Goal: Transaction & Acquisition: Purchase product/service

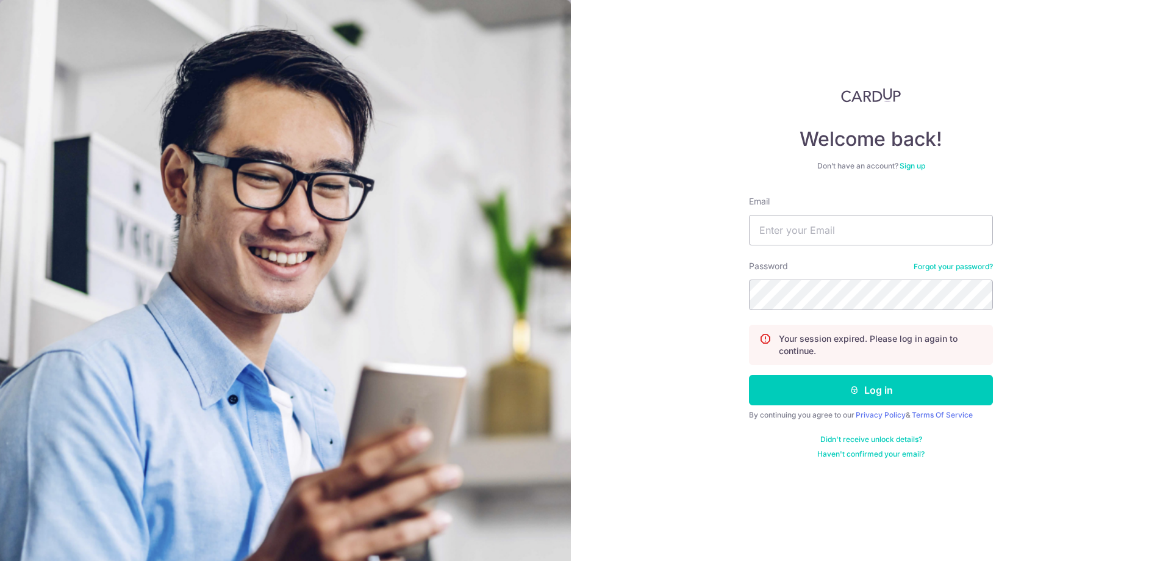
click at [0, 560] on nordpass-portal at bounding box center [0, 561] width 0 height 0
type input "[EMAIL_ADDRESS][DOMAIN_NAME]"
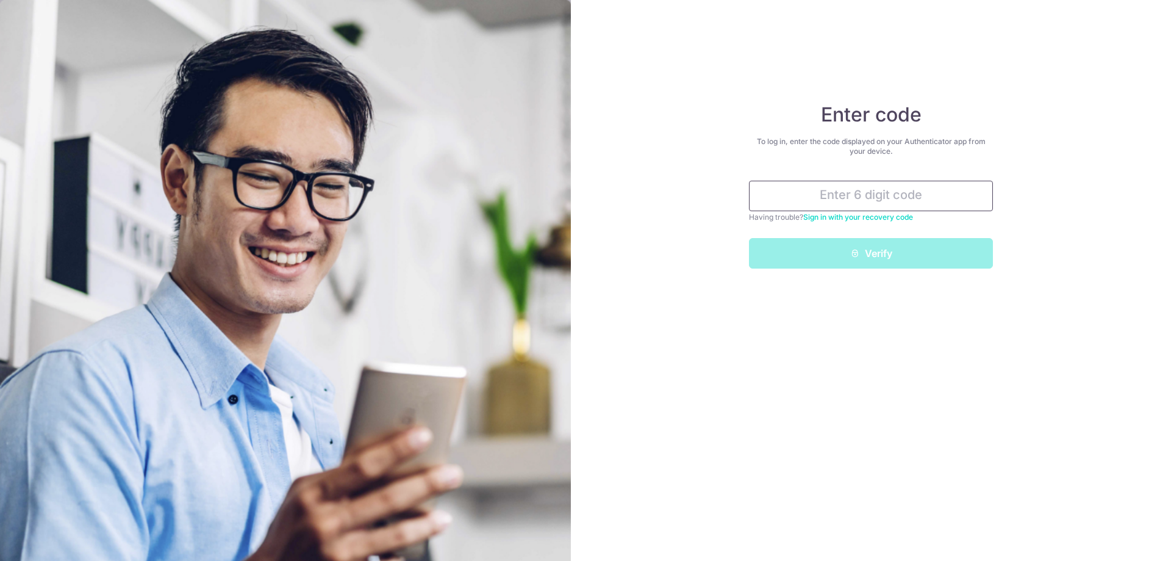
click at [891, 192] on input "text" at bounding box center [871, 196] width 244 height 31
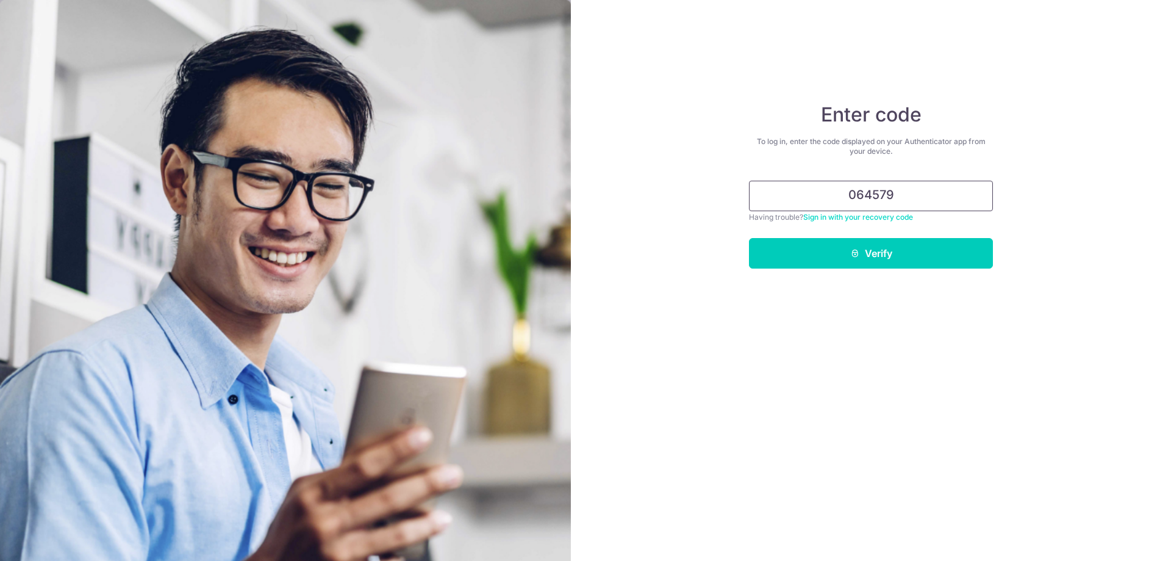
type input "064579"
click at [749, 238] on button "Verify" at bounding box center [871, 253] width 244 height 31
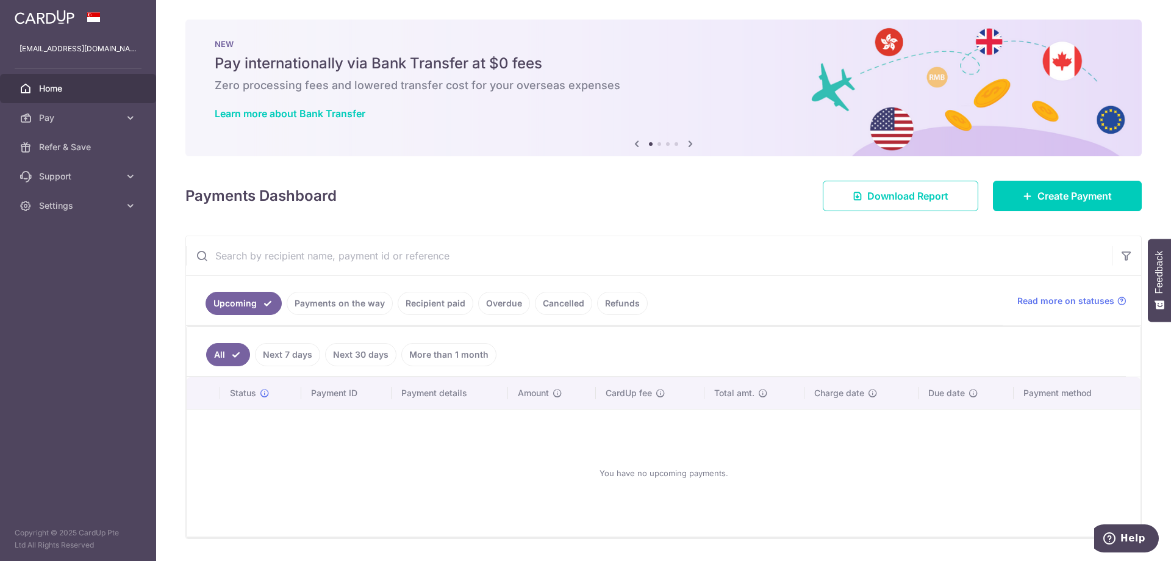
click at [362, 309] on link "Payments on the way" at bounding box center [340, 303] width 106 height 23
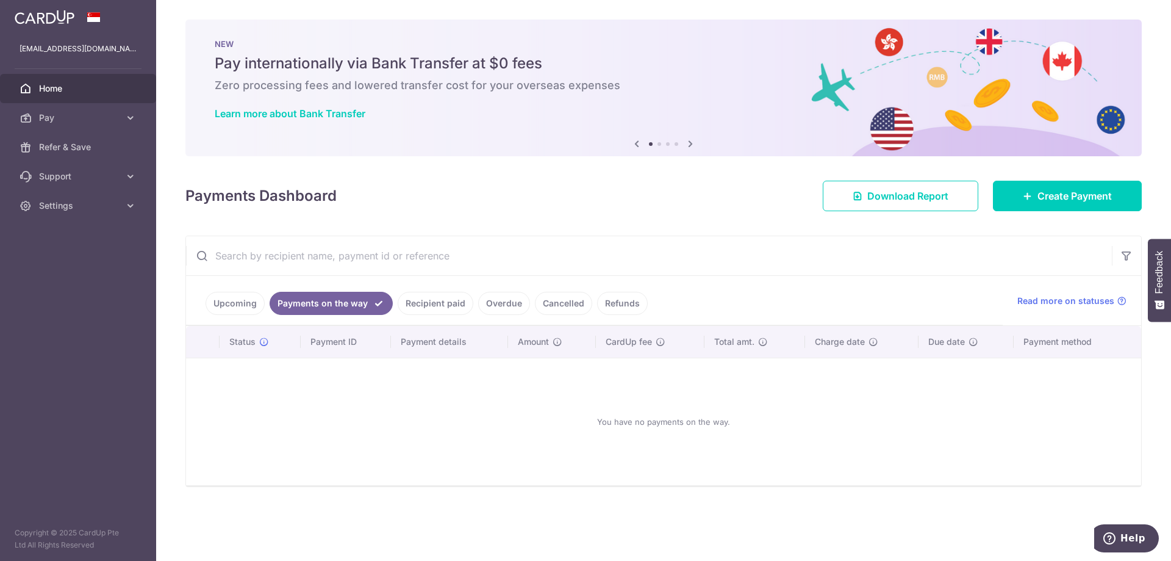
click at [432, 304] on link "Recipient paid" at bounding box center [436, 303] width 76 height 23
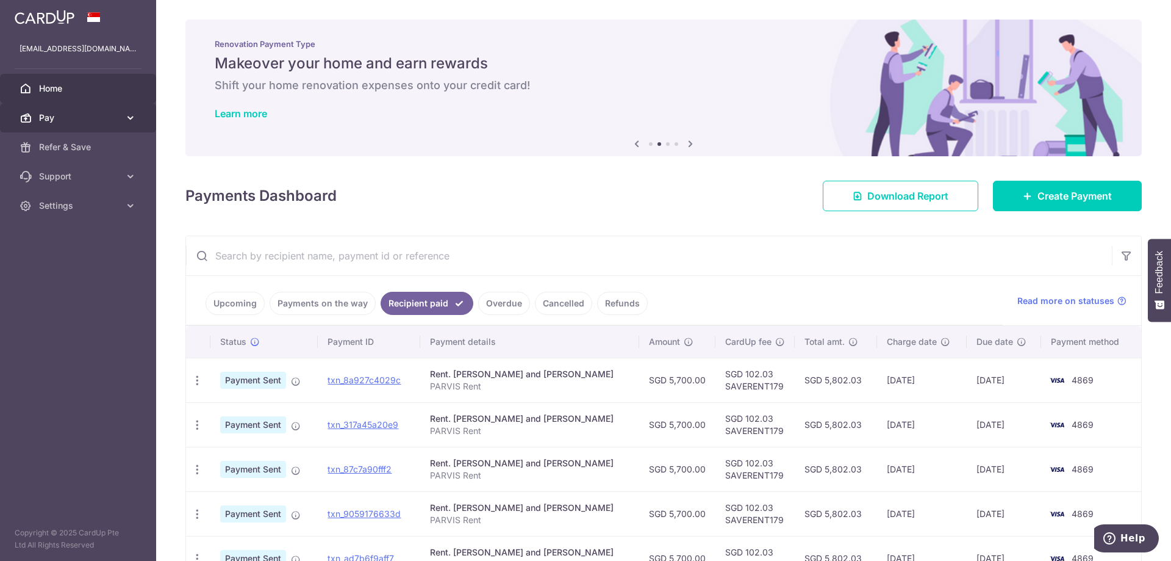
click at [90, 119] on span "Pay" at bounding box center [79, 118] width 81 height 12
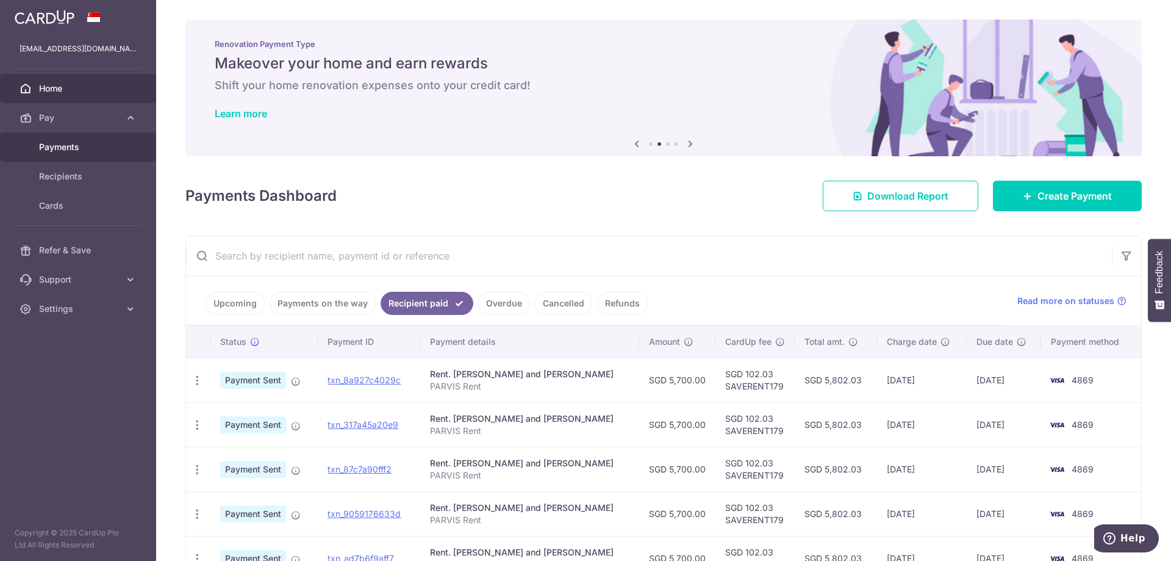
click at [86, 150] on span "Payments" at bounding box center [79, 147] width 81 height 12
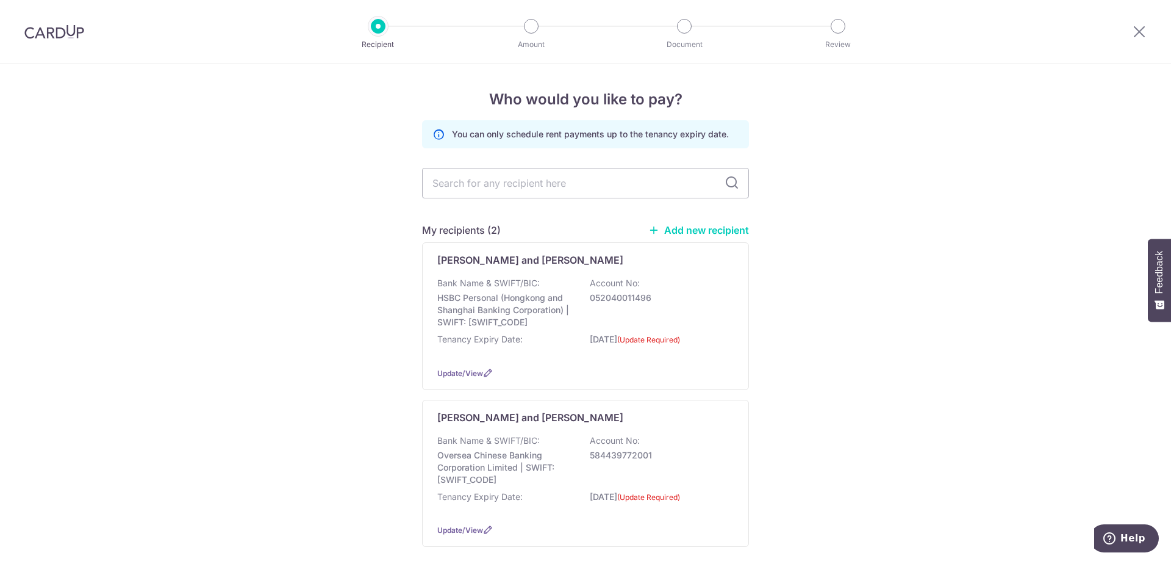
scroll to position [62, 0]
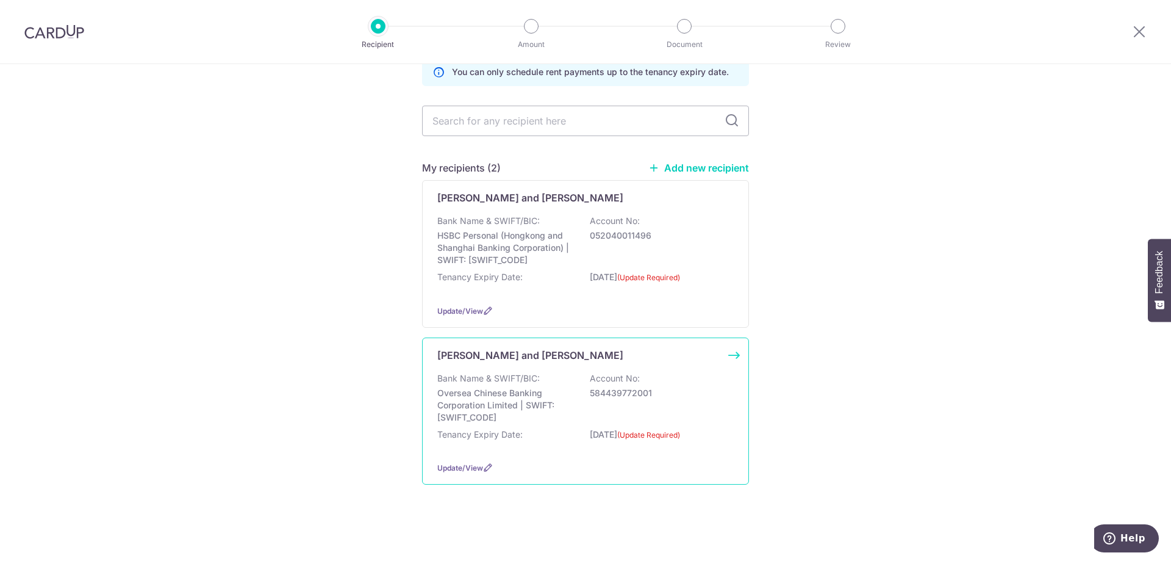
click at [720, 423] on div "Bank Name & SWIFT/BIC: Oversea Chinese Banking Corporation Limited | SWIFT: OCB…" at bounding box center [585, 397] width 297 height 51
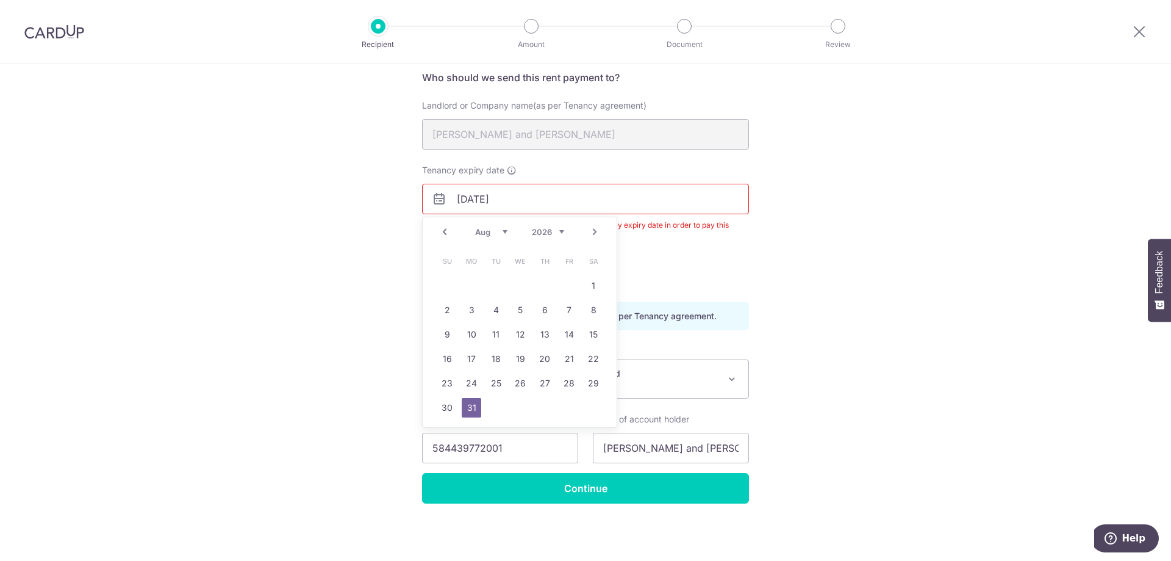
type input "[DATE]"
click at [315, 237] on div "Recipient Details Your recipient does not need a CardUp account to receive your…" at bounding box center [585, 264] width 1171 height 593
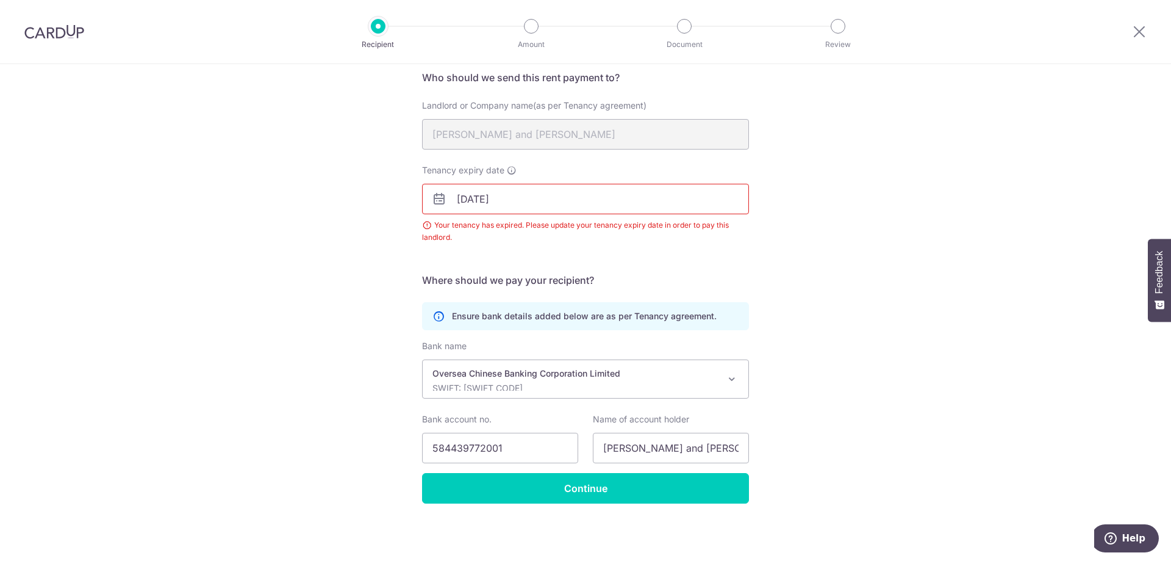
click at [336, 407] on div "Recipient Details Your recipient does not need a CardUp account to receive your…" at bounding box center [585, 264] width 1171 height 593
click at [266, 241] on div "Recipient Details Your recipient does not need a CardUp account to receive your…" at bounding box center [585, 264] width 1171 height 593
click at [588, 490] on input "Continue" at bounding box center [585, 488] width 327 height 31
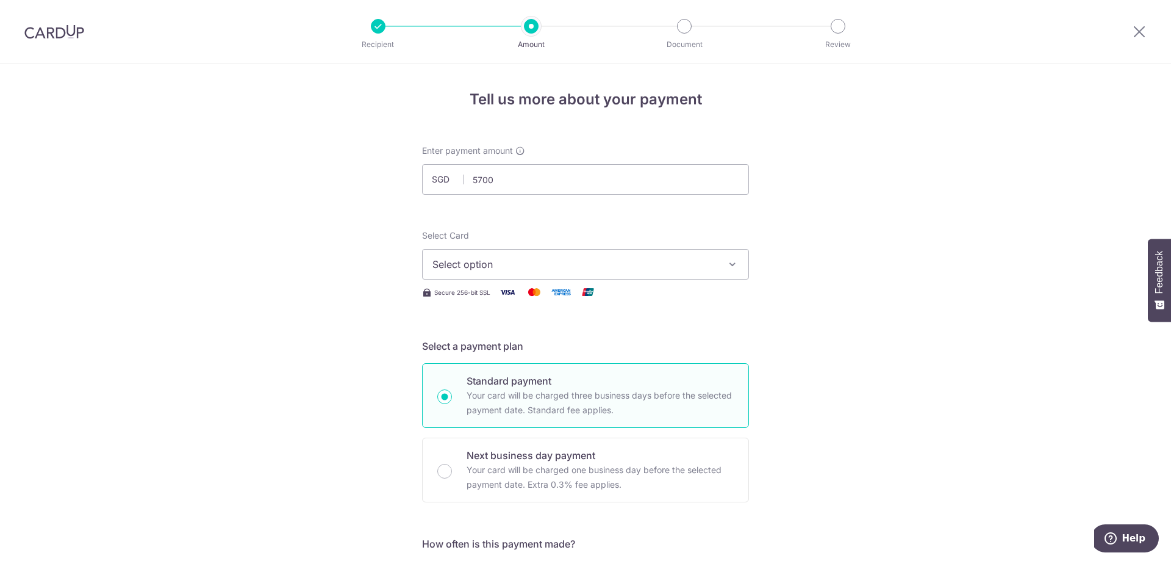
type input "5,700.00"
click at [497, 263] on span "Select option" at bounding box center [575, 264] width 284 height 15
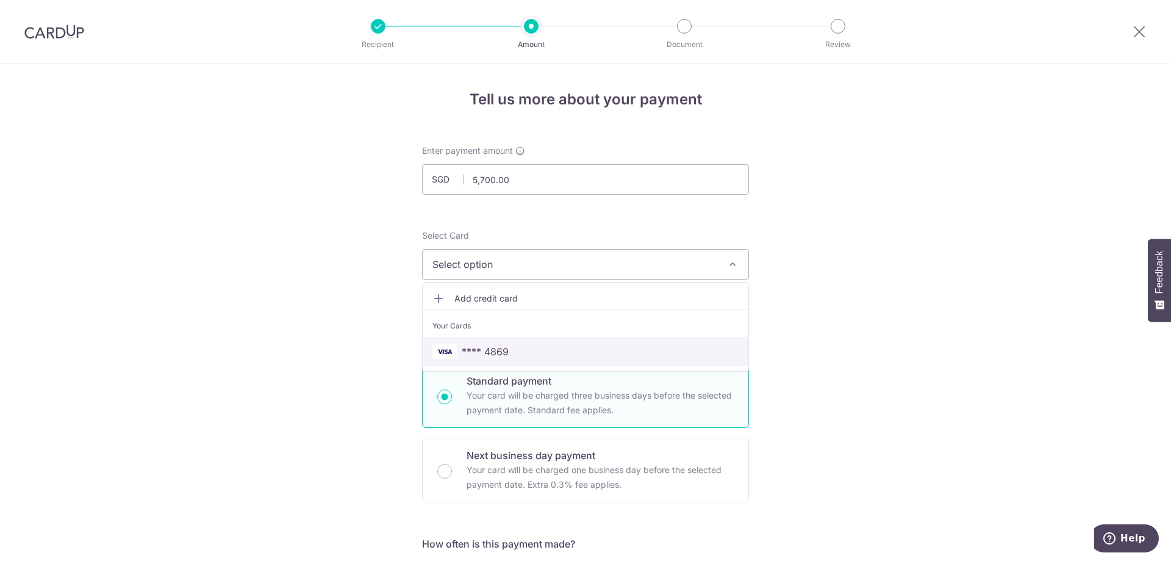
click at [500, 341] on link "**** 4869" at bounding box center [586, 351] width 326 height 29
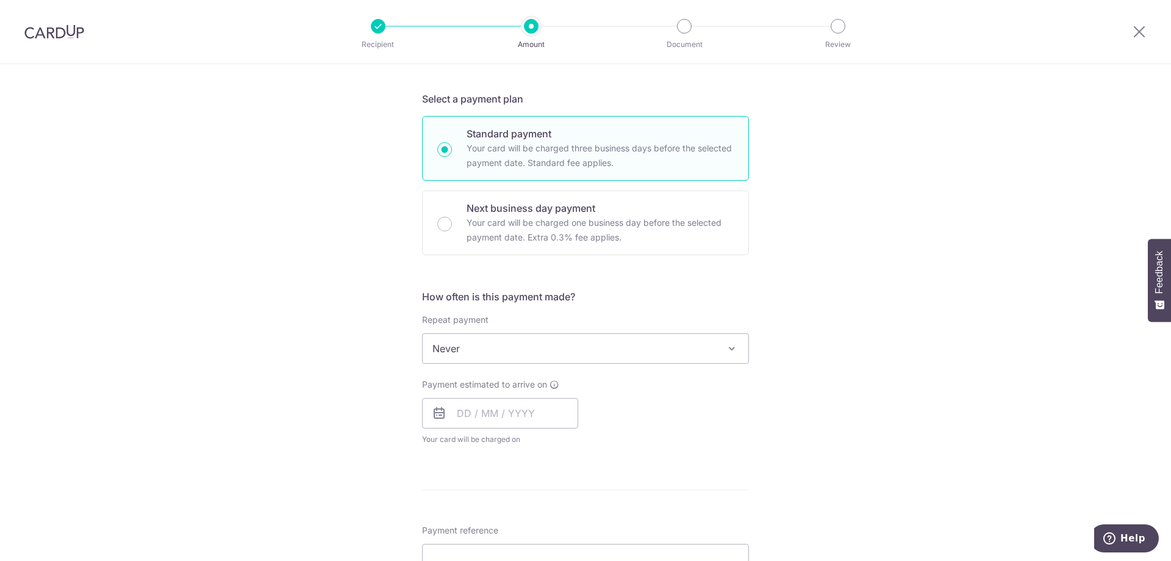
scroll to position [249, 0]
click at [498, 339] on span "Never" at bounding box center [586, 346] width 326 height 29
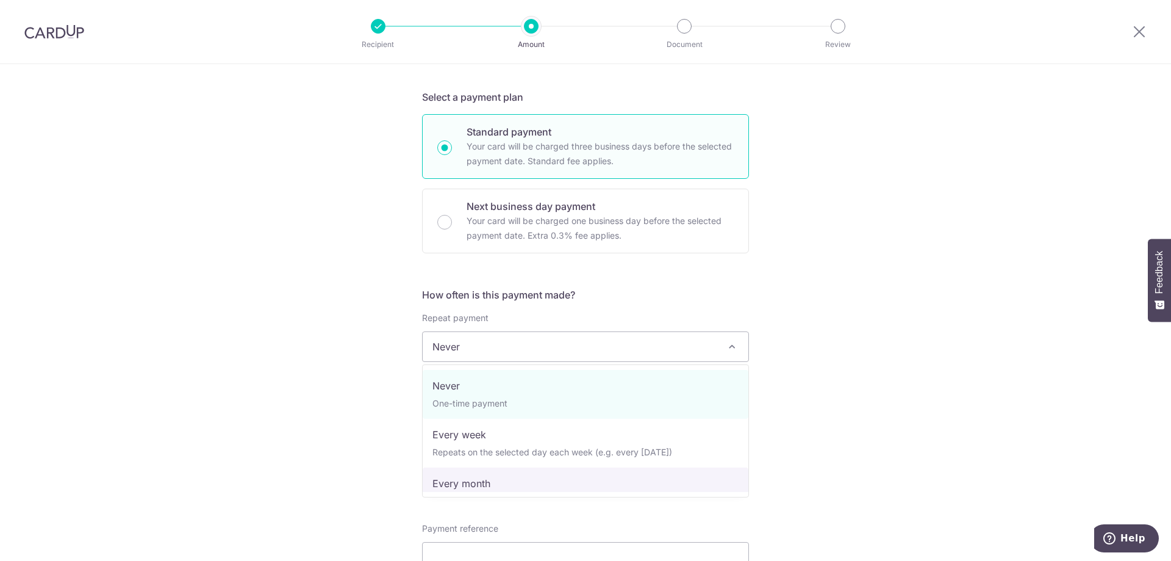
select select "3"
type input "31/08/2026"
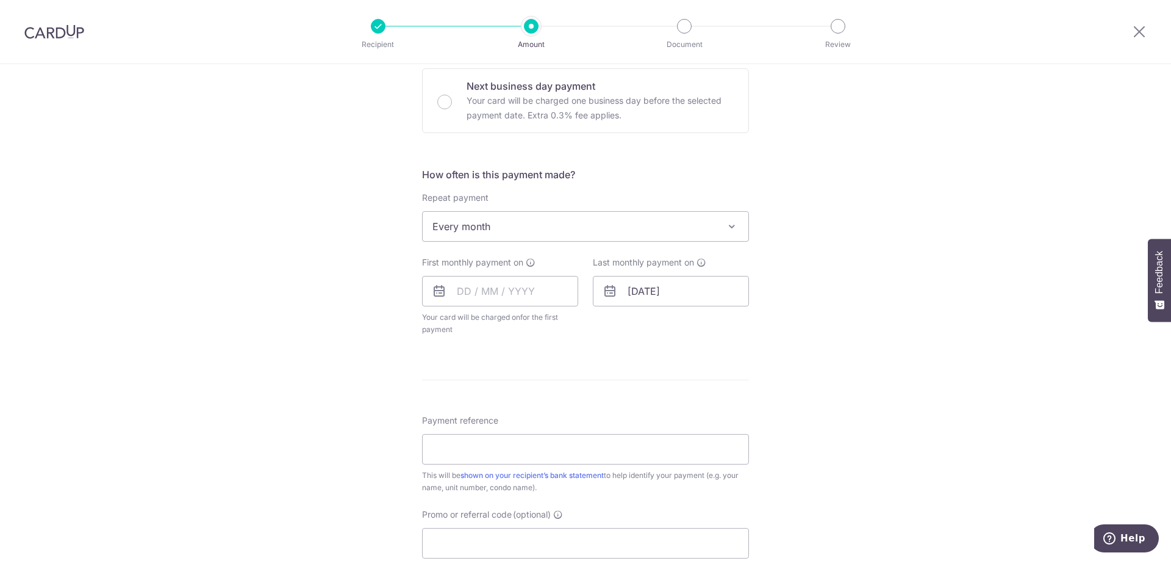
scroll to position [373, 0]
click at [474, 286] on input "text" at bounding box center [500, 287] width 156 height 31
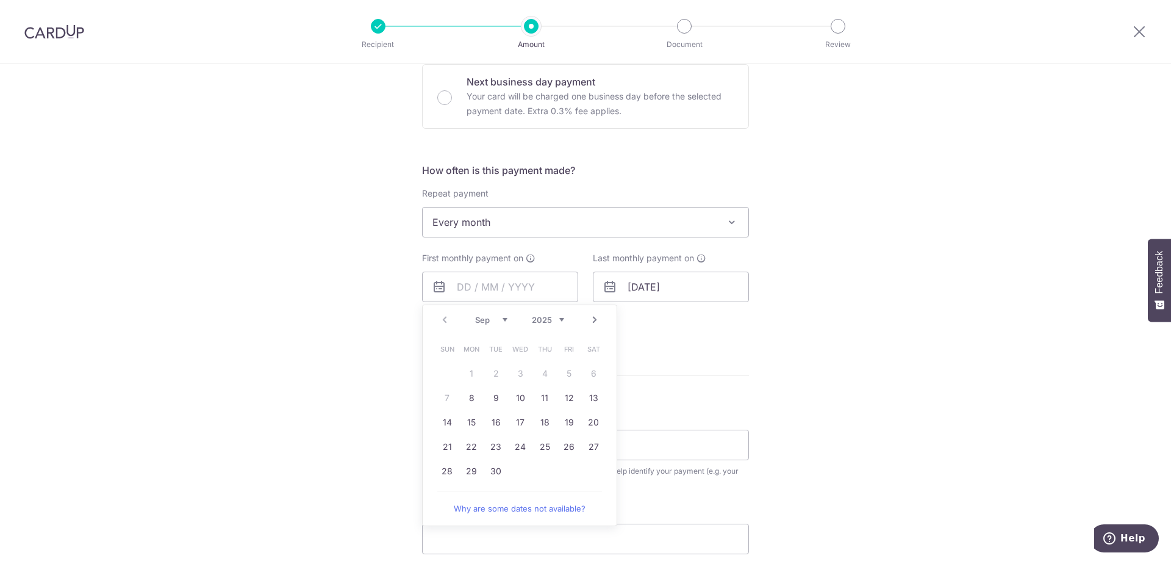
click at [334, 338] on div "Tell us more about your payment Enter payment amount SGD 5,700.00 5700.00 Selec…" at bounding box center [585, 249] width 1171 height 1116
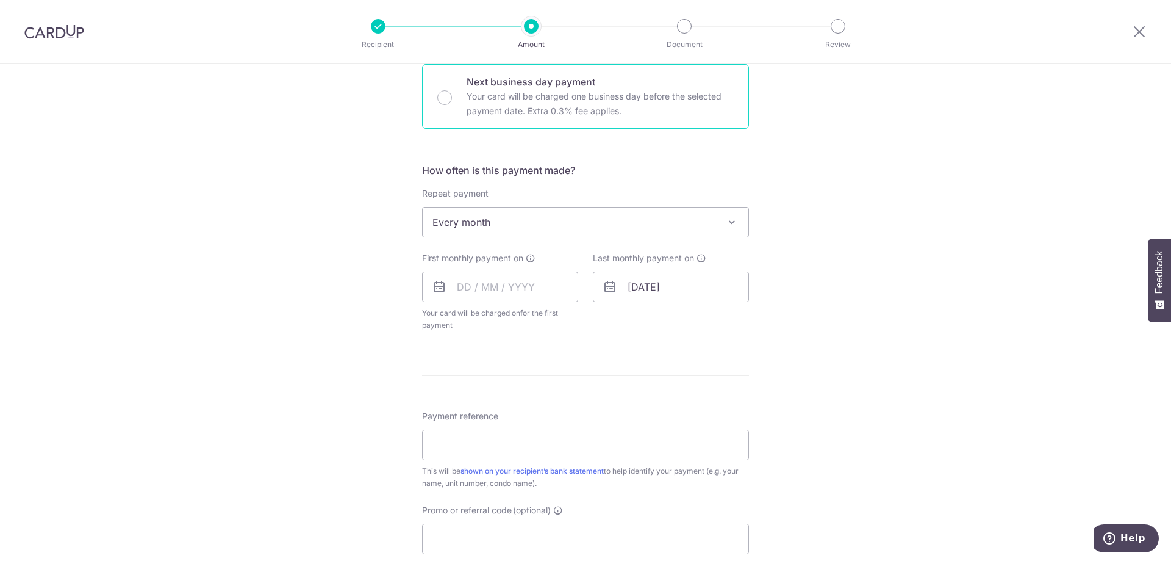
click at [541, 110] on p "Your card will be charged one business day before the selected payment date. Ex…" at bounding box center [600, 103] width 267 height 29
click at [452, 105] on input "Next business day payment Your card will be charged one business day before the…" at bounding box center [444, 97] width 15 height 15
radio input "false"
radio input "true"
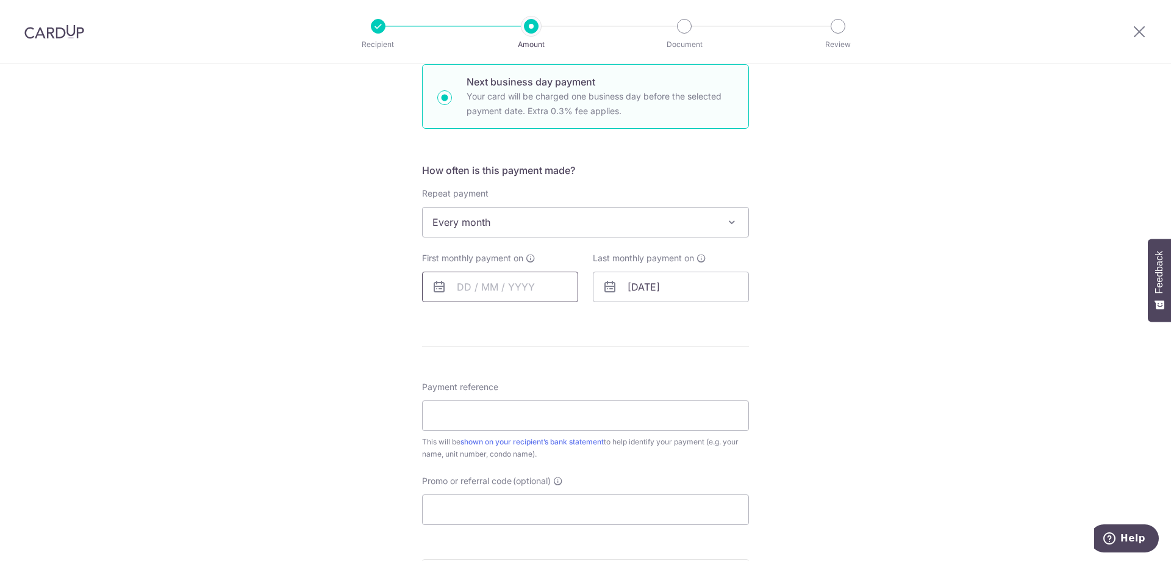
click at [475, 294] on input "text" at bounding box center [500, 287] width 156 height 31
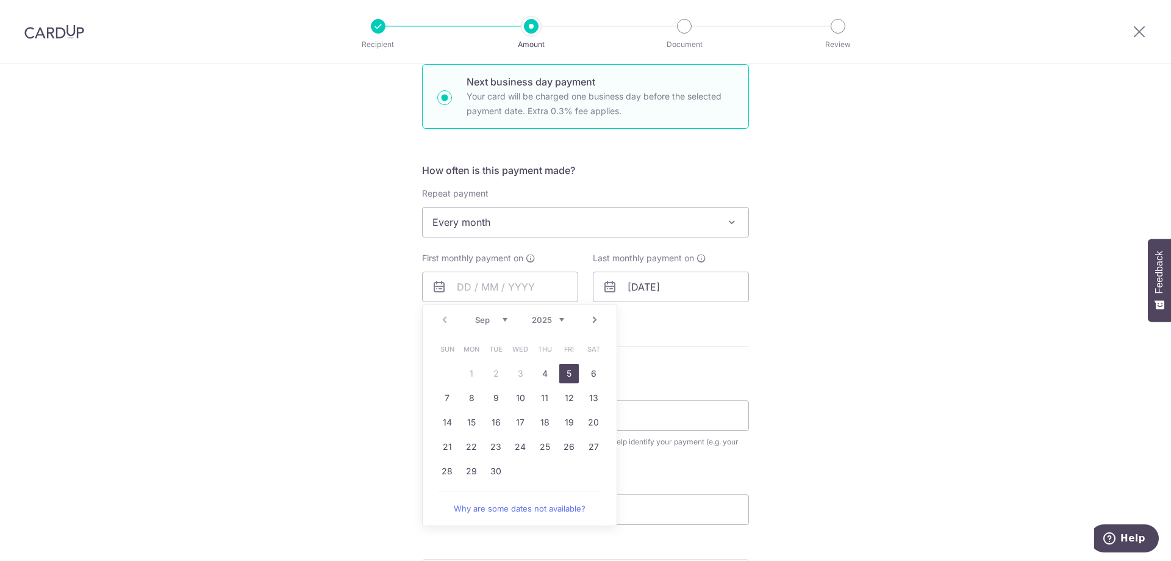
click at [572, 373] on link "5" at bounding box center [569, 374] width 20 height 20
type input "[DATE]"
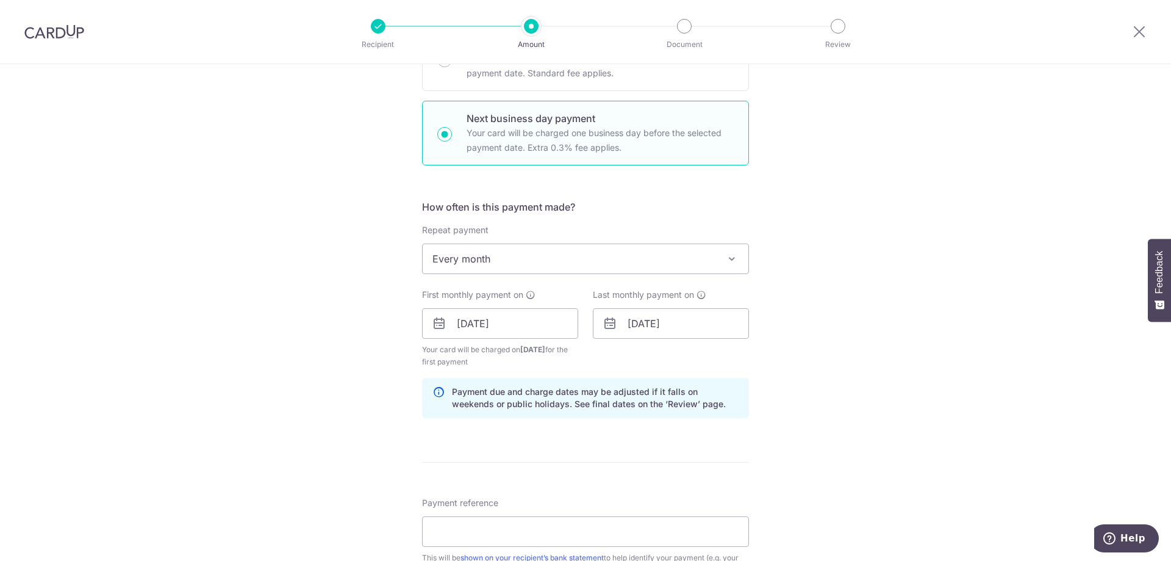
scroll to position [311, 0]
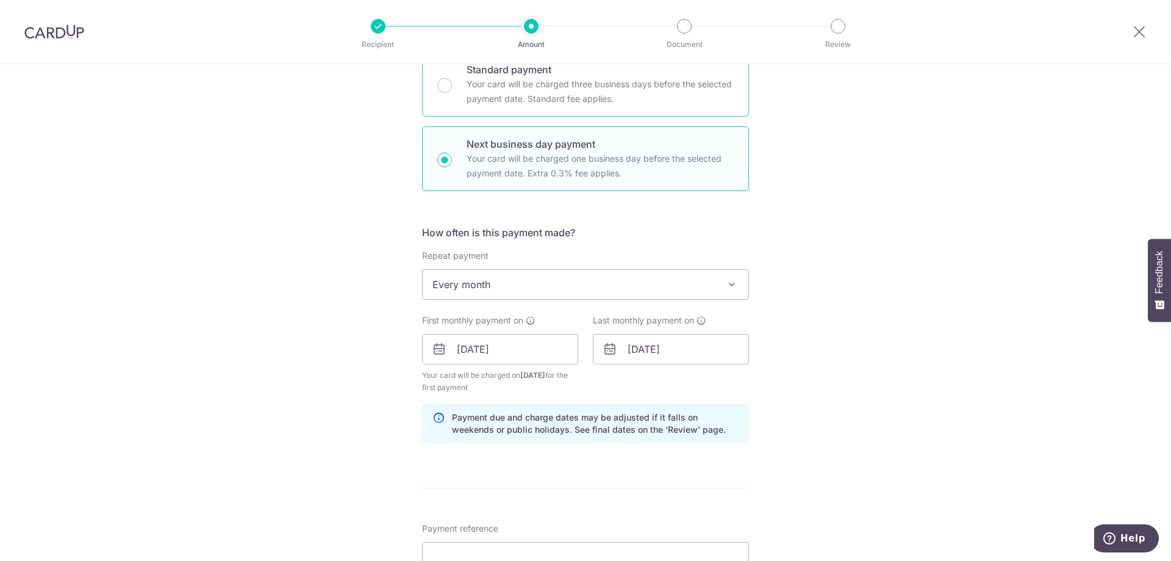
click at [542, 103] on p "Your card will be charged three business days before the selected payment date.…" at bounding box center [600, 91] width 267 height 29
click at [452, 93] on input "Standard payment Your card will be charged three business days before the selec…" at bounding box center [444, 85] width 15 height 15
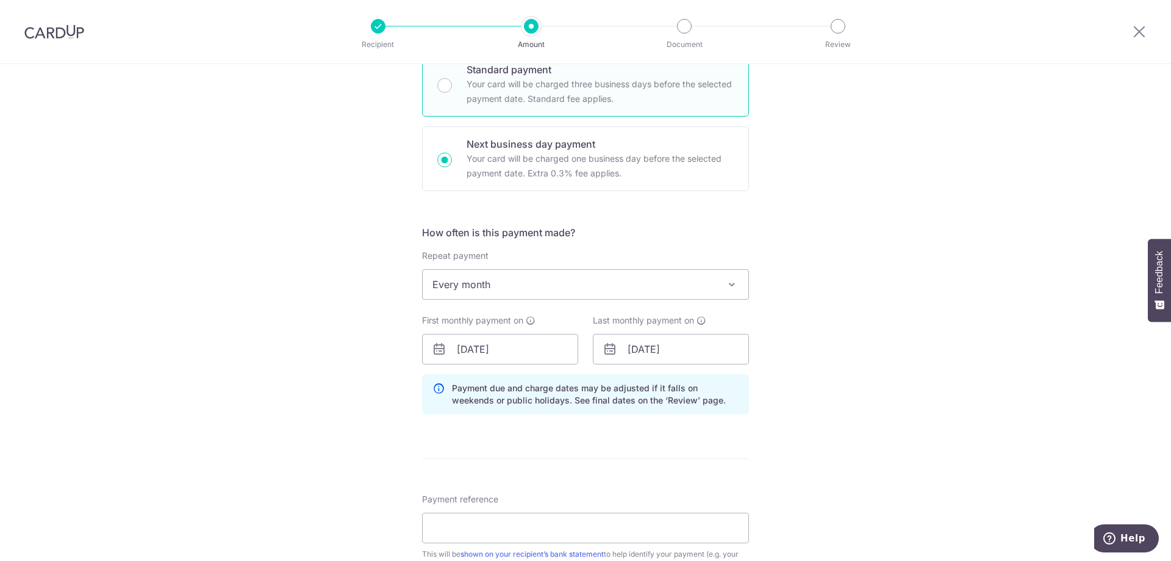
radio input "true"
click at [491, 340] on input "text" at bounding box center [500, 349] width 156 height 31
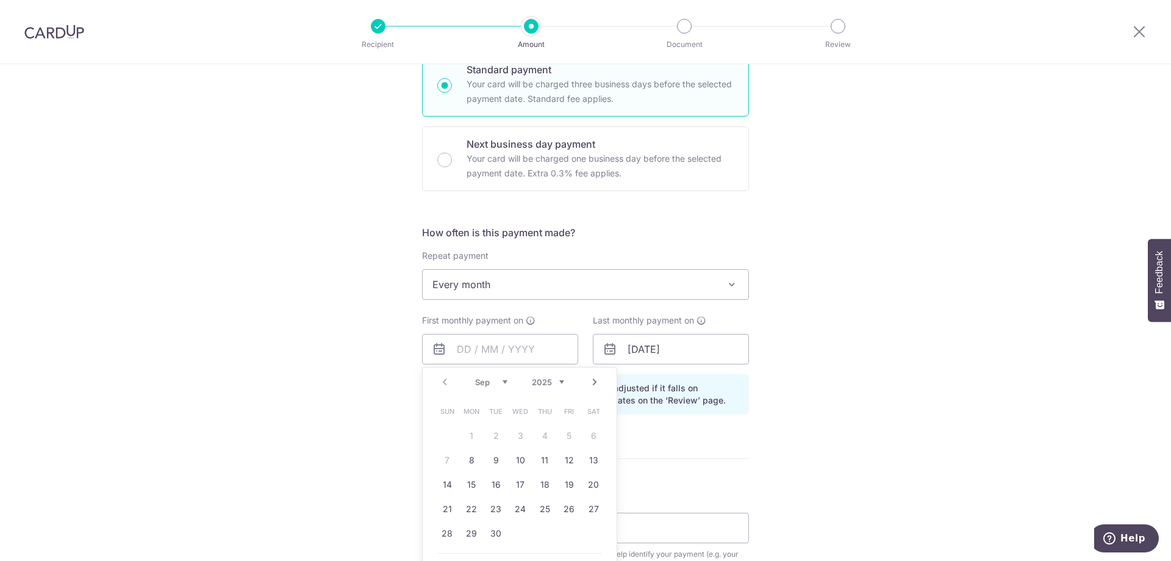
click at [451, 461] on table "Sun Mon Tue Wed Thu Fri Sat 1 2 3 4 5 6 7 8 9 10 11 12 13 14 15 16 17 18 19 20 …" at bounding box center [520, 472] width 171 height 146
click at [469, 460] on link "8" at bounding box center [472, 460] width 20 height 20
type input "08/09/2025"
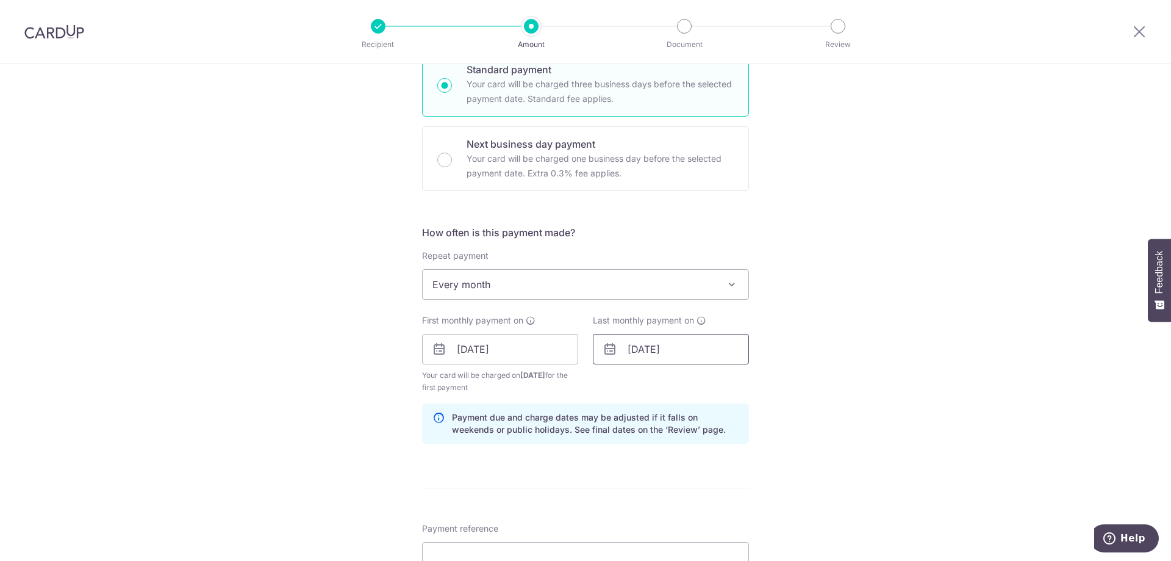
click at [687, 348] on input "31/08/2026" at bounding box center [671, 349] width 156 height 31
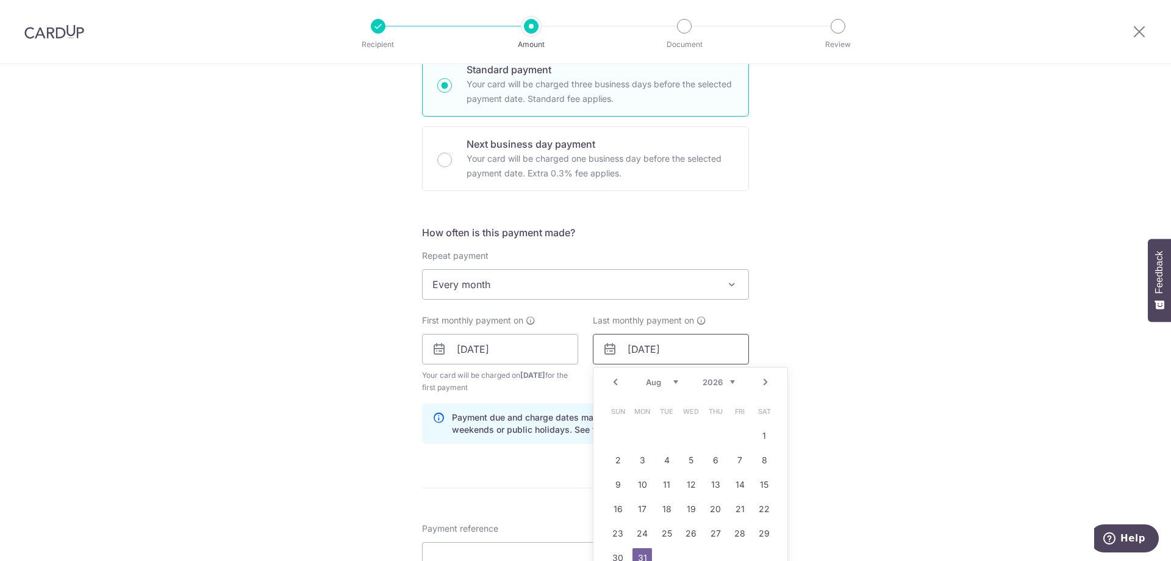
scroll to position [373, 0]
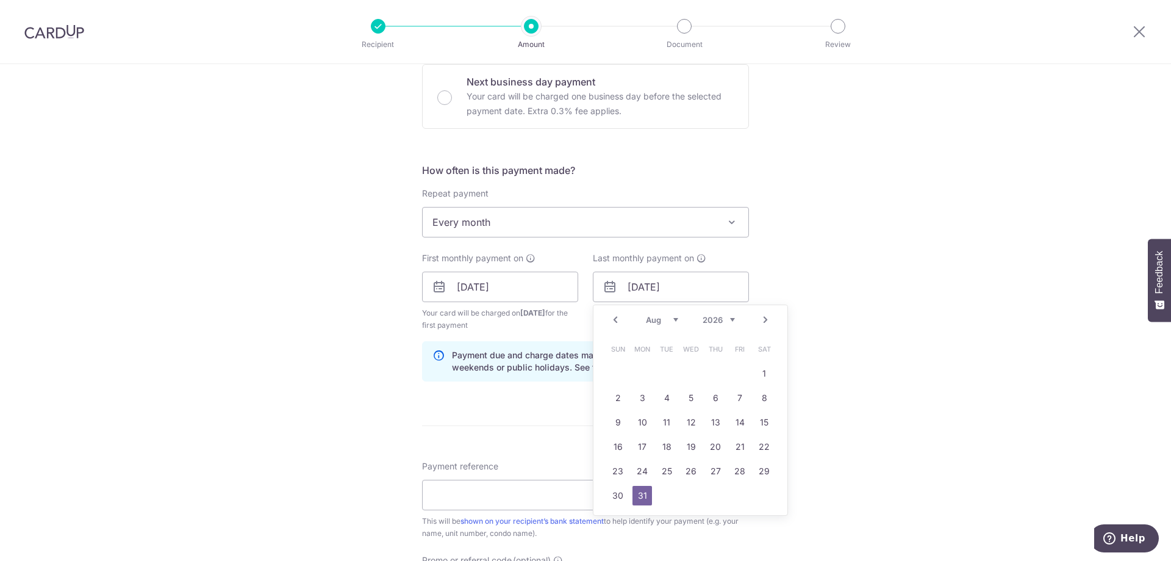
click at [766, 320] on link "Next" at bounding box center [765, 319] width 15 height 15
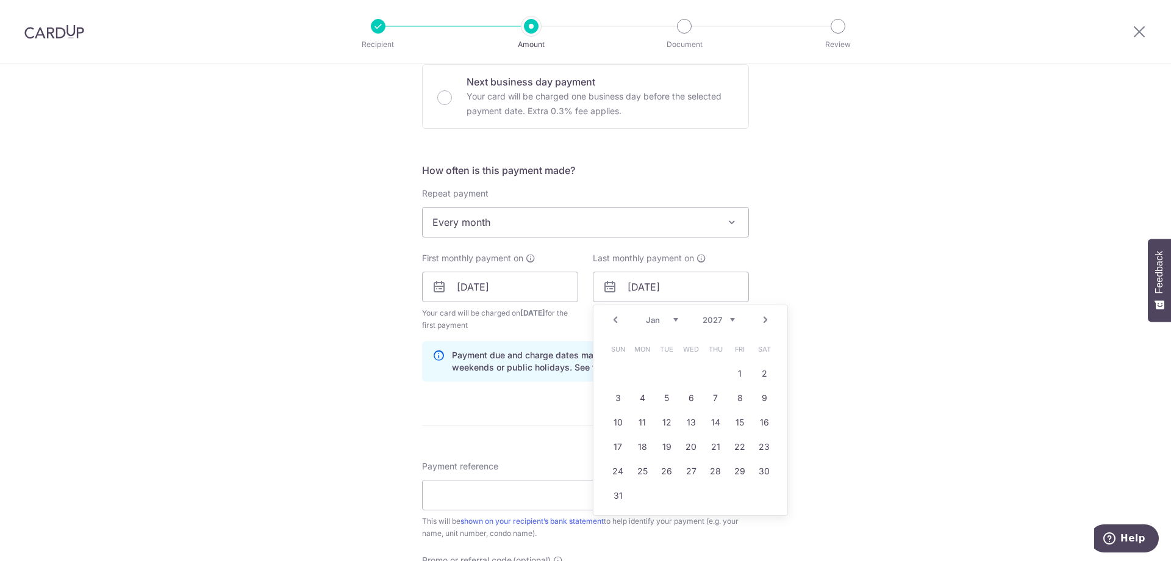
click at [766, 318] on link "Next" at bounding box center [765, 319] width 15 height 15
click at [642, 373] on link "1" at bounding box center [643, 374] width 20 height 20
type input "01/02/2027"
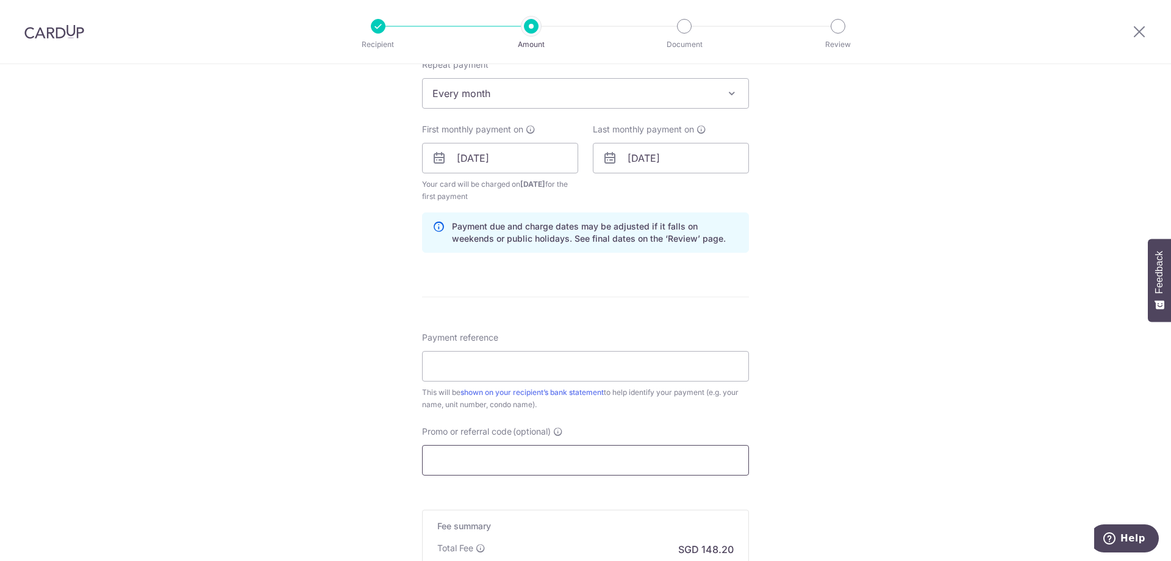
scroll to position [560, 0]
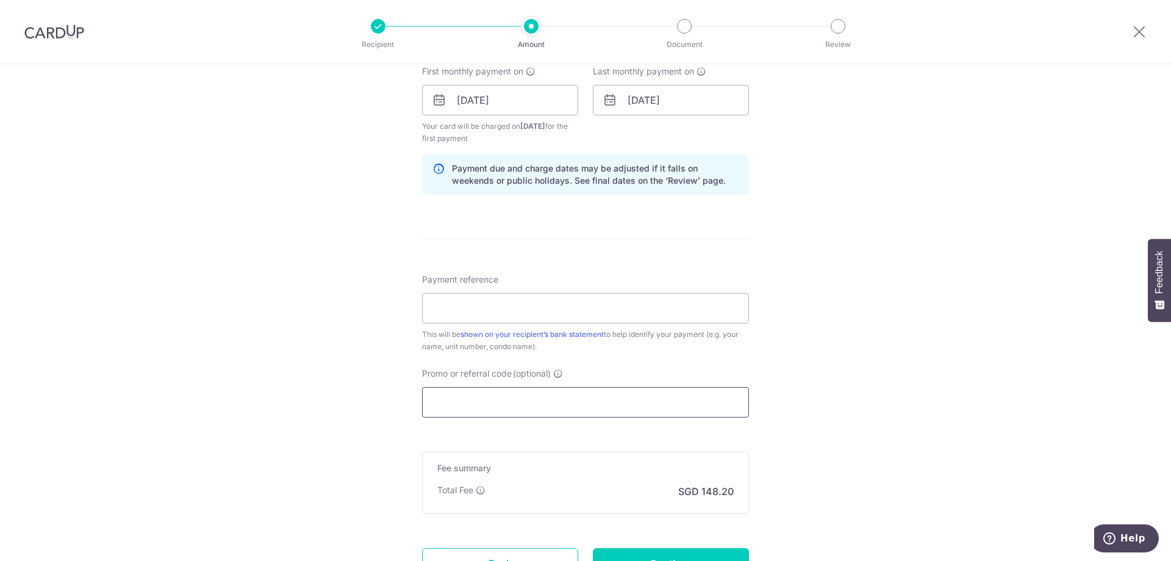
click at [481, 400] on input "Promo or referral code (optional)" at bounding box center [585, 402] width 327 height 31
type input "R"
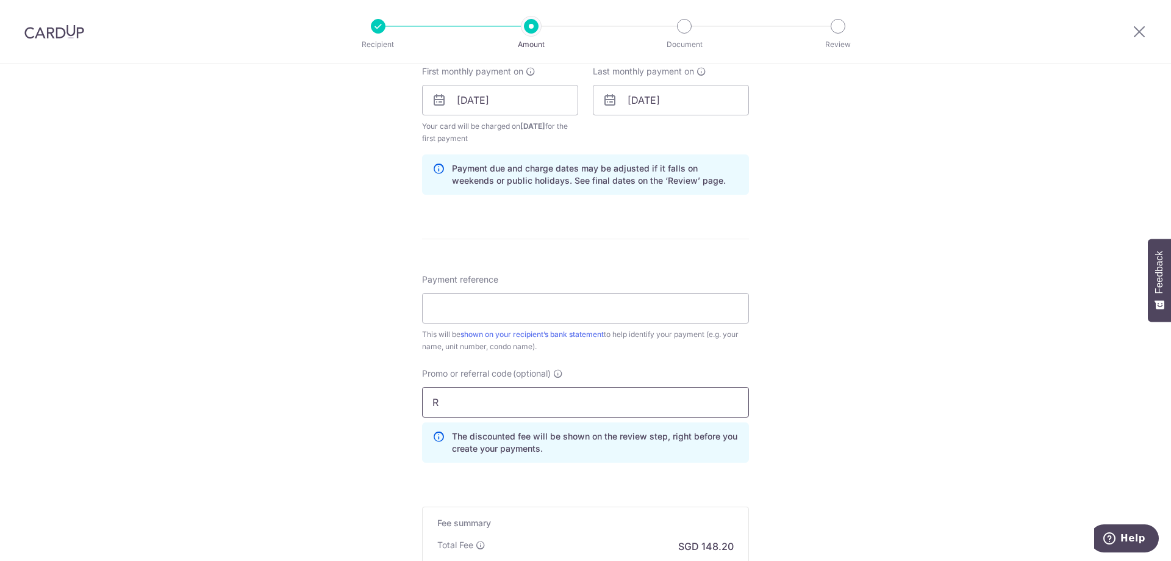
click at [472, 401] on input "R" at bounding box center [585, 402] width 327 height 31
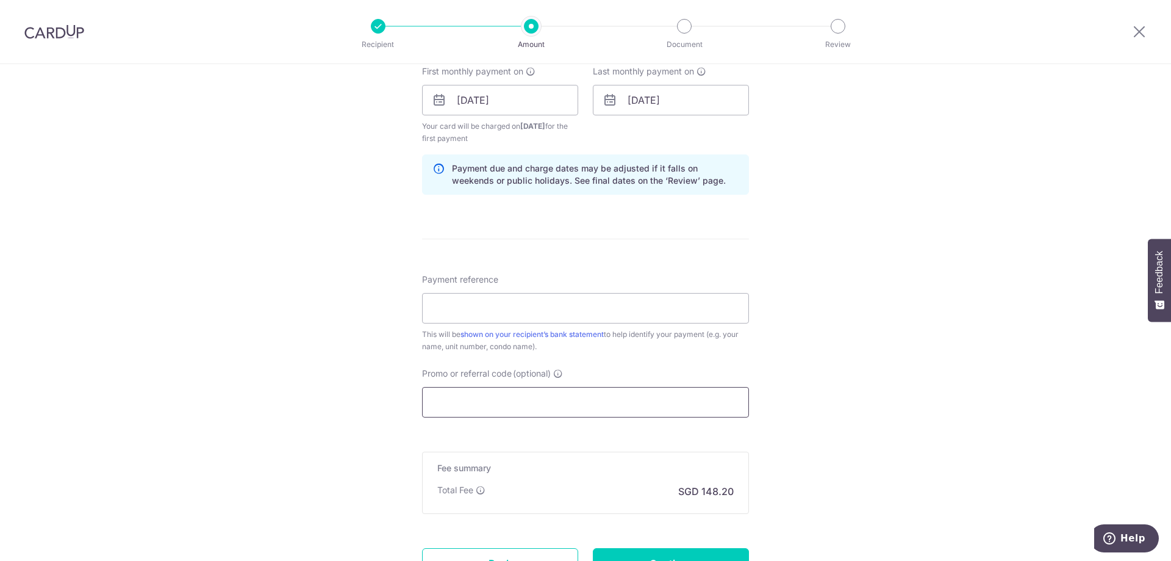
click at [472, 401] on input "Promo or referral code (optional)" at bounding box center [585, 402] width 327 height 31
type input "SAVERENT179"
click at [467, 302] on input "Payment reference" at bounding box center [585, 308] width 327 height 31
type input "PARVIS RENT"
click at [197, 300] on div "Tell us more about your payment Enter payment amount SGD 5,700.00 5700.00 Selec…" at bounding box center [585, 87] width 1171 height 1166
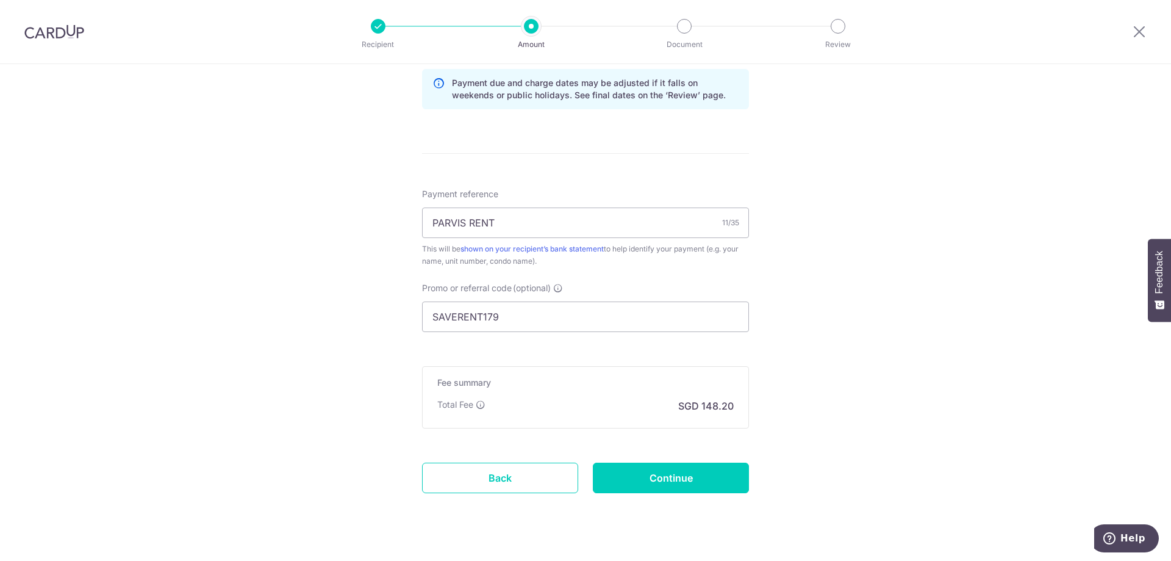
scroll to position [669, 0]
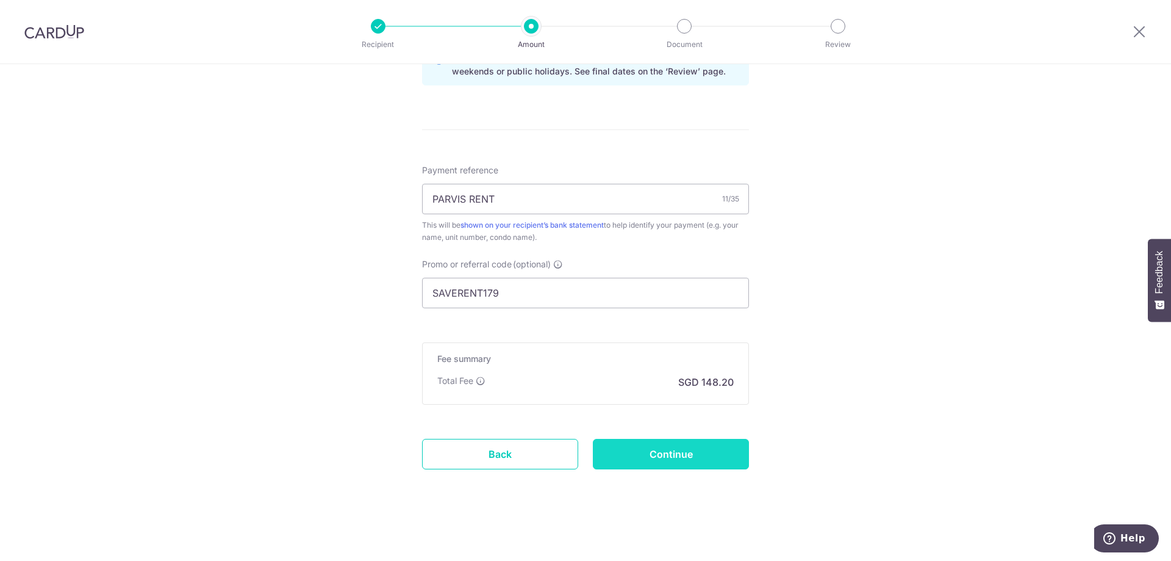
click at [706, 450] on input "Continue" at bounding box center [671, 454] width 156 height 31
type input "Create Schedule"
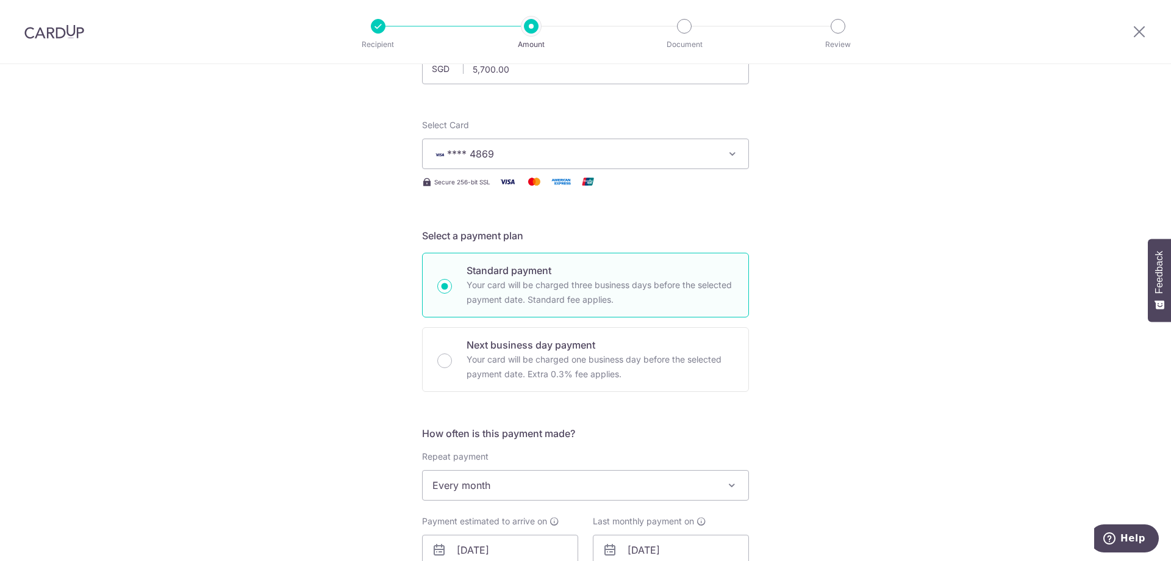
scroll to position [249, 0]
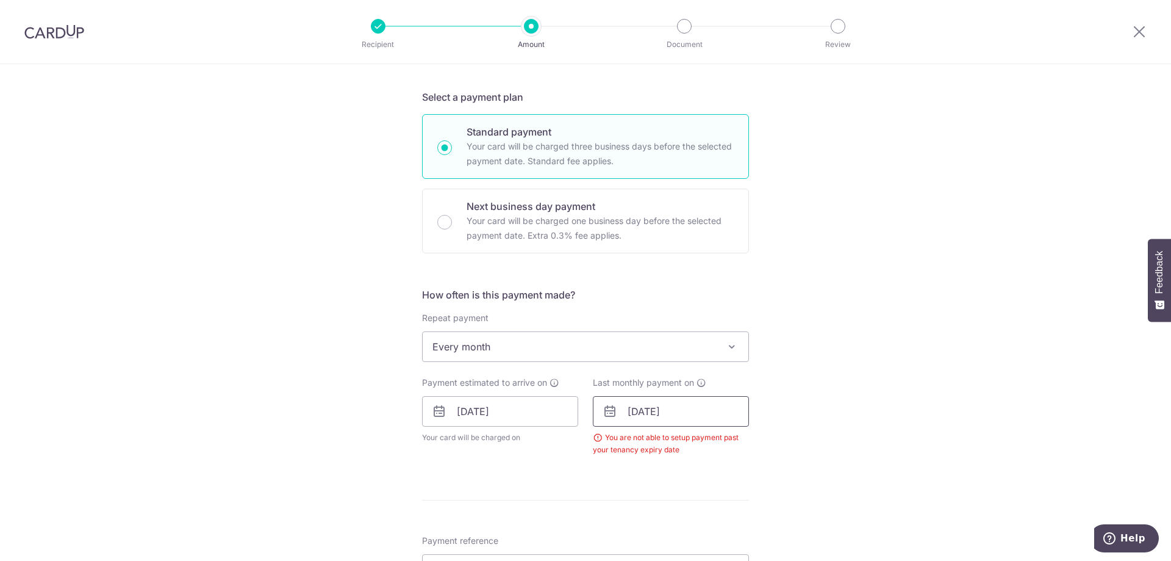
click at [688, 414] on input "[DATE]" at bounding box center [671, 411] width 156 height 31
click at [620, 496] on link "1" at bounding box center [618, 498] width 20 height 20
type input "01/02/2026"
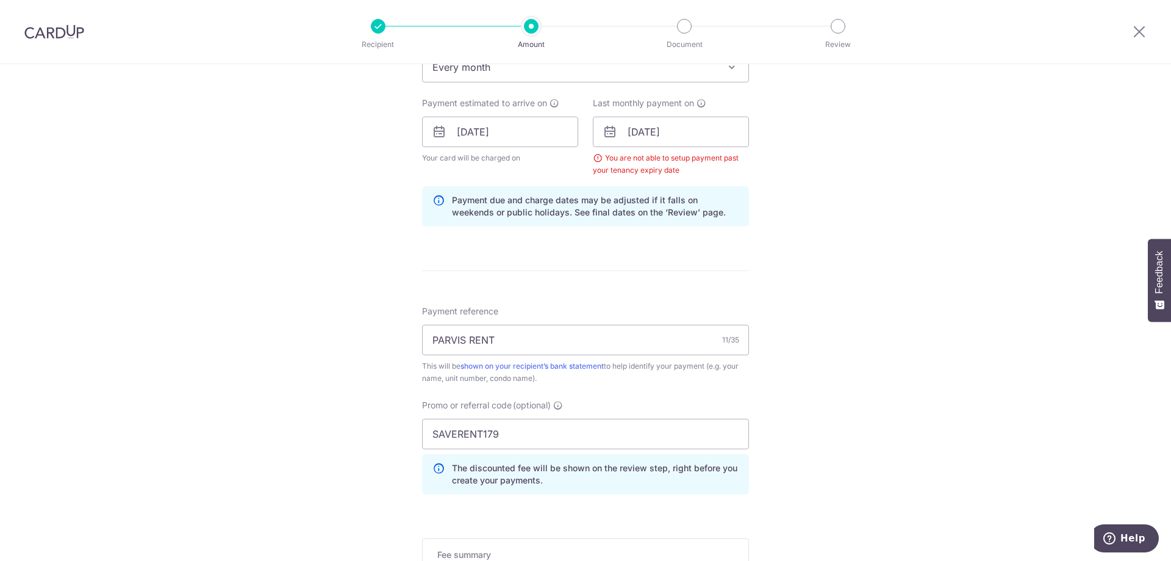
scroll to position [622, 0]
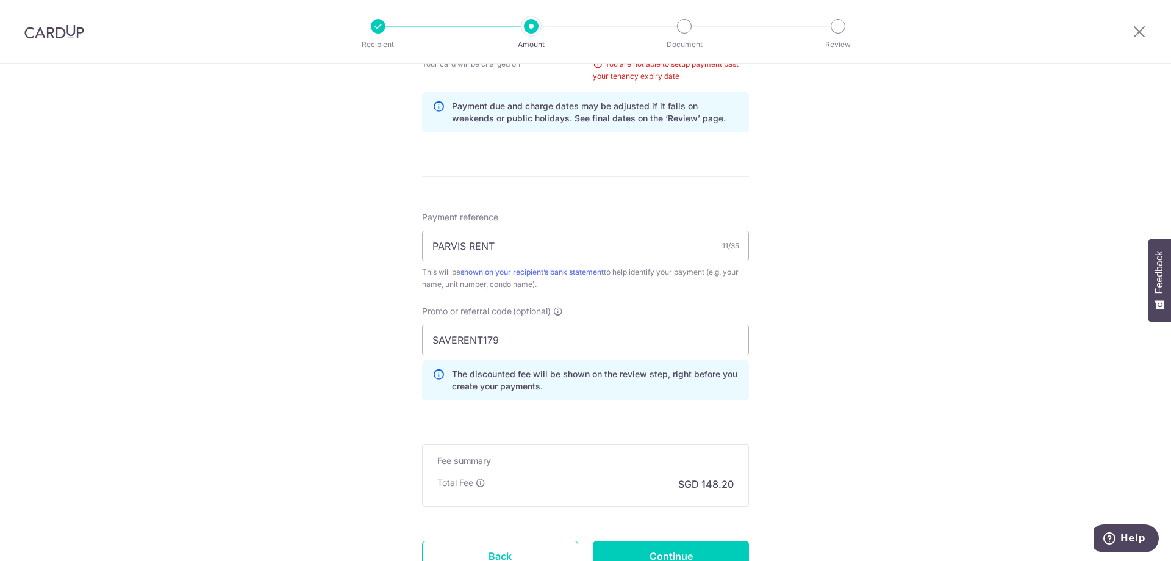
click at [326, 326] on div "Tell us more about your payment Enter payment amount SGD 5,700.00 5700.00 Selec…" at bounding box center [585, 52] width 1171 height 1221
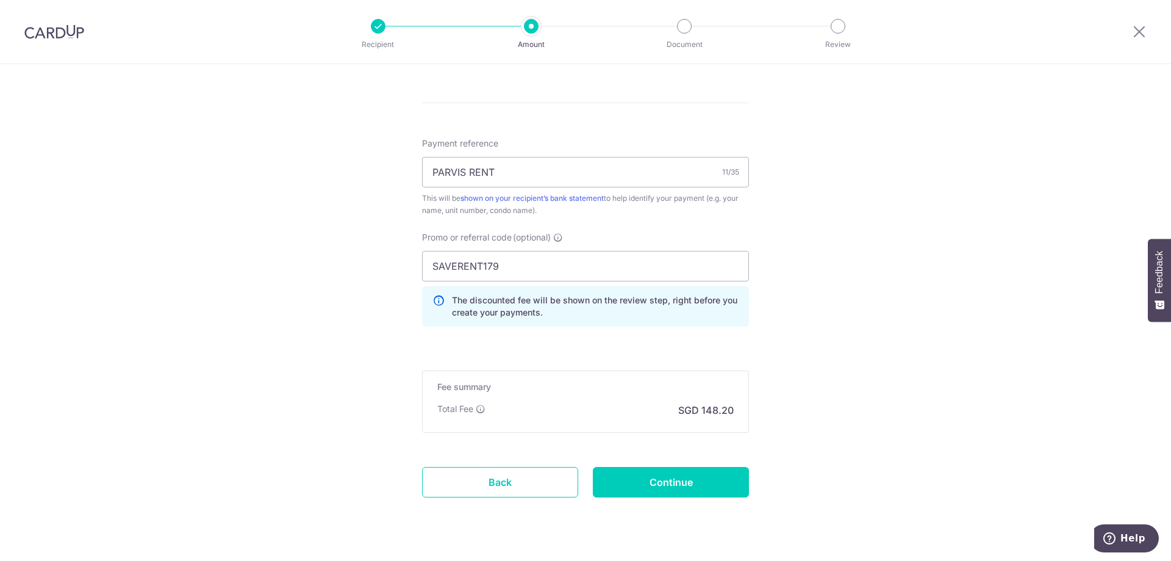
scroll to position [724, 0]
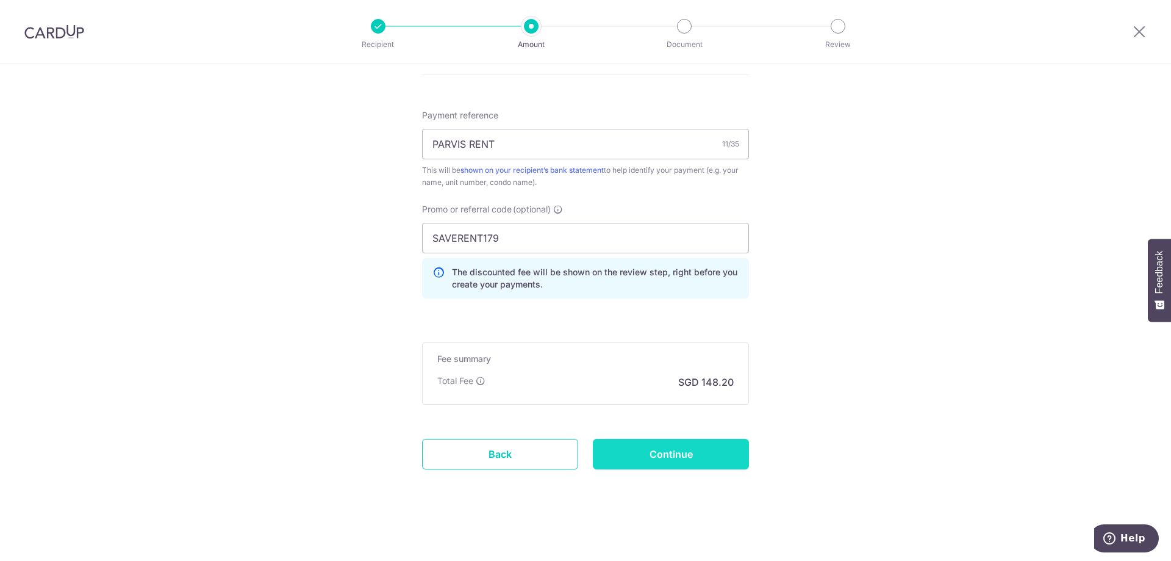
click at [676, 451] on input "Continue" at bounding box center [671, 454] width 156 height 31
type input "Create Schedule"
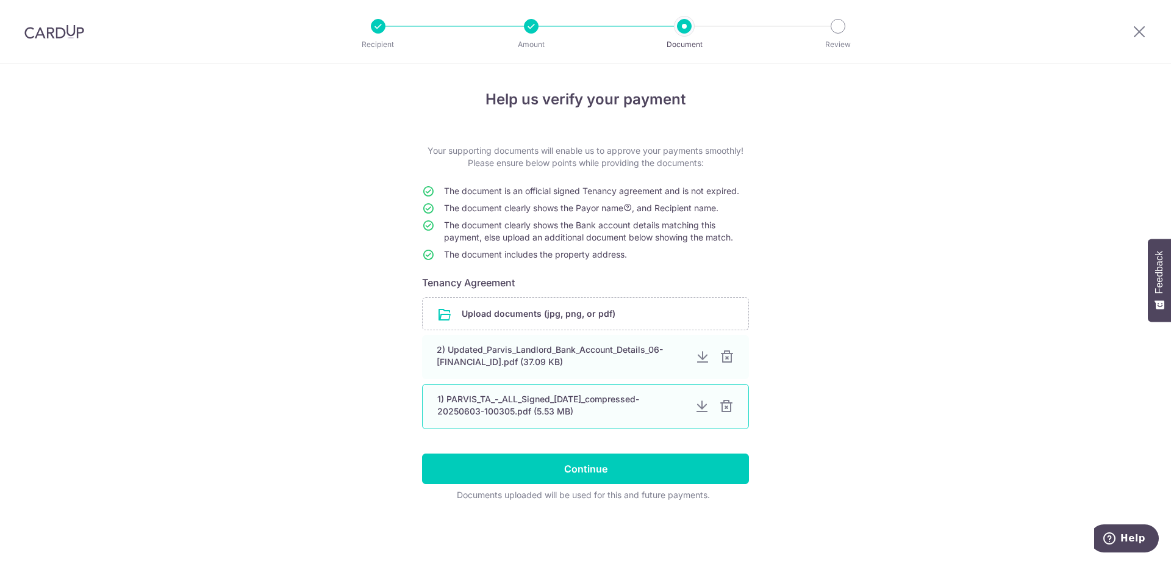
click at [727, 414] on div at bounding box center [726, 406] width 15 height 15
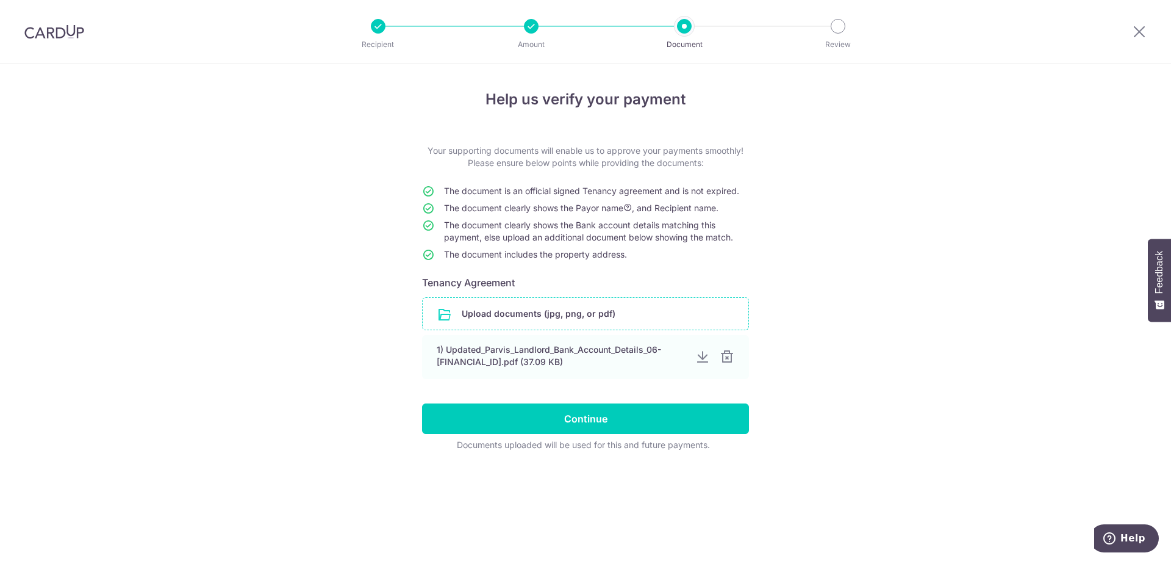
click at [547, 315] on input "file" at bounding box center [586, 314] width 326 height 32
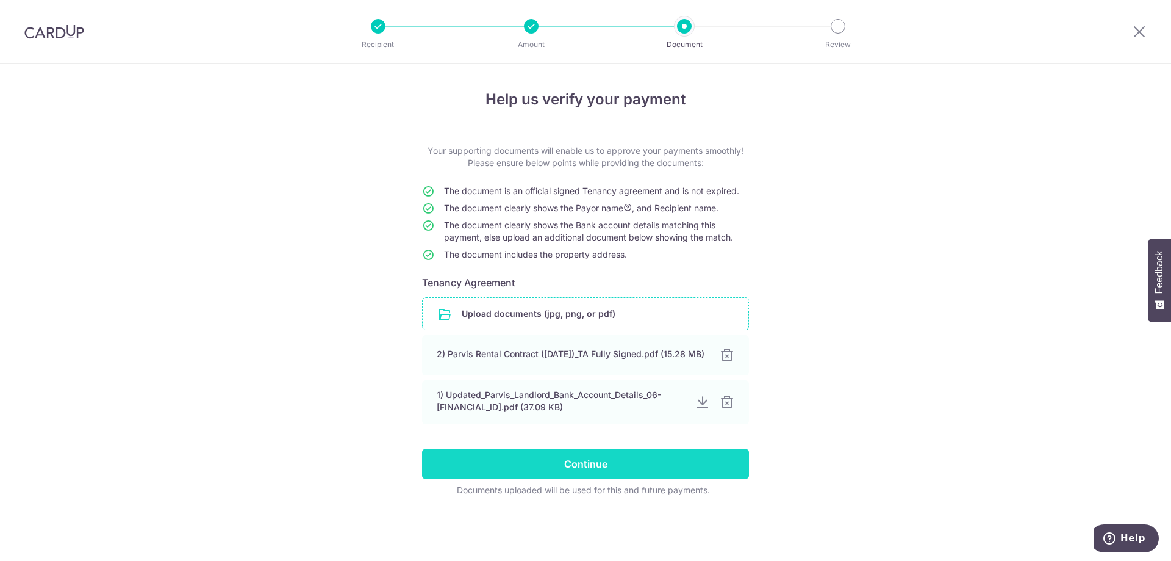
click at [478, 477] on input "Continue" at bounding box center [585, 463] width 327 height 31
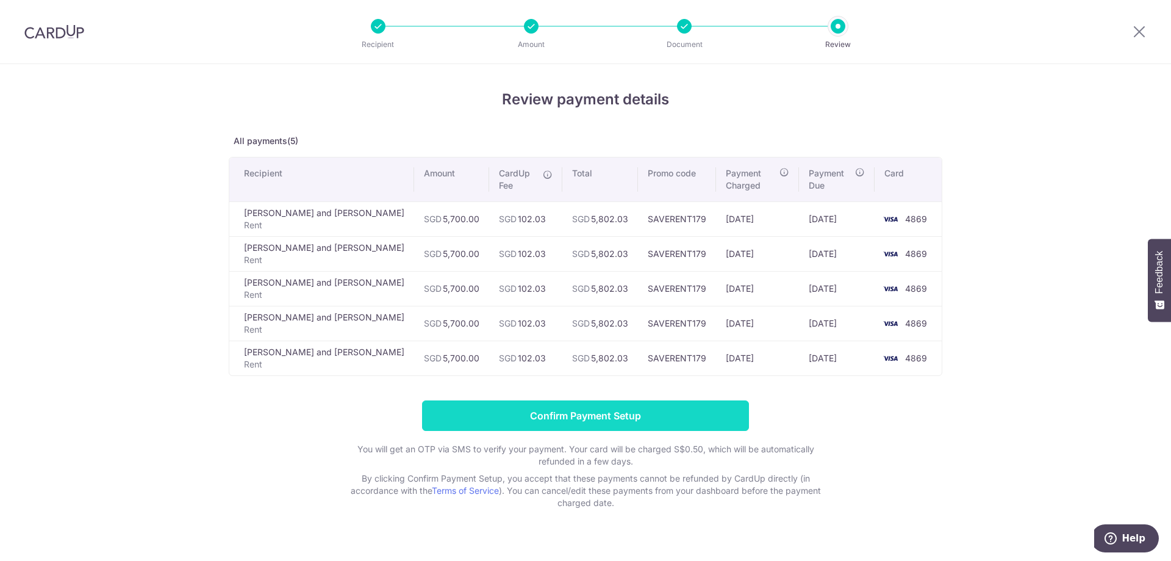
click at [630, 422] on input "Confirm Payment Setup" at bounding box center [585, 415] width 327 height 31
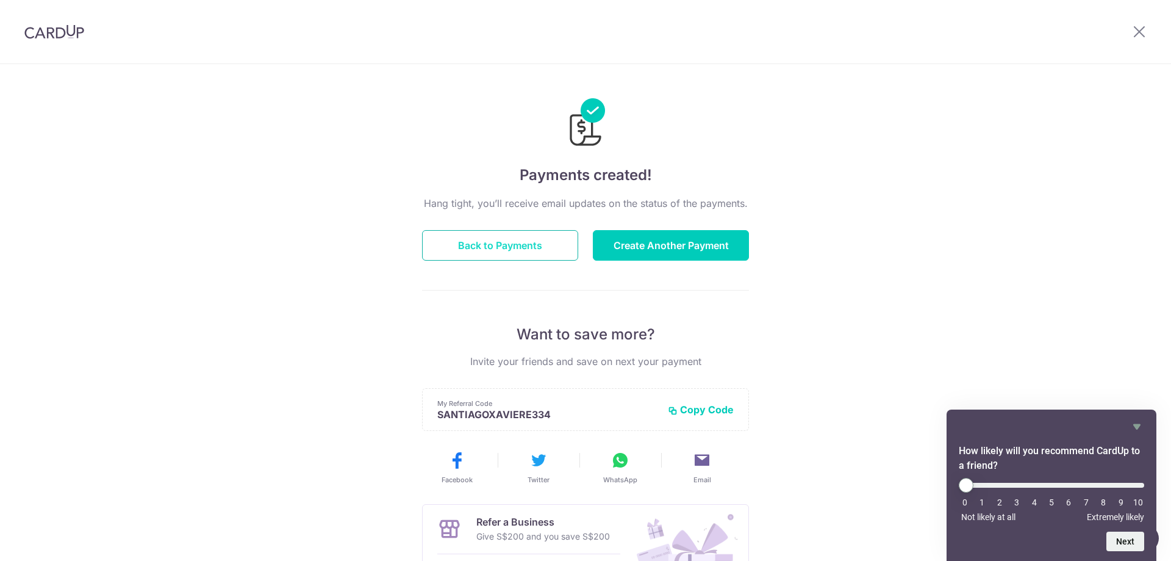
click at [521, 245] on button "Back to Payments" at bounding box center [500, 245] width 156 height 31
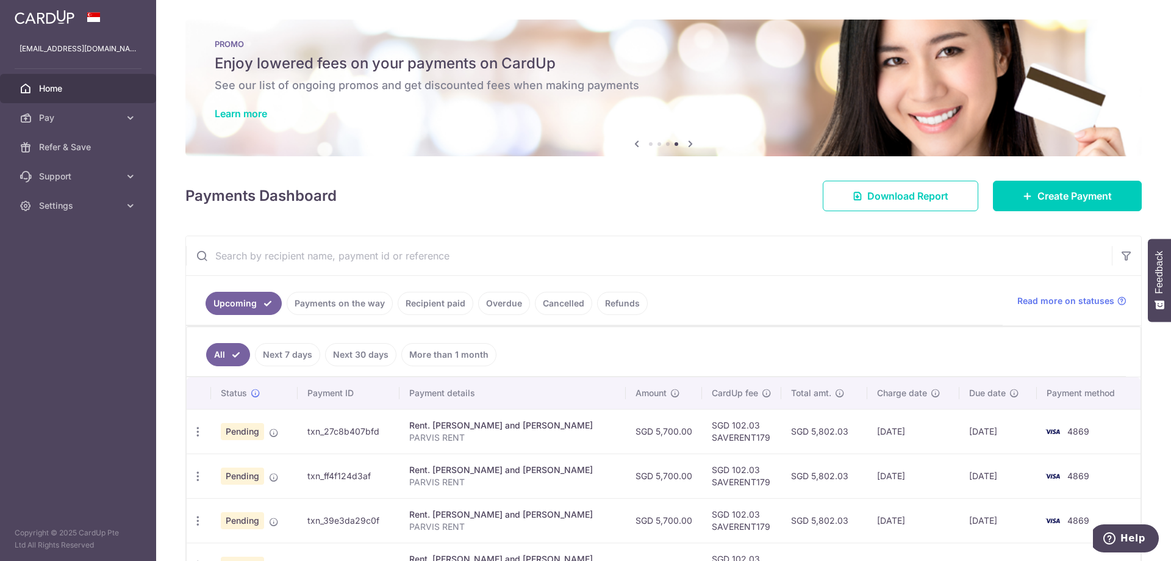
click at [312, 187] on h4 "Payments Dashboard" at bounding box center [260, 196] width 151 height 22
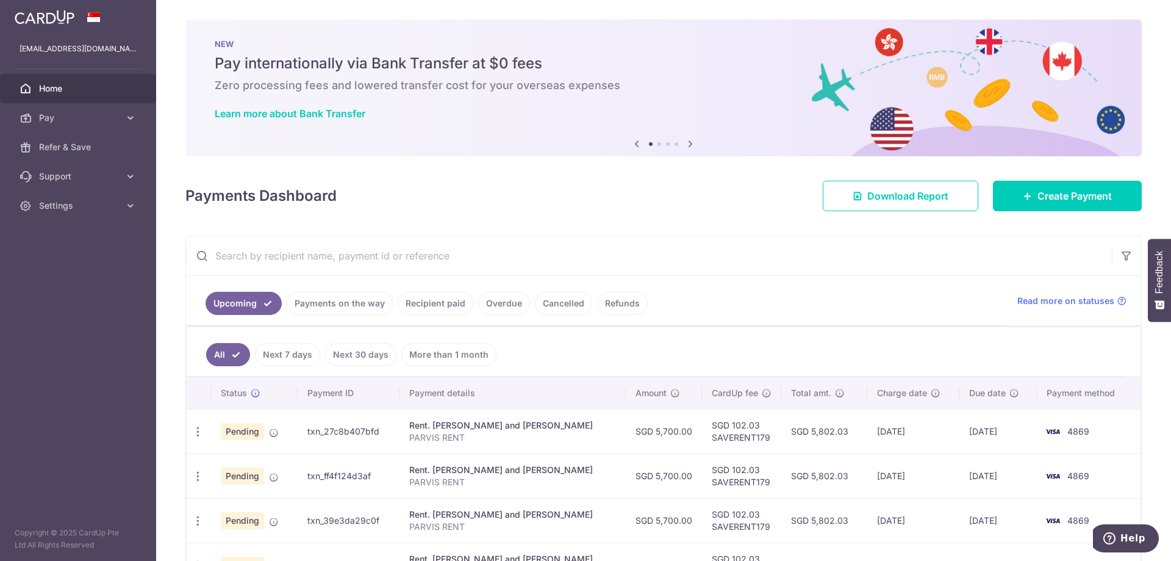
click at [311, 171] on div "× Pause Schedule Pause all future payments in this series Pause just this one p…" at bounding box center [663, 280] width 1015 height 561
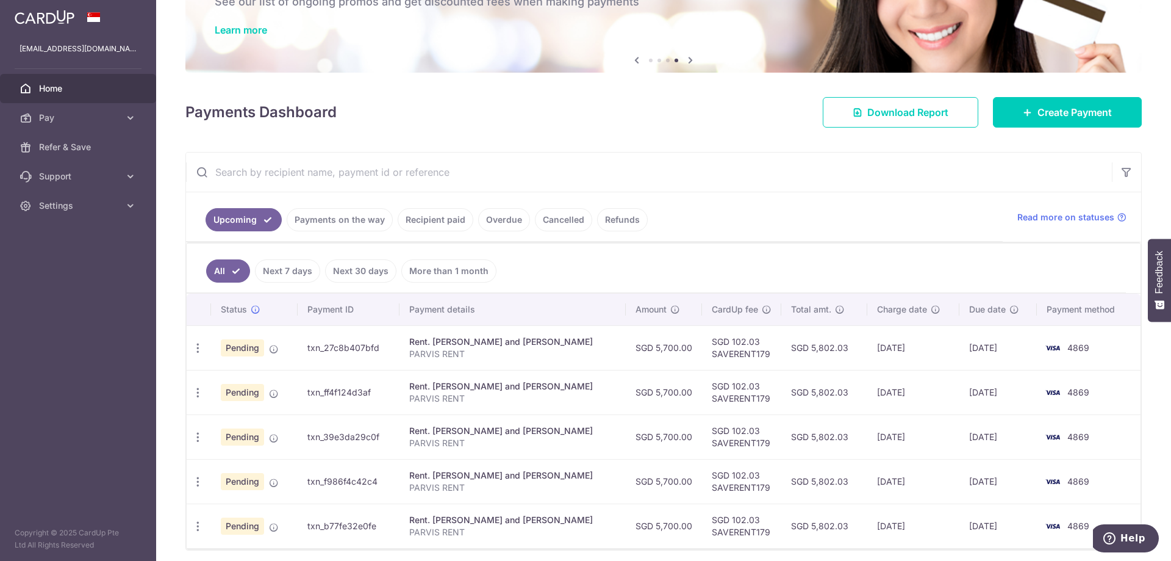
scroll to position [131, 0]
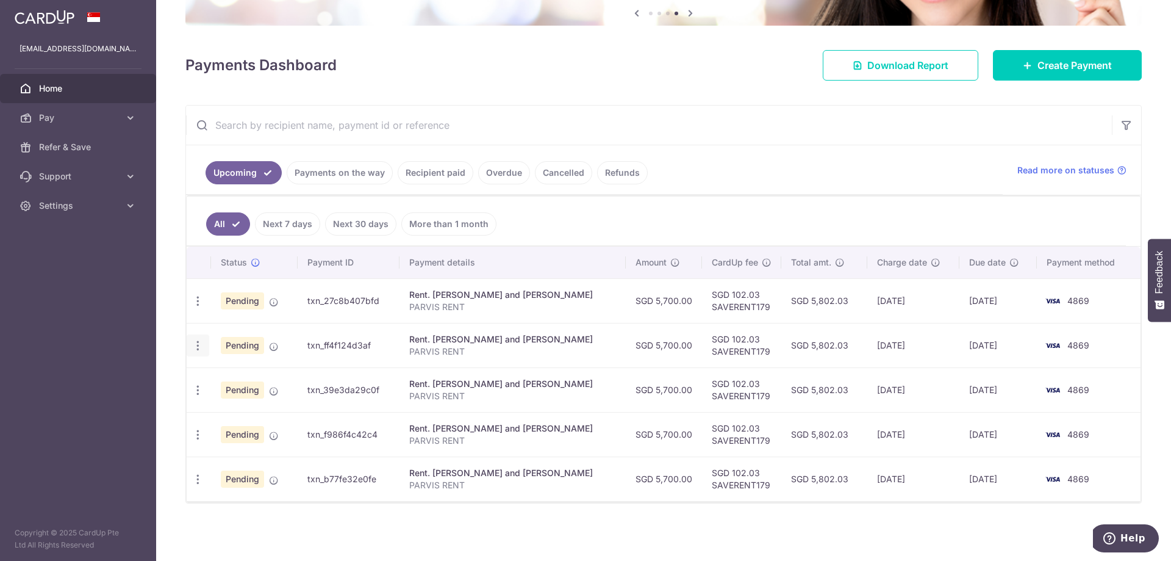
click at [198, 307] on icon "button" at bounding box center [198, 301] width 13 height 13
click at [217, 373] on link "Update payment" at bounding box center [250, 378] width 127 height 29
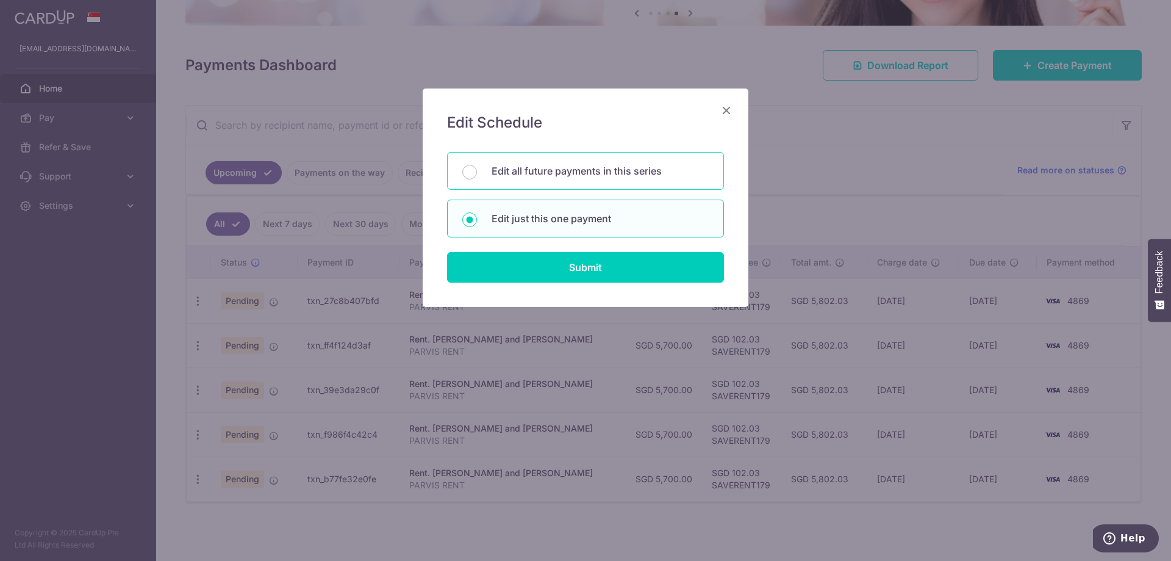
click at [622, 170] on p "Edit all future payments in this series" at bounding box center [600, 171] width 217 height 15
click at [477, 170] on input "Edit all future payments in this series" at bounding box center [469, 172] width 15 height 15
radio input "true"
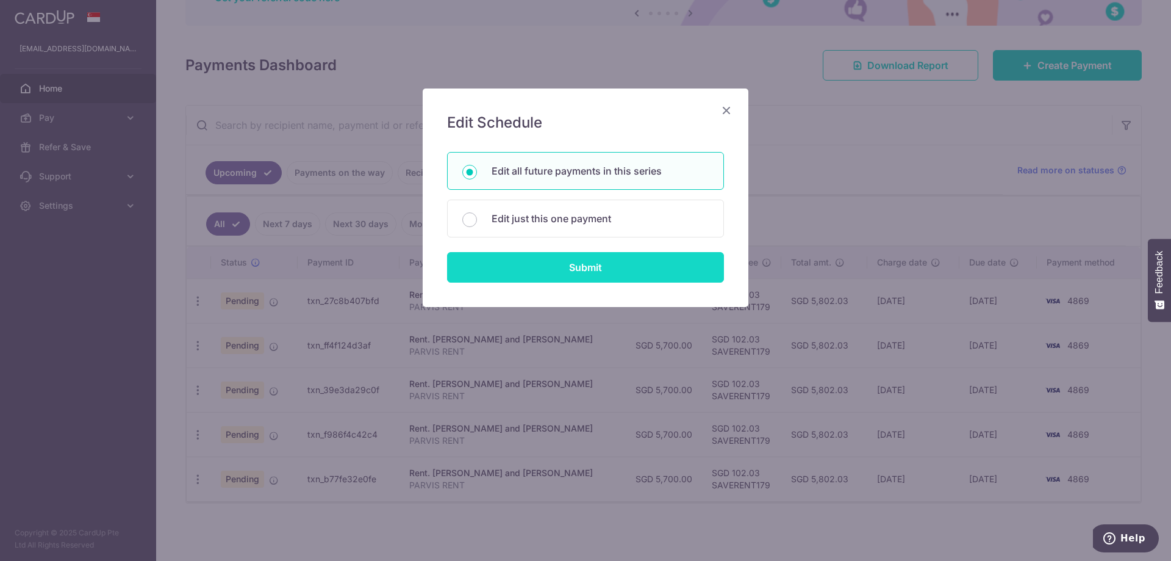
click at [575, 265] on input "Submit" at bounding box center [585, 267] width 277 height 31
radio input "true"
type input "5,700.00"
type input "PARVIS RENT"
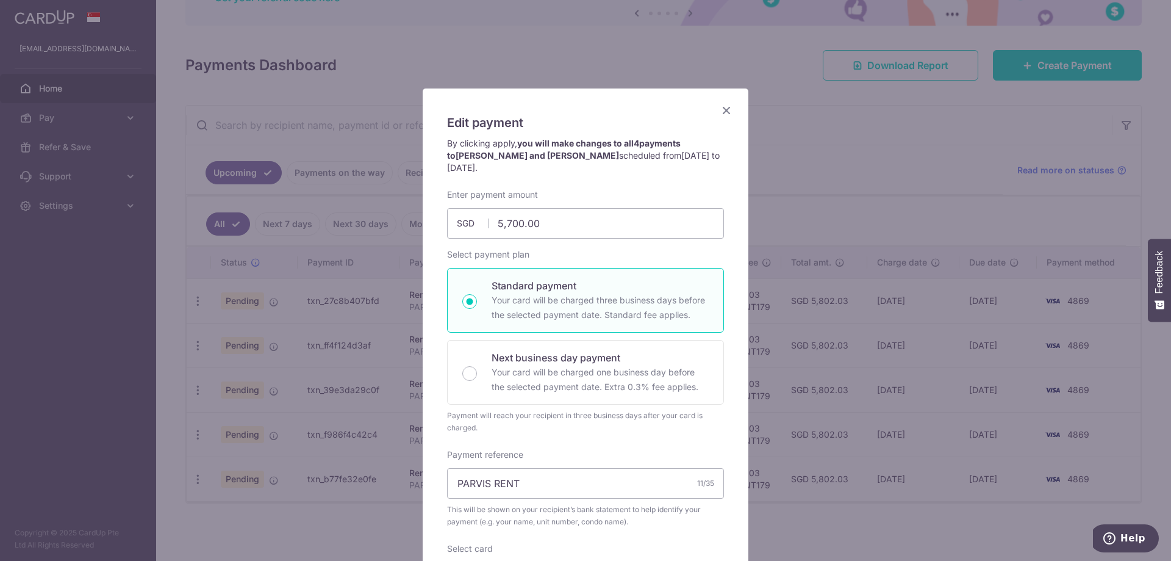
scroll to position [62, 0]
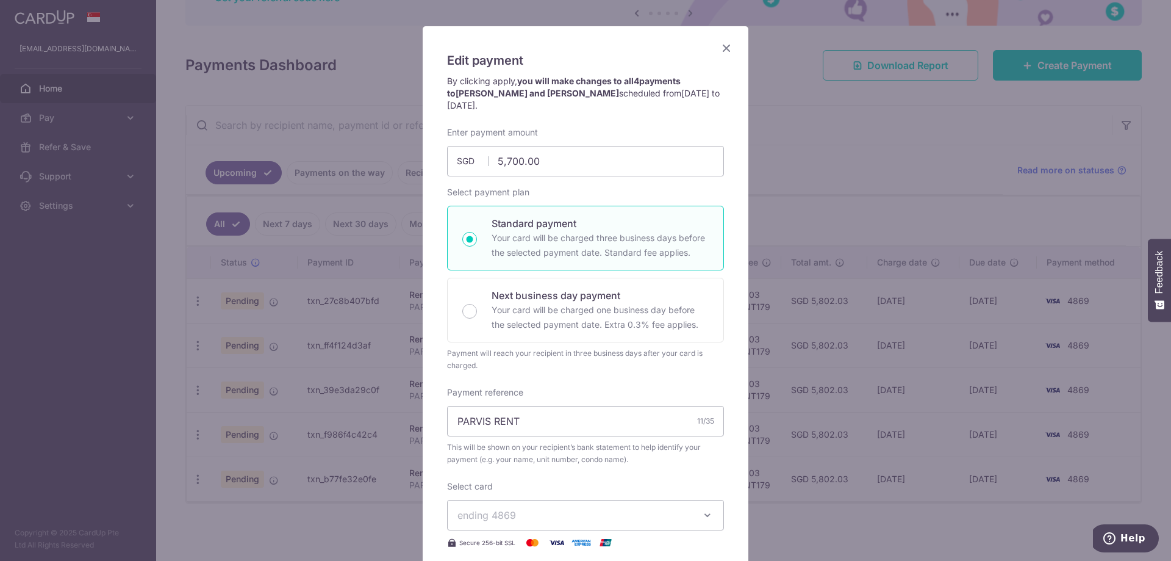
click at [731, 49] on icon "Close" at bounding box center [726, 47] width 15 height 15
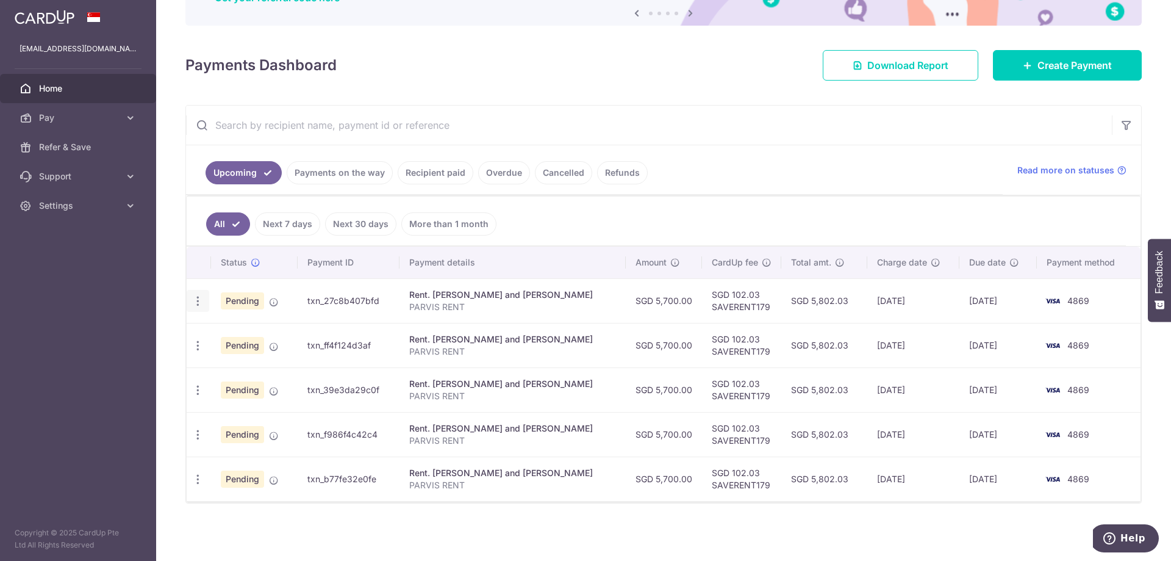
click at [198, 304] on icon "button" at bounding box center [198, 301] width 13 height 13
click at [245, 339] on span "Update payment" at bounding box center [262, 334] width 83 height 15
radio input "true"
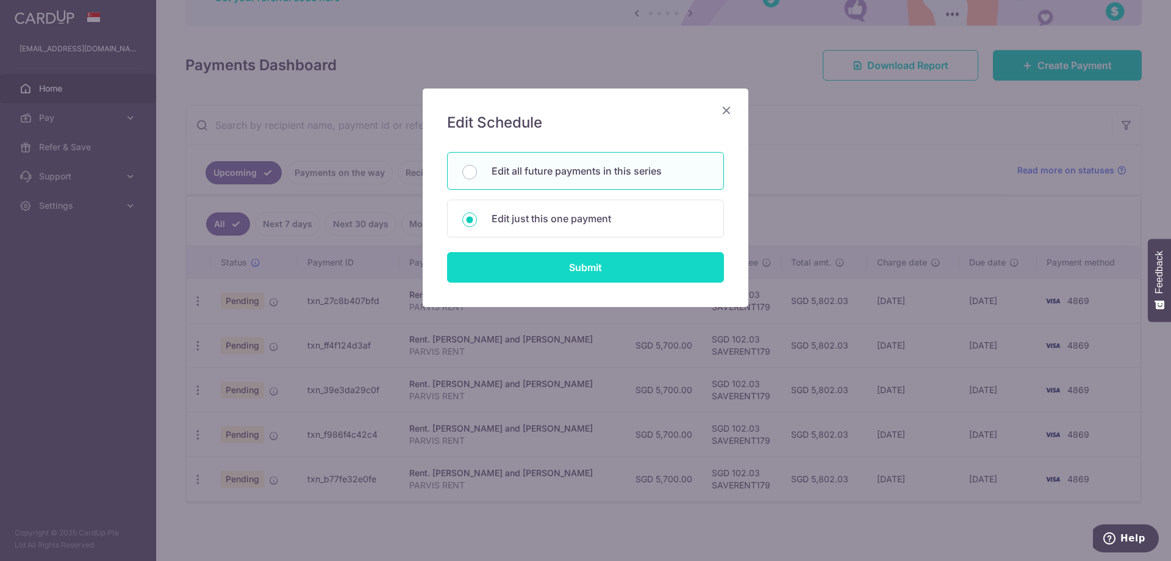
click at [584, 268] on input "Submit" at bounding box center [585, 267] width 277 height 31
radio input "true"
type input "08/09/2025"
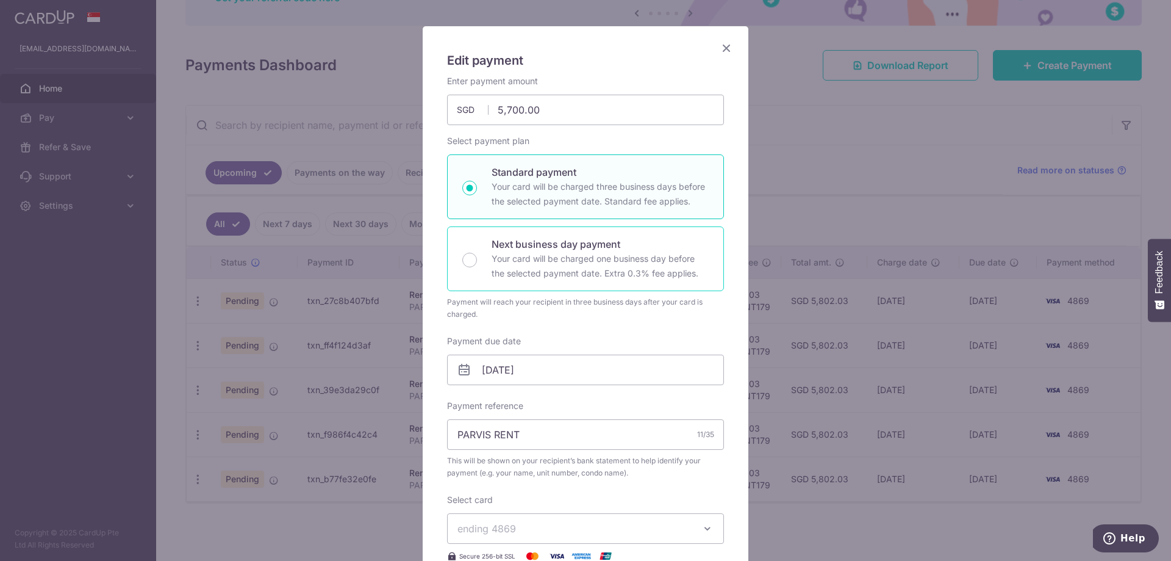
click at [623, 281] on p "Your card will be charged one business day before the selected payment date. Ex…" at bounding box center [600, 265] width 217 height 29
click at [477, 267] on input "Next business day payment Your card will be charged one business day before the…" at bounding box center [469, 260] width 15 height 15
radio input "false"
radio input "true"
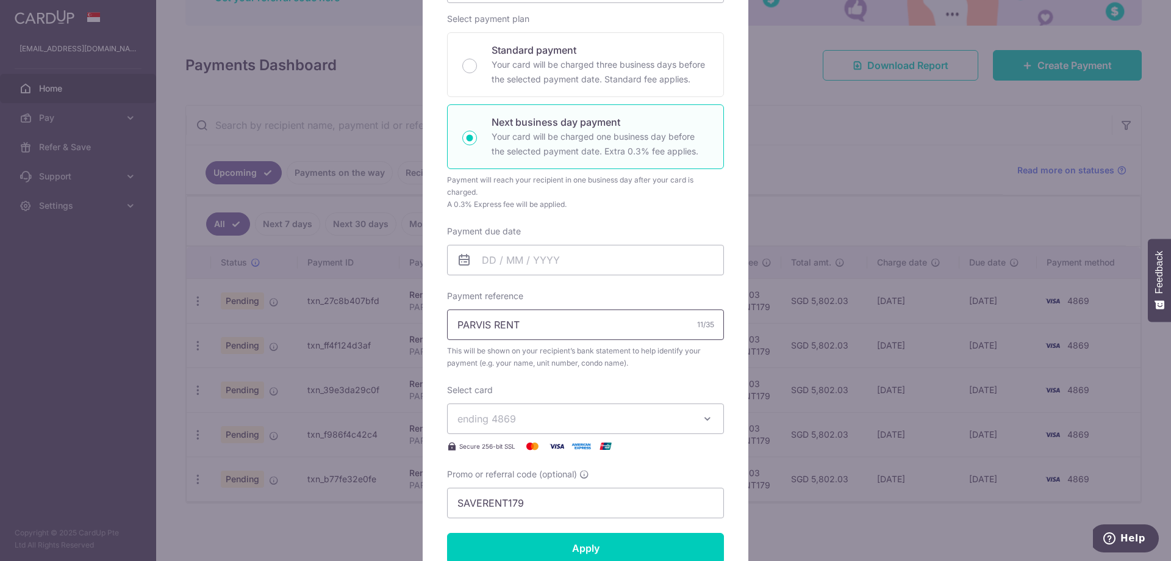
scroll to position [187, 0]
click at [467, 261] on icon at bounding box center [464, 257] width 15 height 15
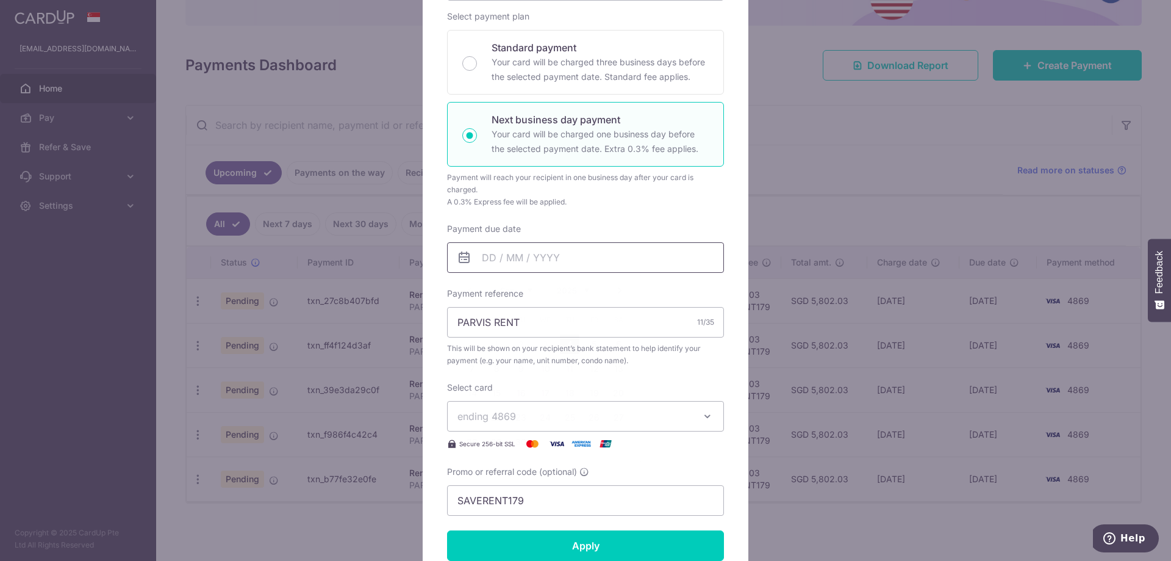
click at [495, 259] on input "Payment due date" at bounding box center [585, 257] width 277 height 31
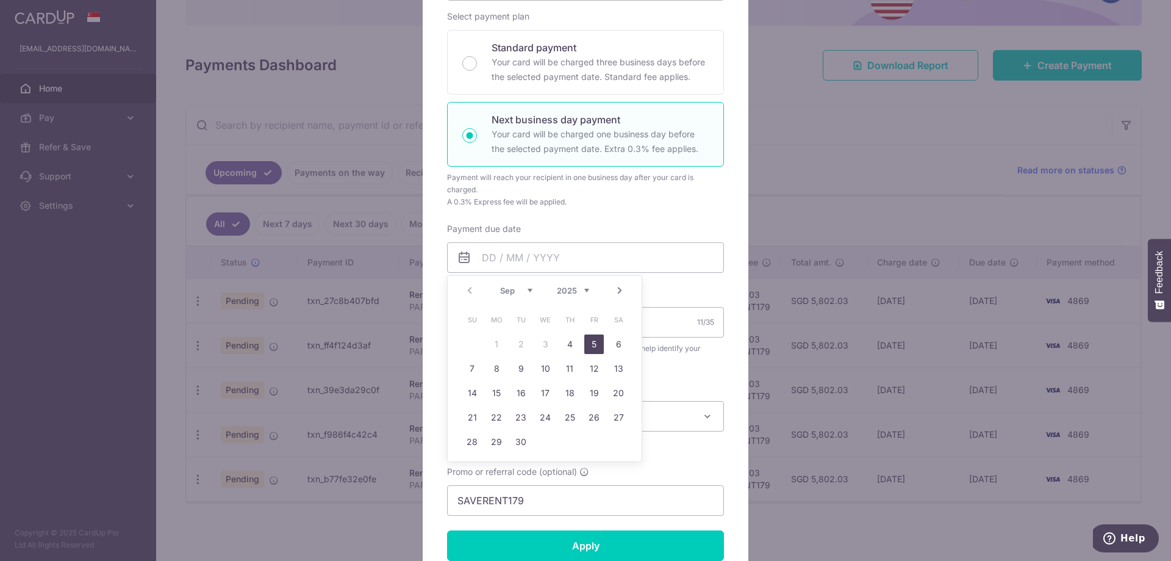
click at [588, 347] on link "5" at bounding box center [594, 344] width 20 height 20
type input "[DATE]"
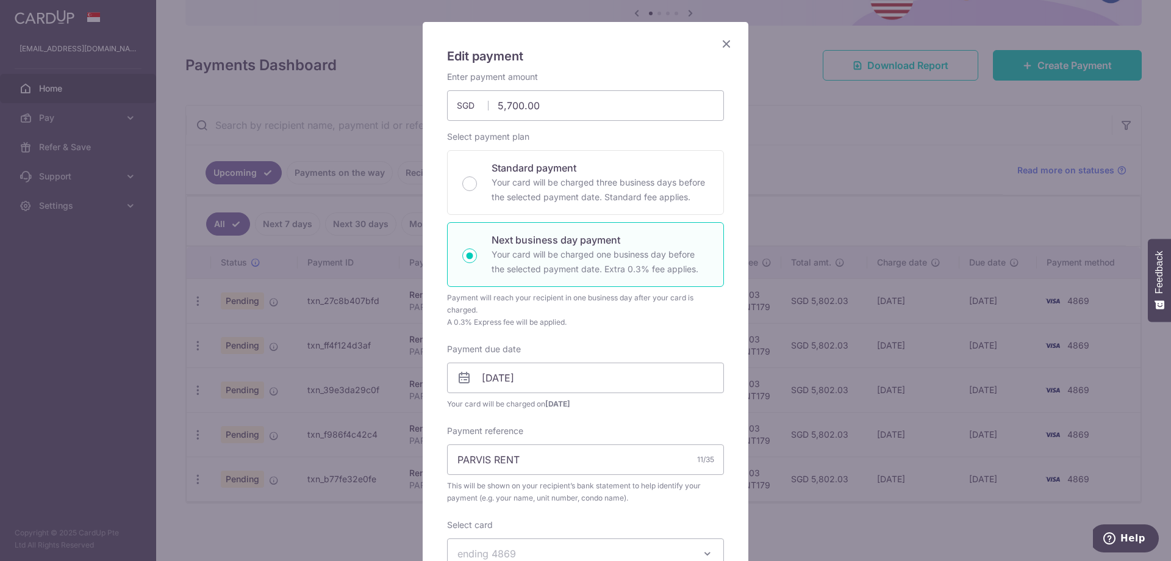
scroll to position [0, 0]
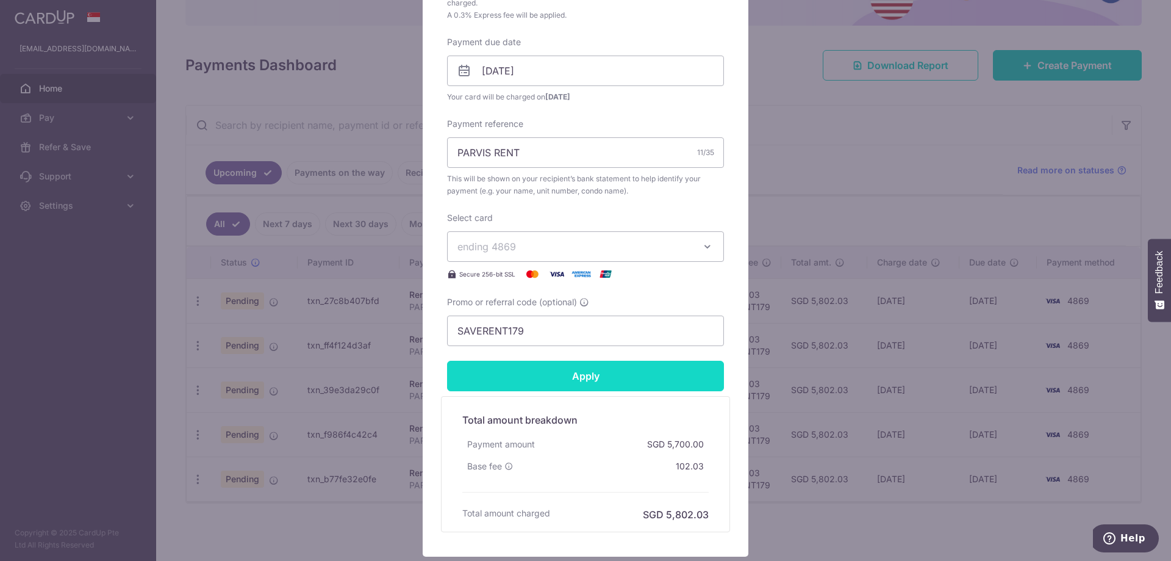
click at [700, 376] on input "Apply" at bounding box center [585, 376] width 277 height 31
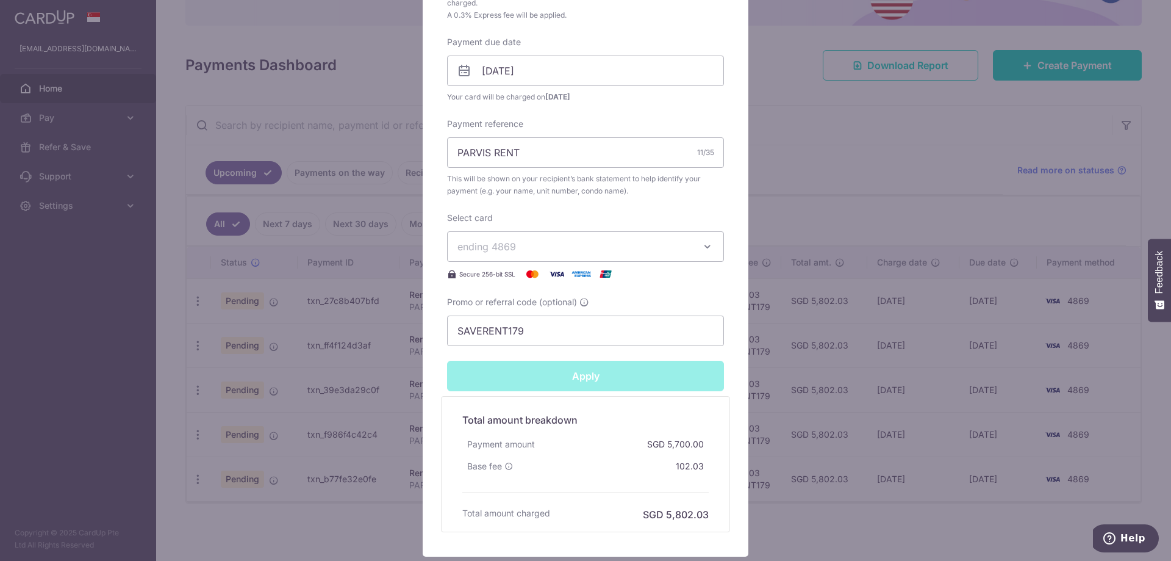
type input "Successfully Applied"
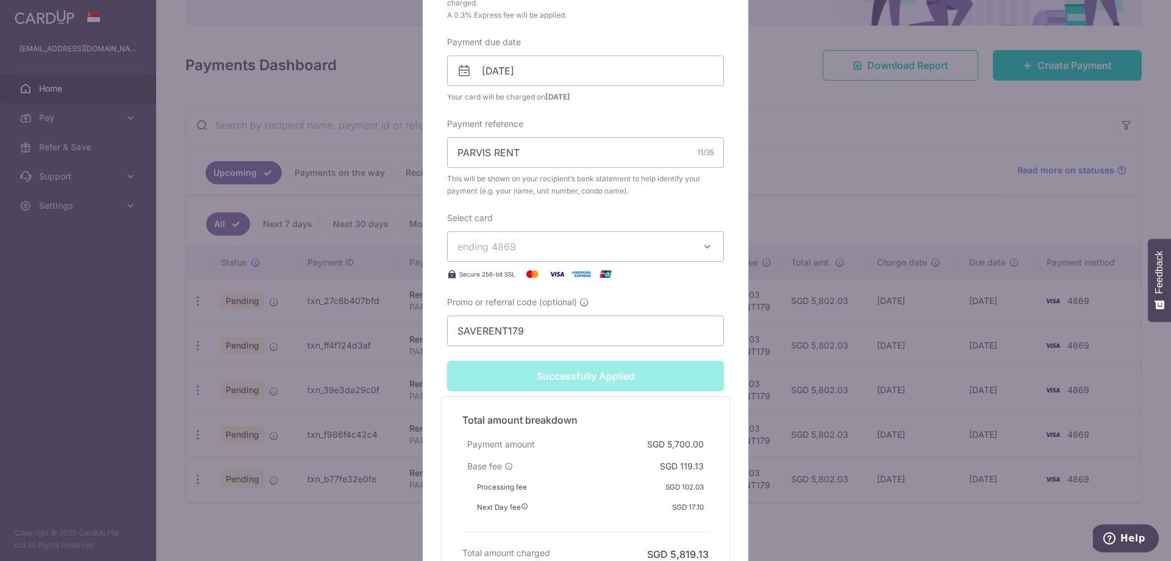
click at [174, 229] on div "Edit payment By clicking apply, you will make changes to all 4 payments to CHAN…" at bounding box center [585, 280] width 1171 height 561
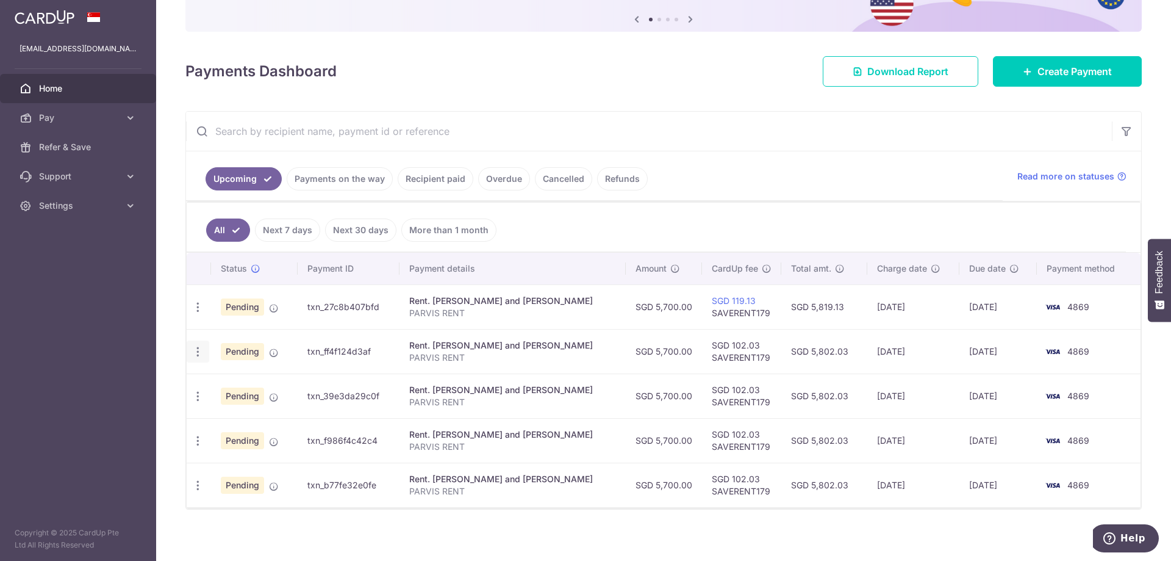
click at [195, 314] on icon "button" at bounding box center [198, 307] width 13 height 13
click at [262, 386] on span "Update payment" at bounding box center [262, 385] width 83 height 15
radio input "true"
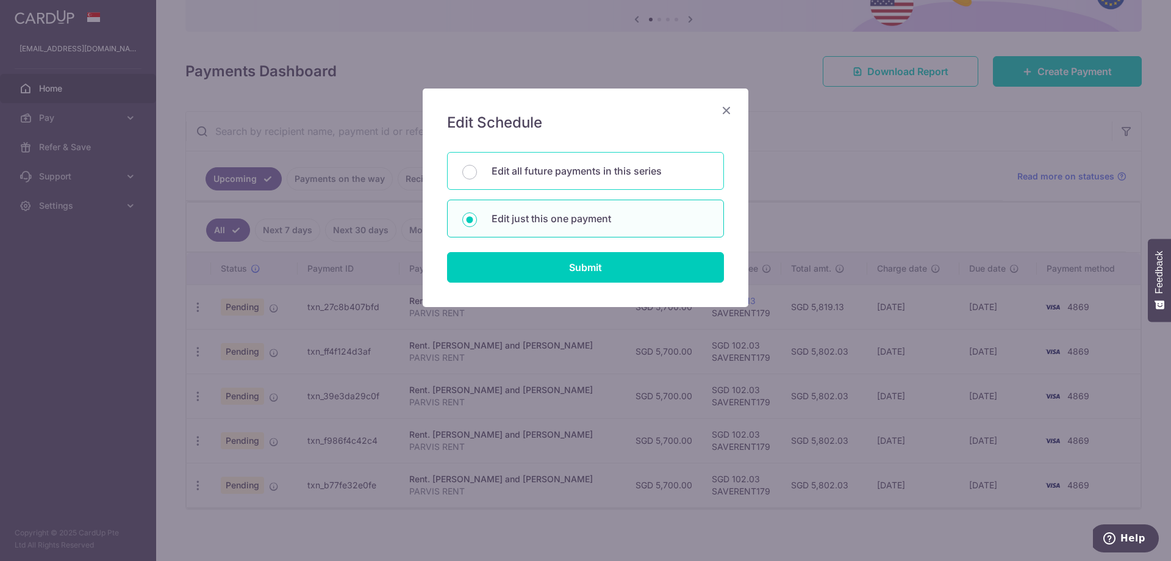
click at [574, 173] on p "Edit all future payments in this series" at bounding box center [600, 171] width 217 height 15
click at [477, 173] on input "Edit all future payments in this series" at bounding box center [469, 172] width 15 height 15
radio input "true"
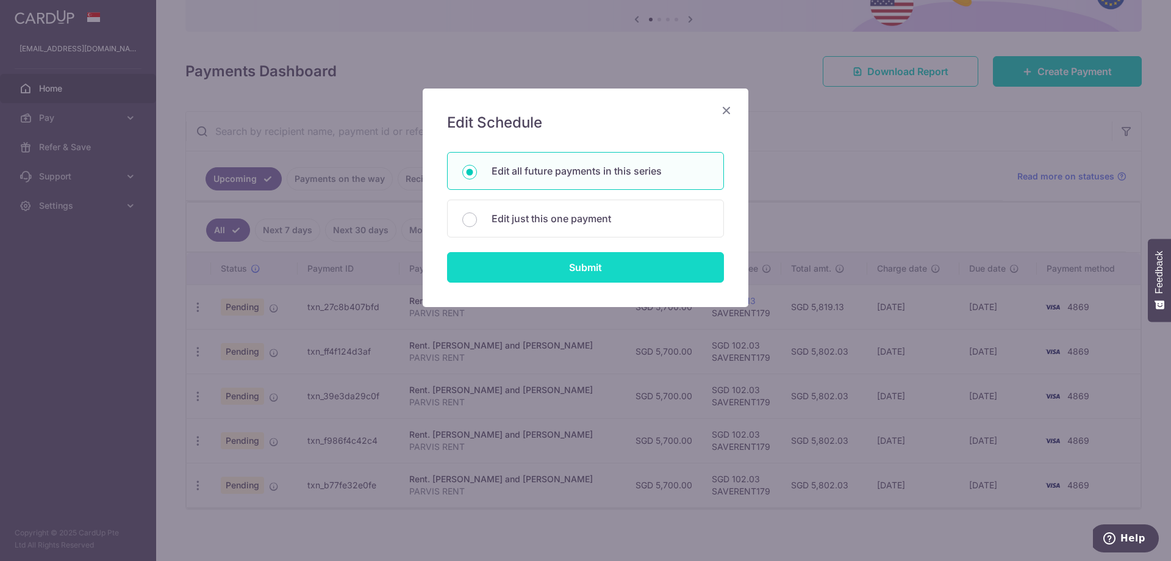
click at [580, 266] on input "Submit" at bounding box center [585, 267] width 277 height 31
radio input "true"
type input "5,700.00"
type input "PARVIS RENT"
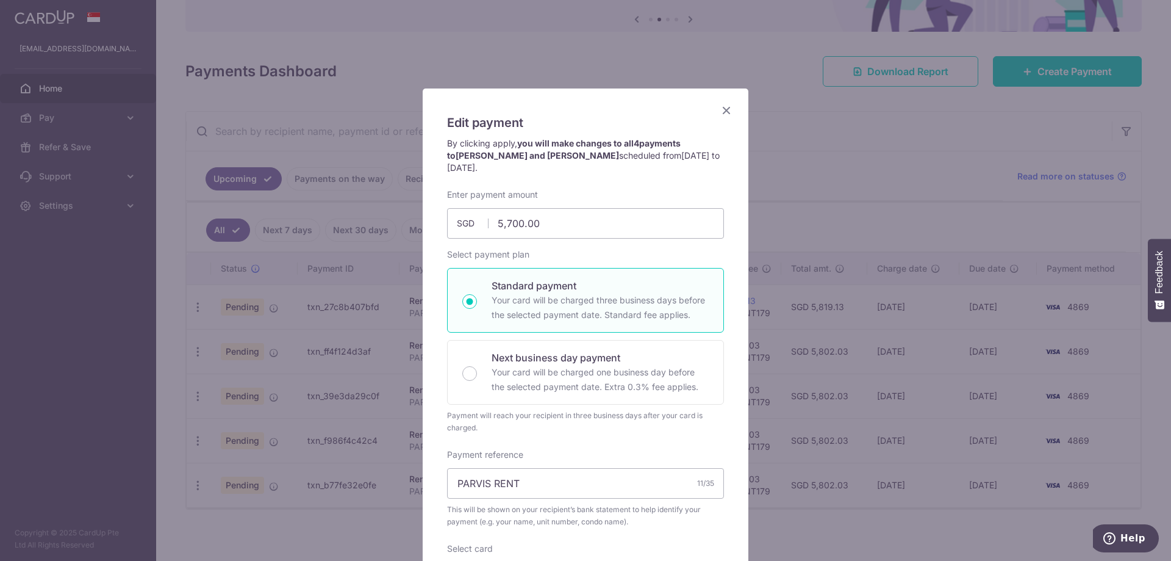
click at [729, 112] on icon "Close" at bounding box center [726, 109] width 15 height 15
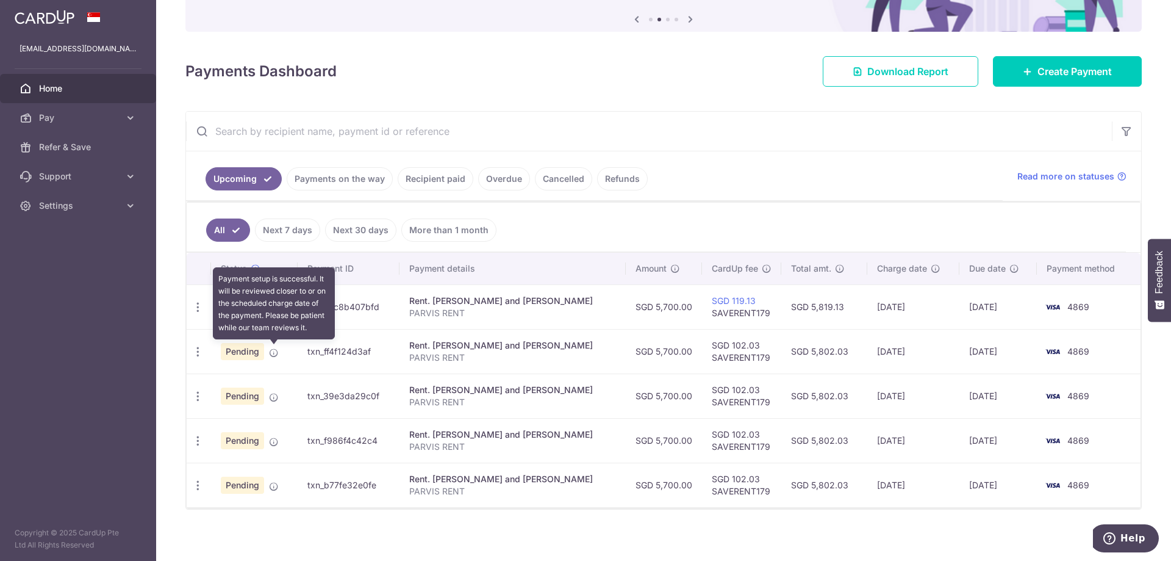
click at [278, 351] on icon at bounding box center [274, 353] width 10 height 10
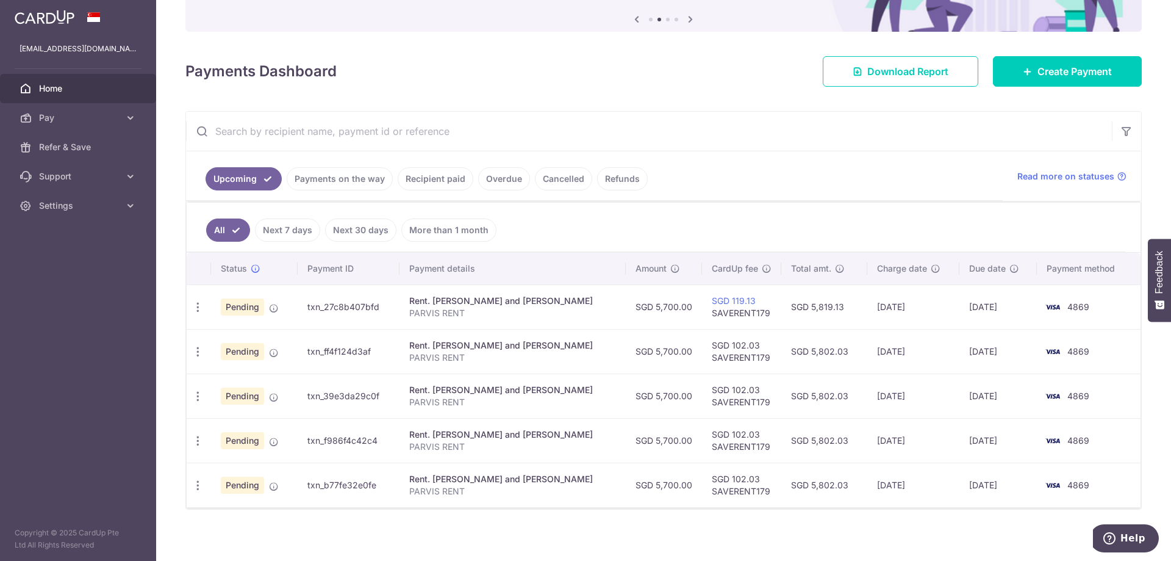
click at [709, 348] on td "SGD 102.03 SAVERENT179" at bounding box center [741, 351] width 79 height 45
click at [904, 351] on td "03/10/2025" at bounding box center [914, 351] width 93 height 45
click at [196, 314] on icon "button" at bounding box center [198, 307] width 13 height 13
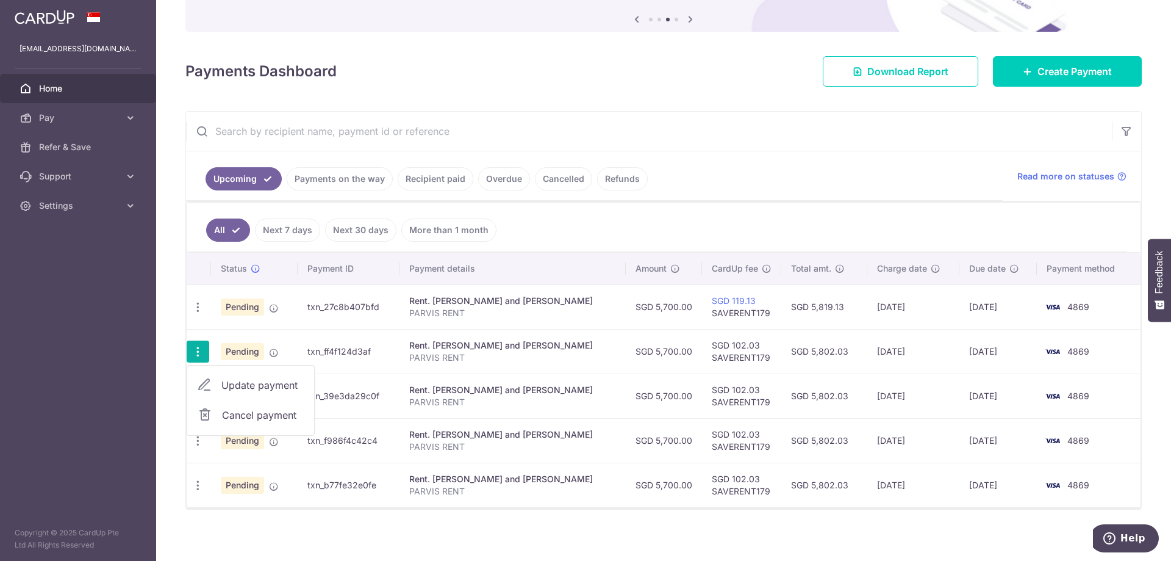
click at [224, 372] on link "Update payment" at bounding box center [250, 384] width 127 height 29
radio input "true"
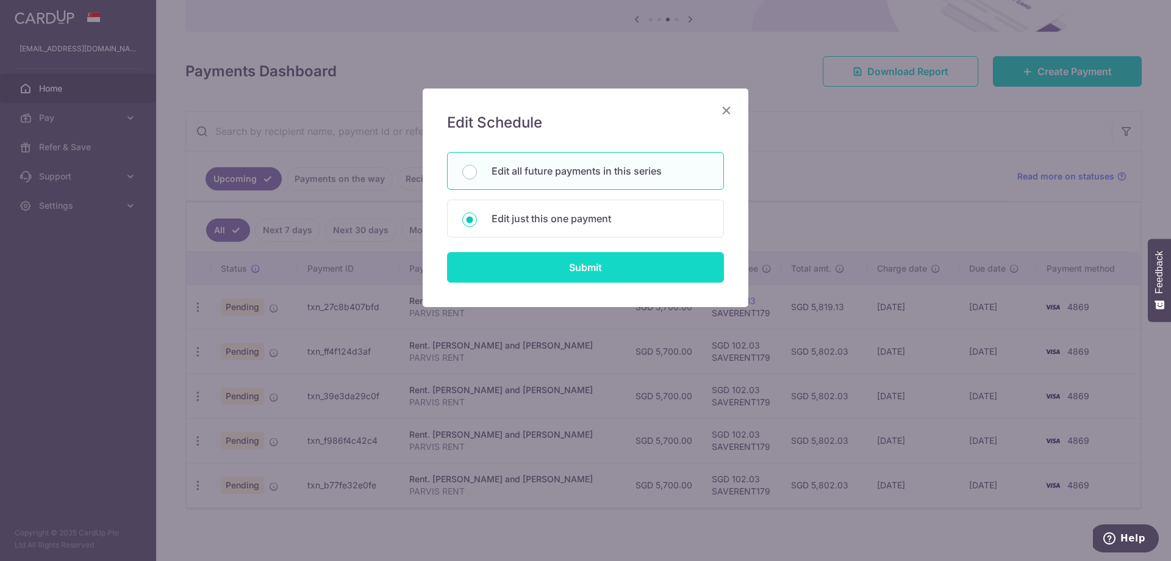
click at [556, 261] on input "Submit" at bounding box center [585, 267] width 277 height 31
radio input "true"
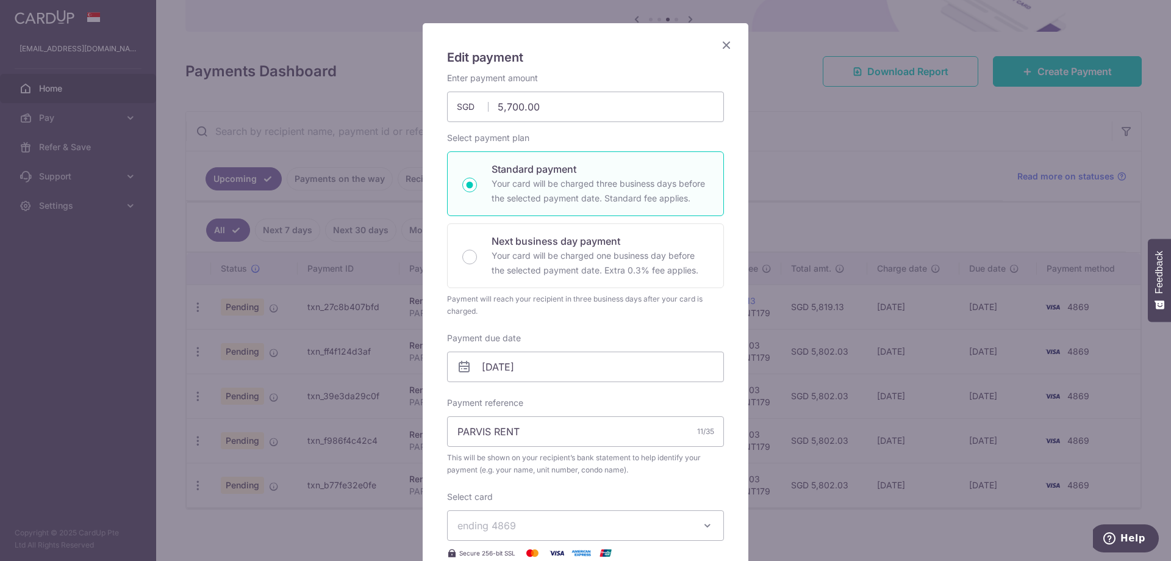
scroll to position [124, 0]
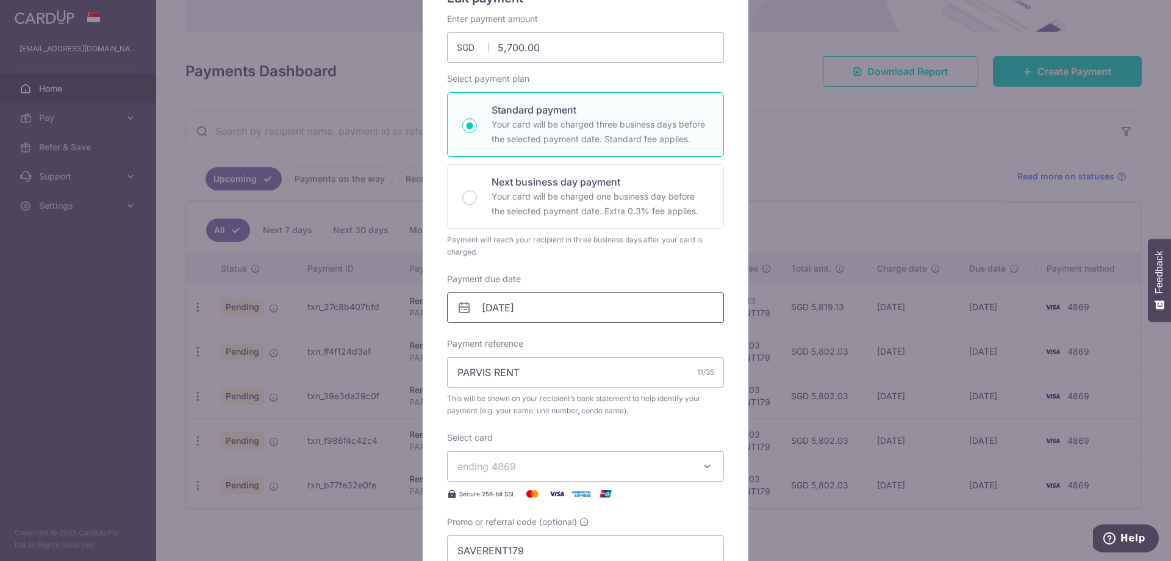
click at [566, 304] on input "08/10/2025" at bounding box center [585, 307] width 277 height 31
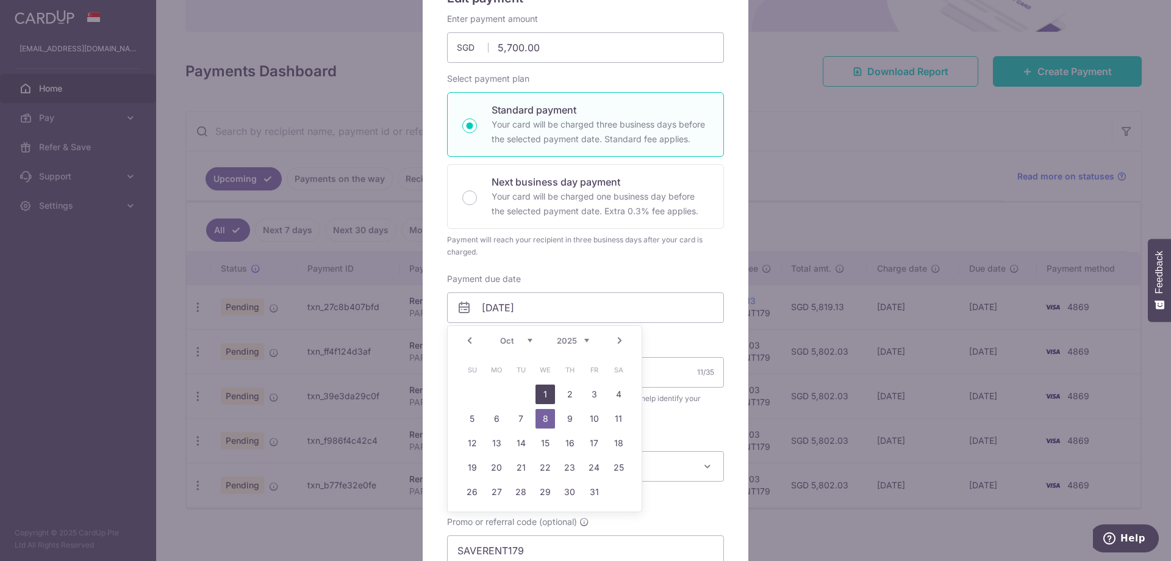
click at [549, 396] on link "1" at bounding box center [546, 394] width 20 height 20
type input "[DATE]"
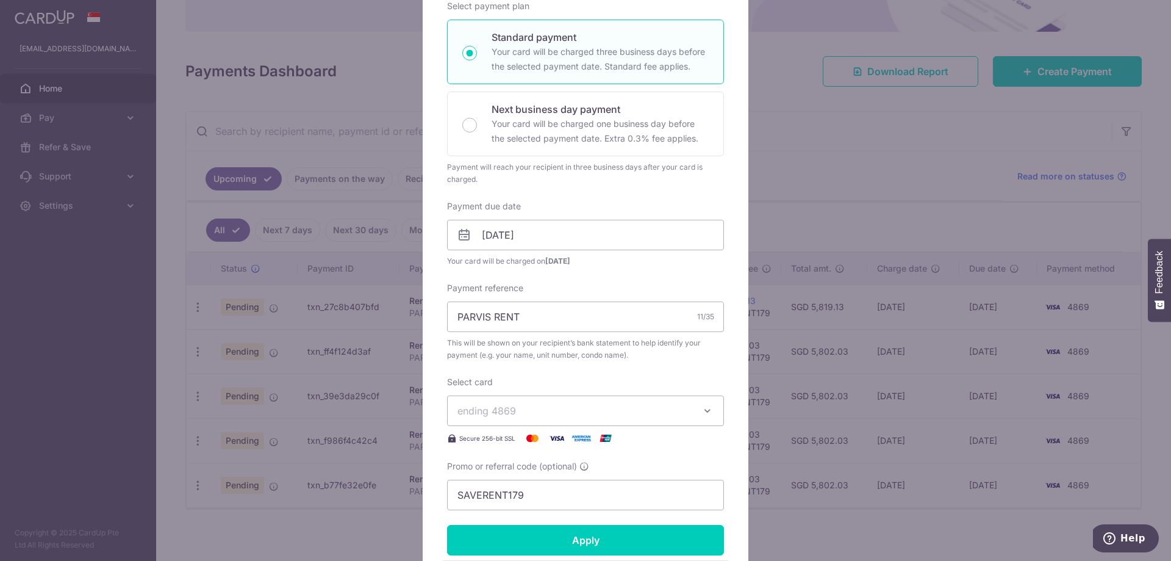
scroll to position [311, 0]
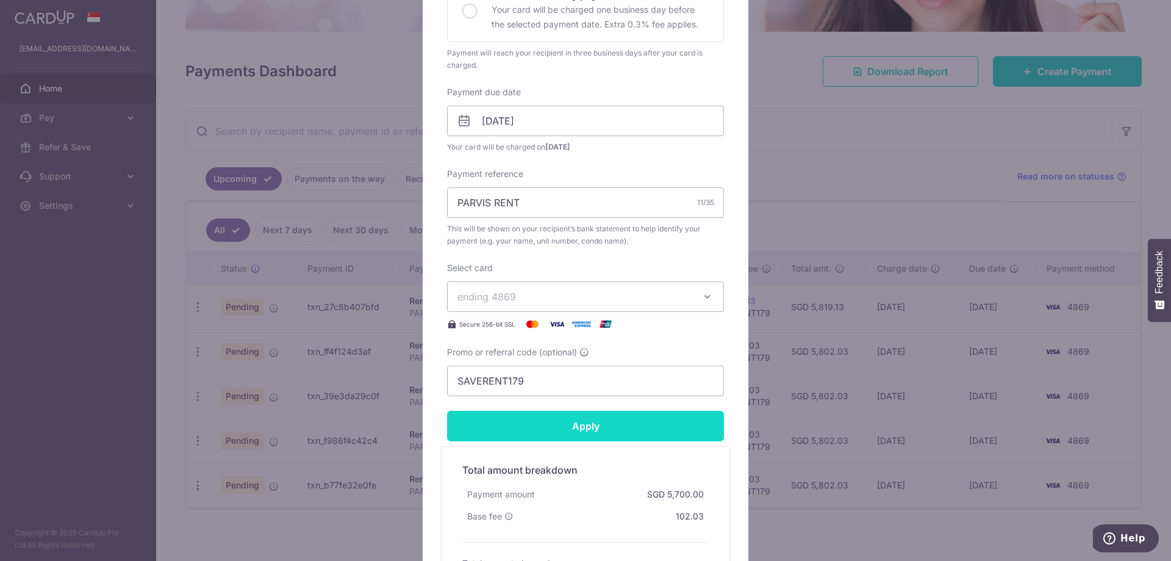
click at [654, 428] on input "Apply" at bounding box center [585, 426] width 277 height 31
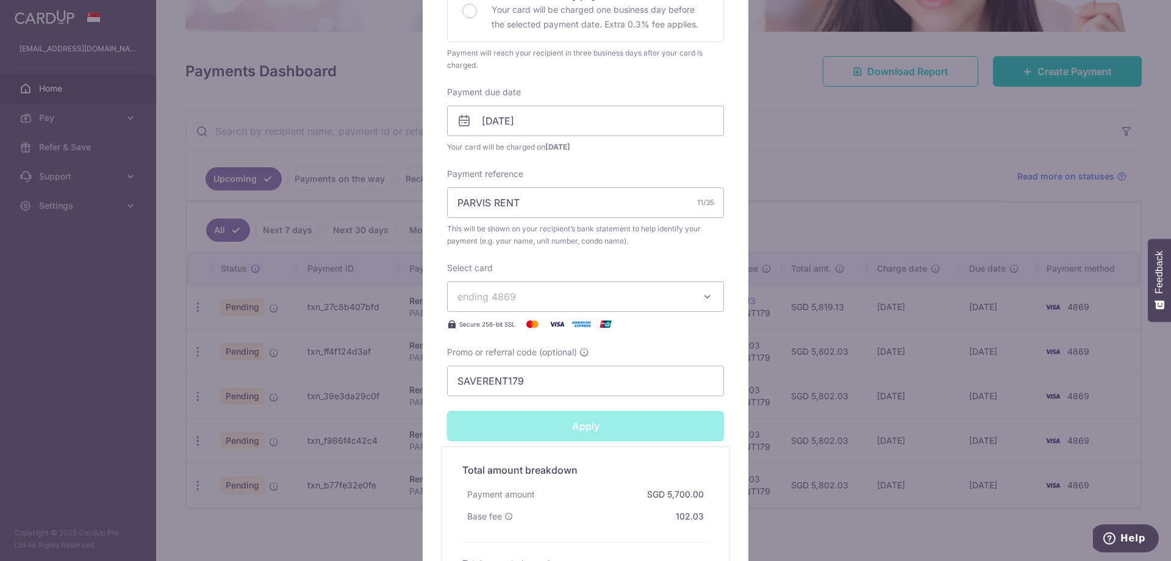
type input "Successfully Applied"
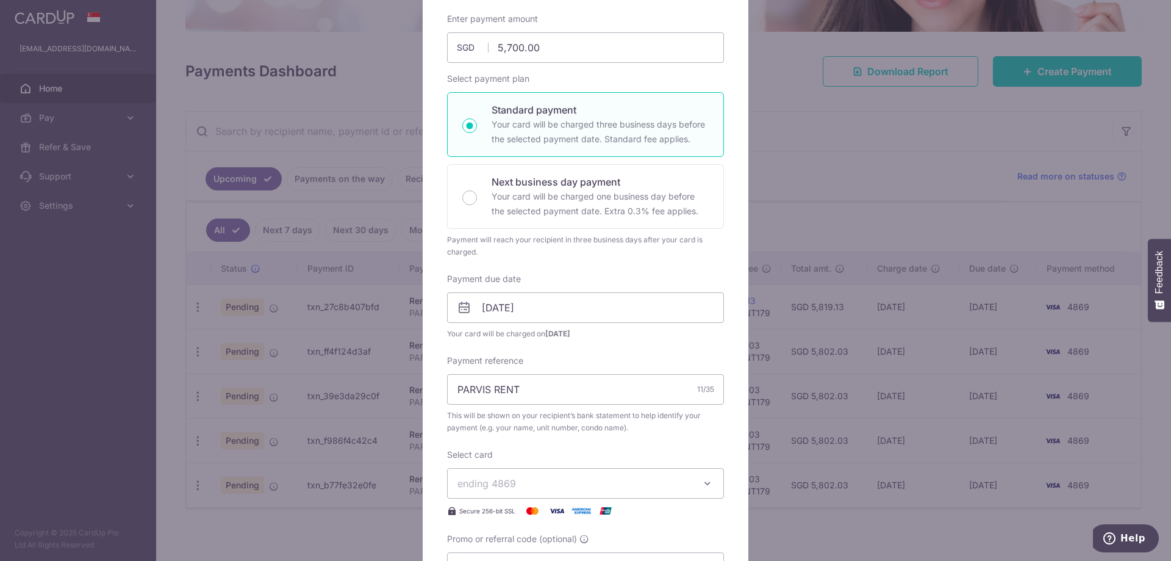
scroll to position [478, 0]
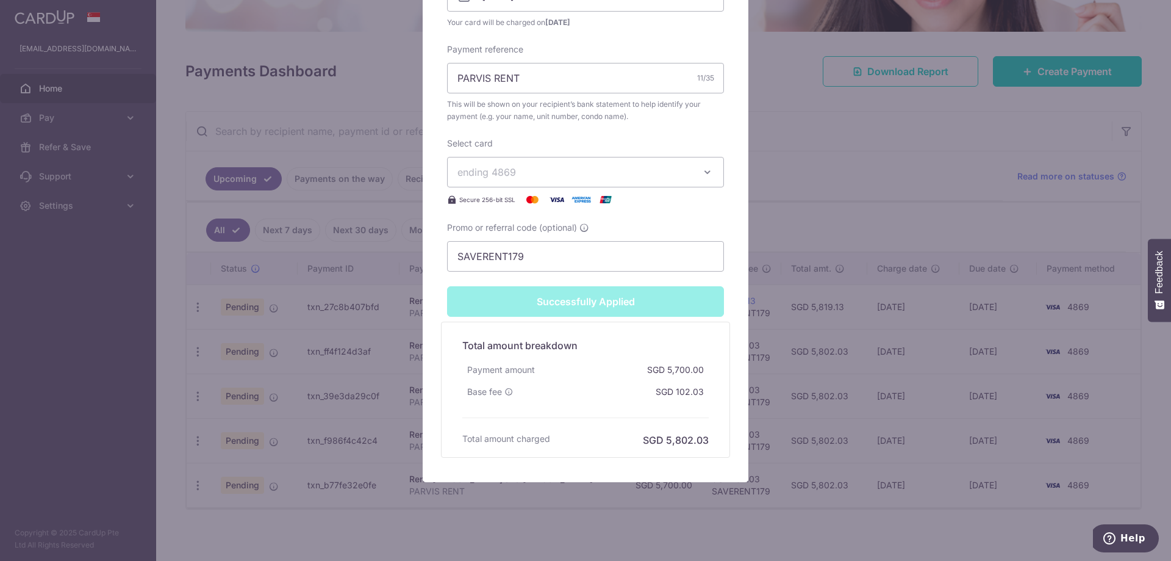
click at [378, 346] on div "Edit payment By clicking apply, you will make changes to all 4 payments to CHAN…" at bounding box center [585, 280] width 1171 height 561
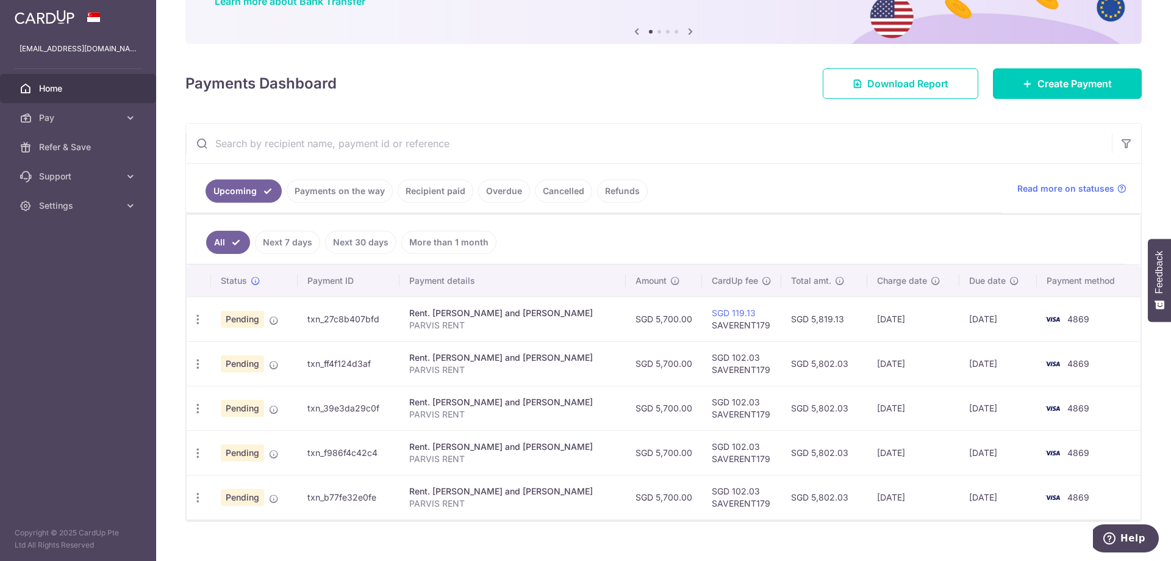
scroll to position [131, 0]
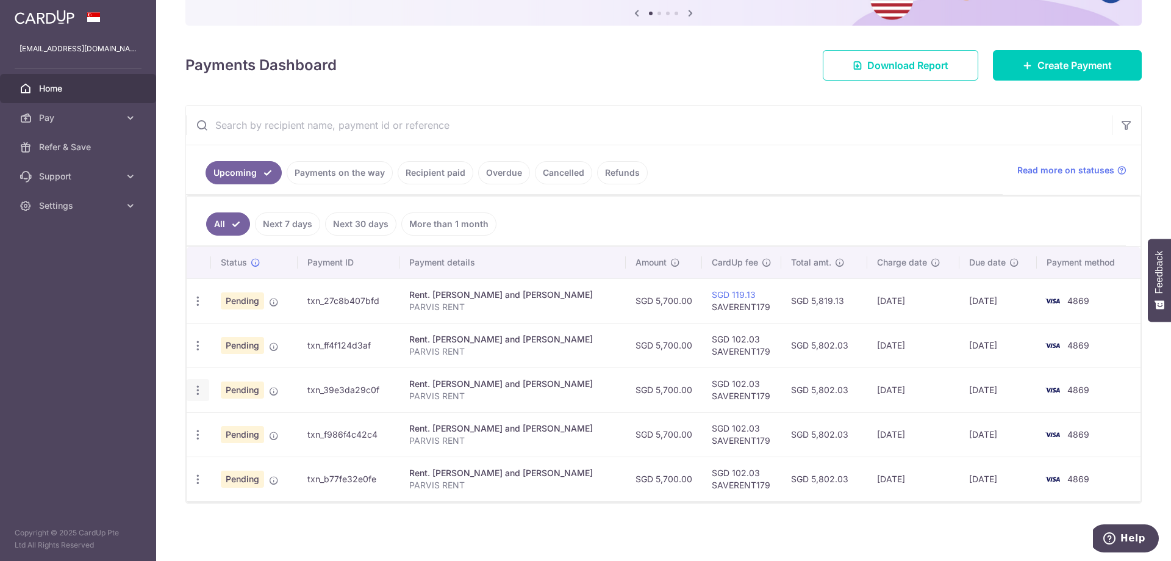
click at [198, 307] on icon "button" at bounding box center [198, 301] width 13 height 13
click at [231, 419] on span "Update payment" at bounding box center [262, 423] width 83 height 15
radio input "true"
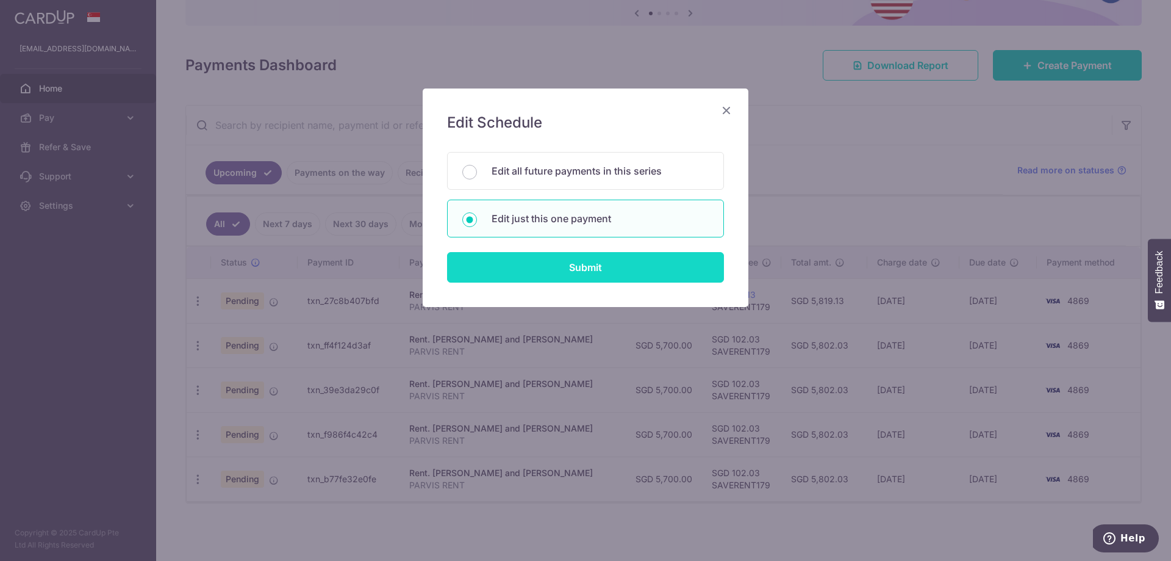
click at [569, 269] on input "Submit" at bounding box center [585, 267] width 277 height 31
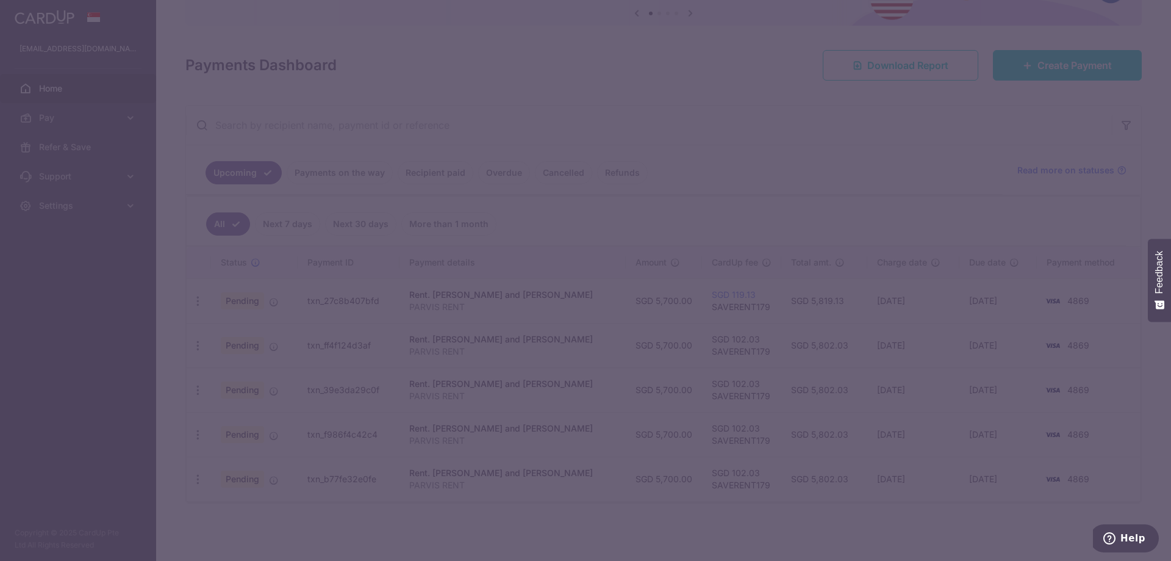
type input "SAVERENT179"
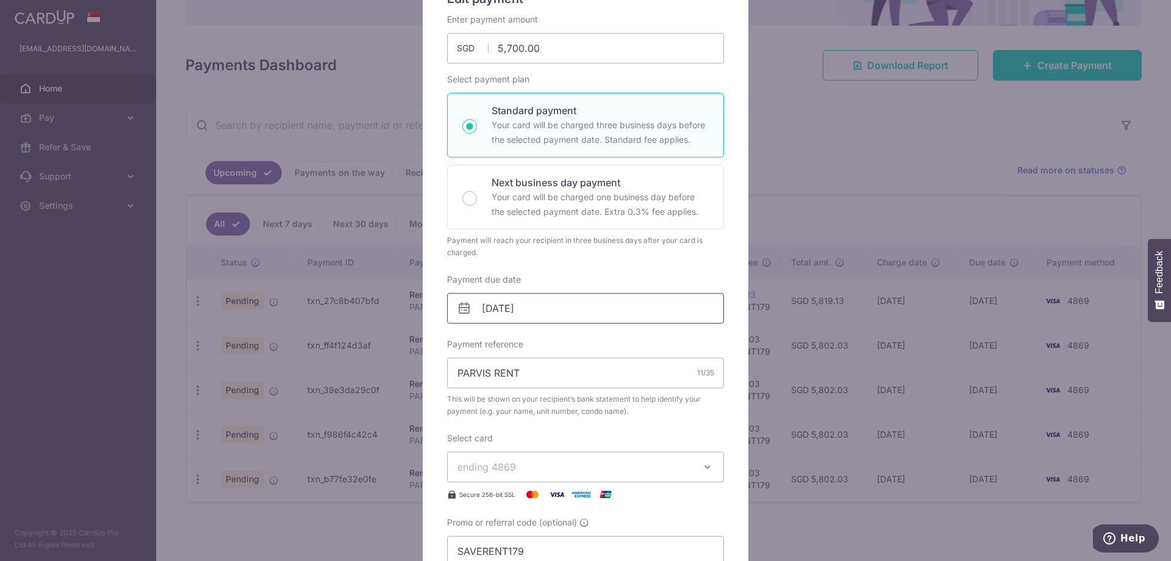
scroll to position [124, 0]
click at [541, 304] on input "[DATE]" at bounding box center [585, 307] width 277 height 31
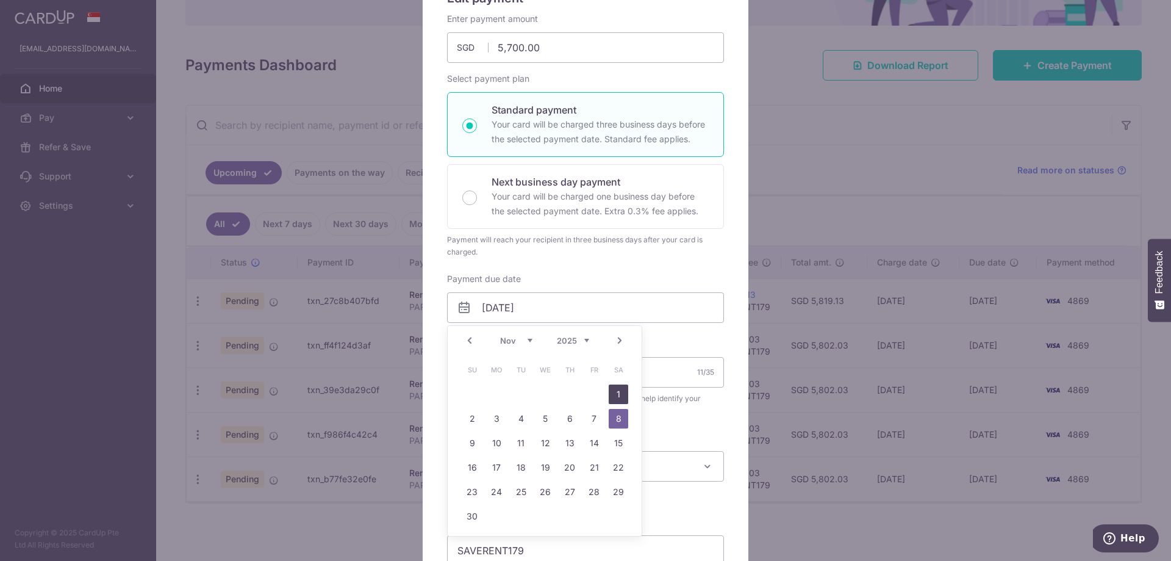
click at [620, 399] on link "1" at bounding box center [619, 394] width 20 height 20
type input "[DATE]"
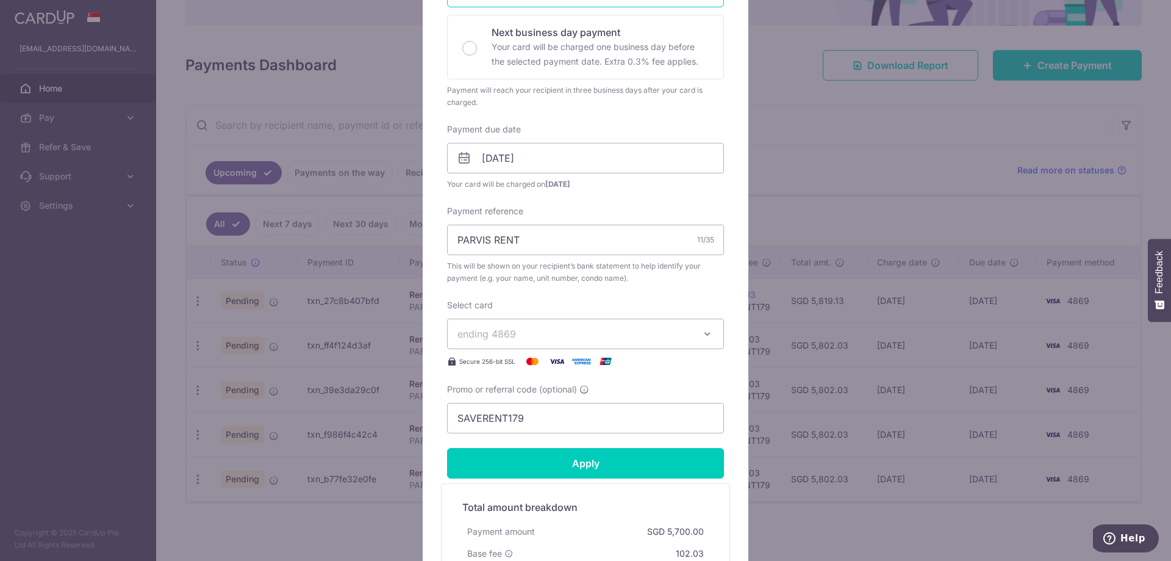
scroll to position [311, 0]
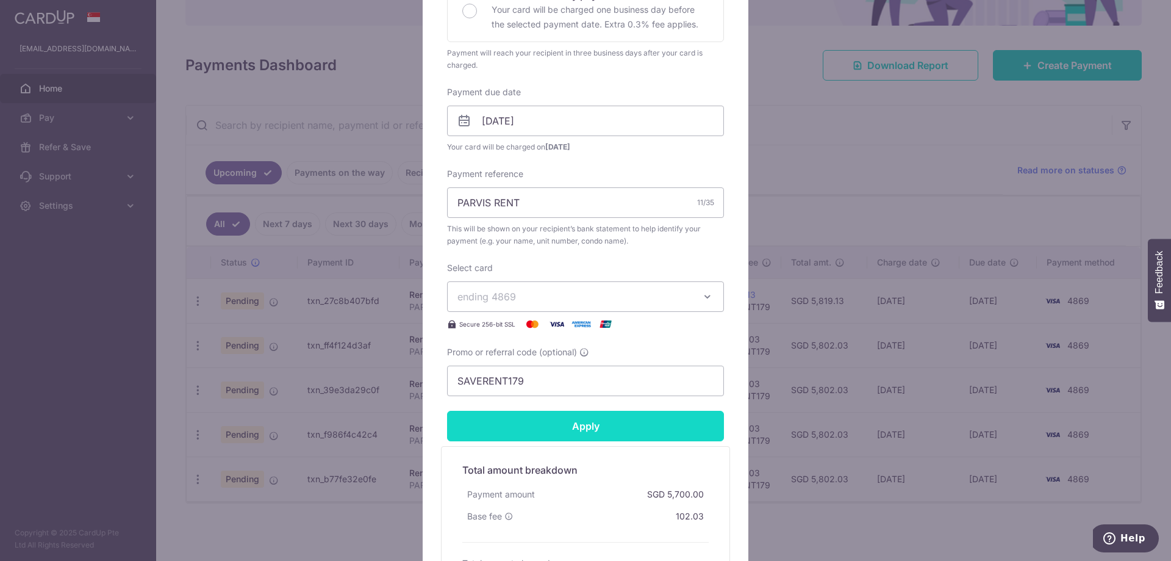
click at [631, 430] on input "Apply" at bounding box center [585, 426] width 277 height 31
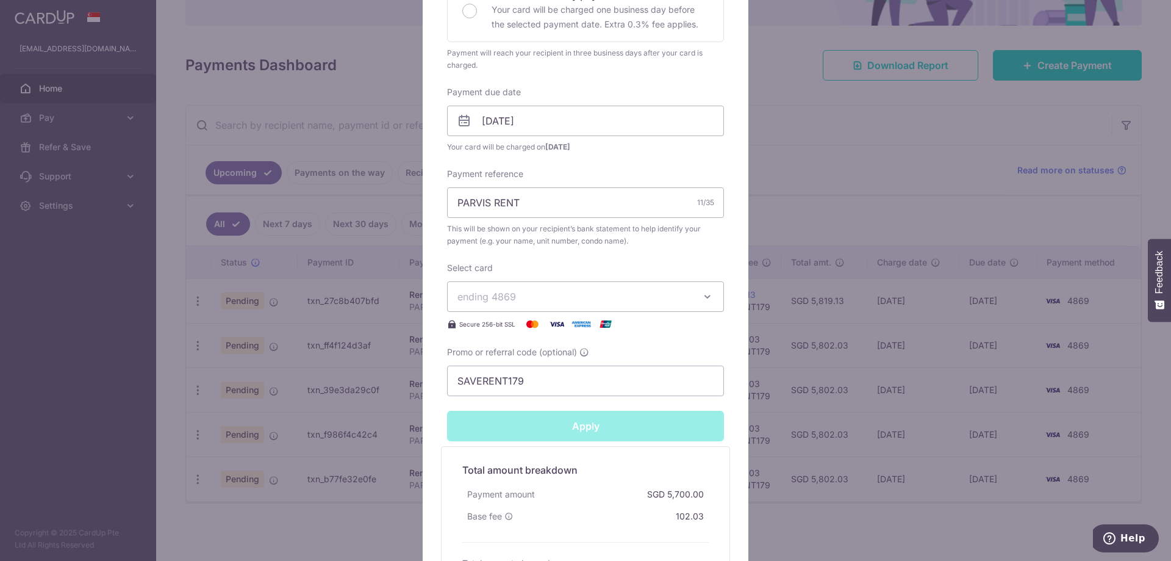
type input "Successfully Applied"
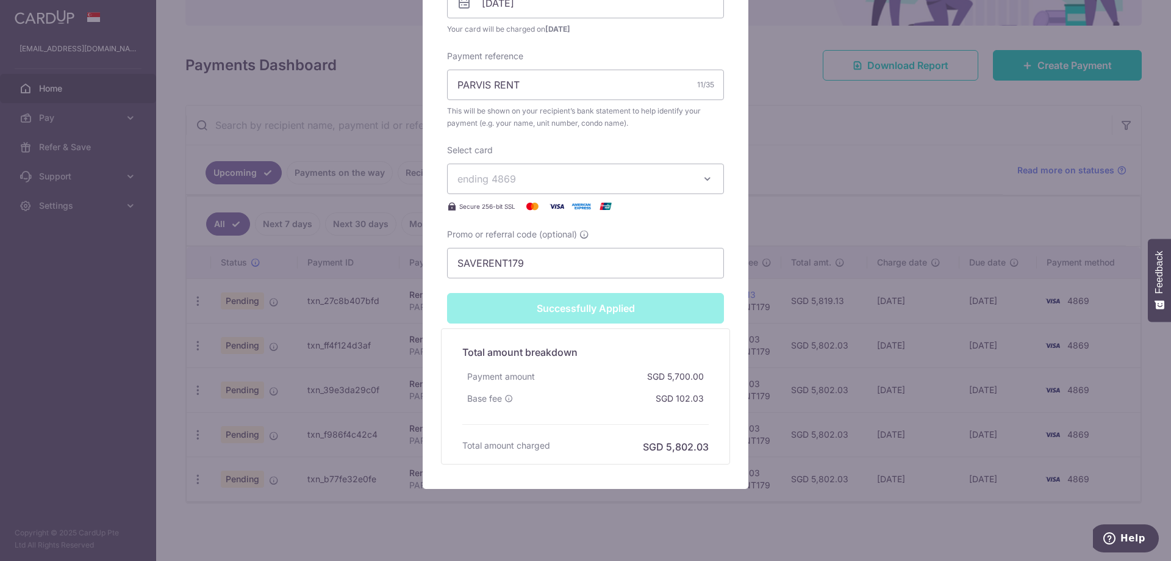
scroll to position [488, 0]
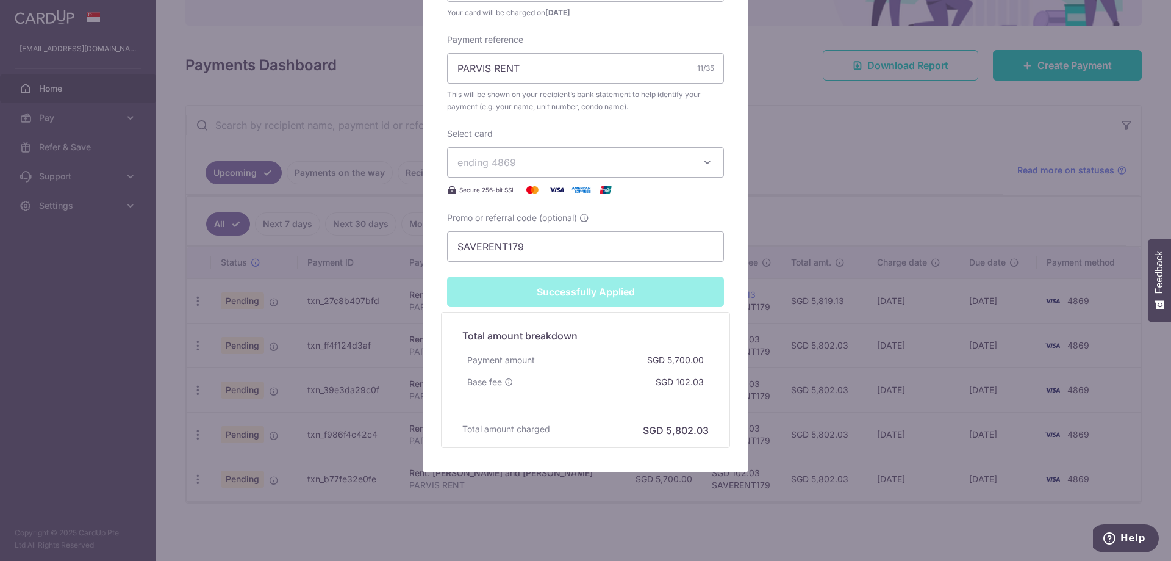
click at [853, 374] on div "Edit payment By clicking apply, you will make changes to all payments to [PERSO…" at bounding box center [585, 280] width 1171 height 561
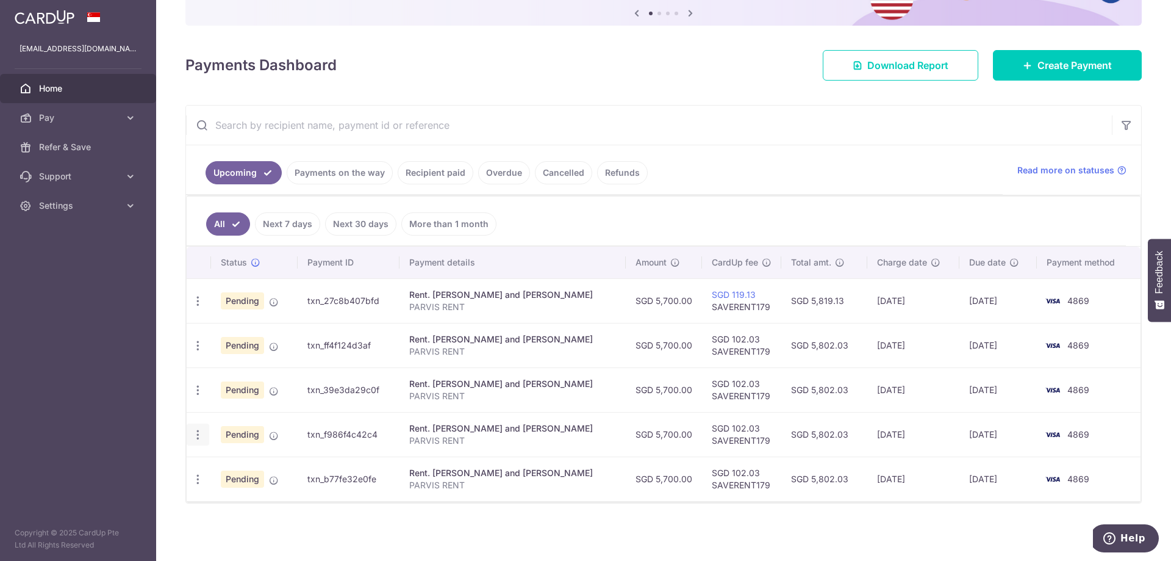
click at [199, 307] on icon "button" at bounding box center [198, 301] width 13 height 13
click at [248, 464] on span "Update payment" at bounding box center [262, 468] width 83 height 15
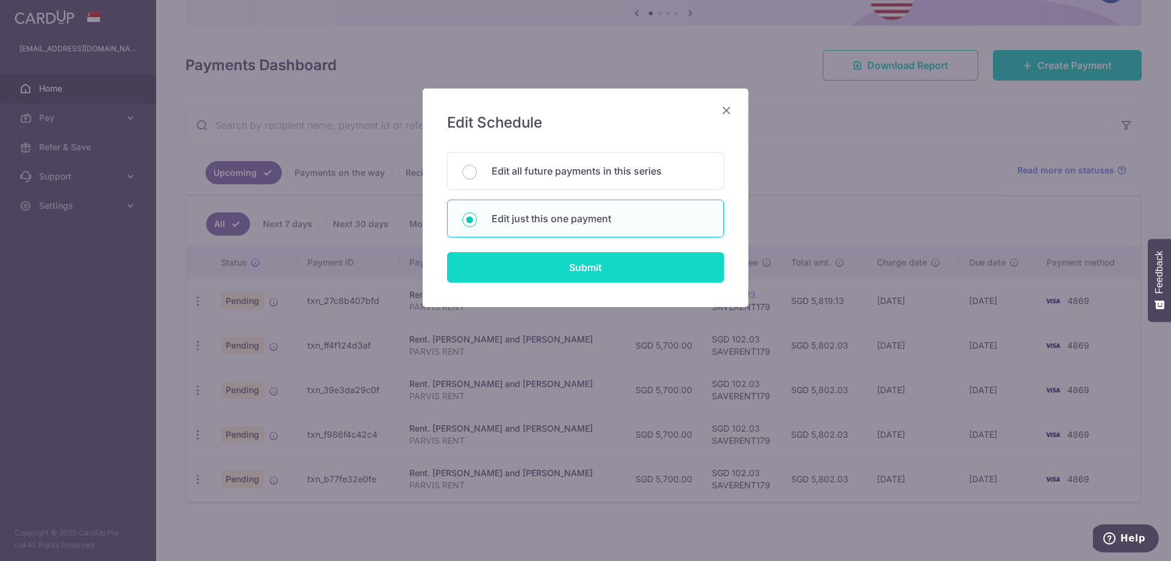
click at [557, 273] on input "Submit" at bounding box center [585, 267] width 277 height 31
radio input "true"
type input "5,700.00"
type input "08/12/2025"
type input "PARVIS RENT"
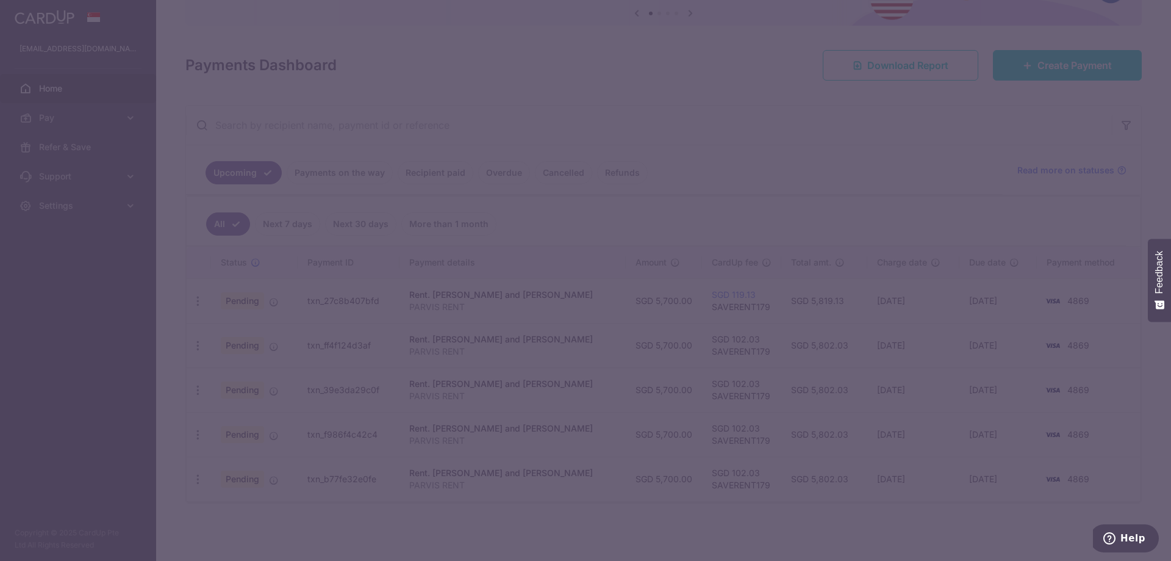
type input "SAVERENT179"
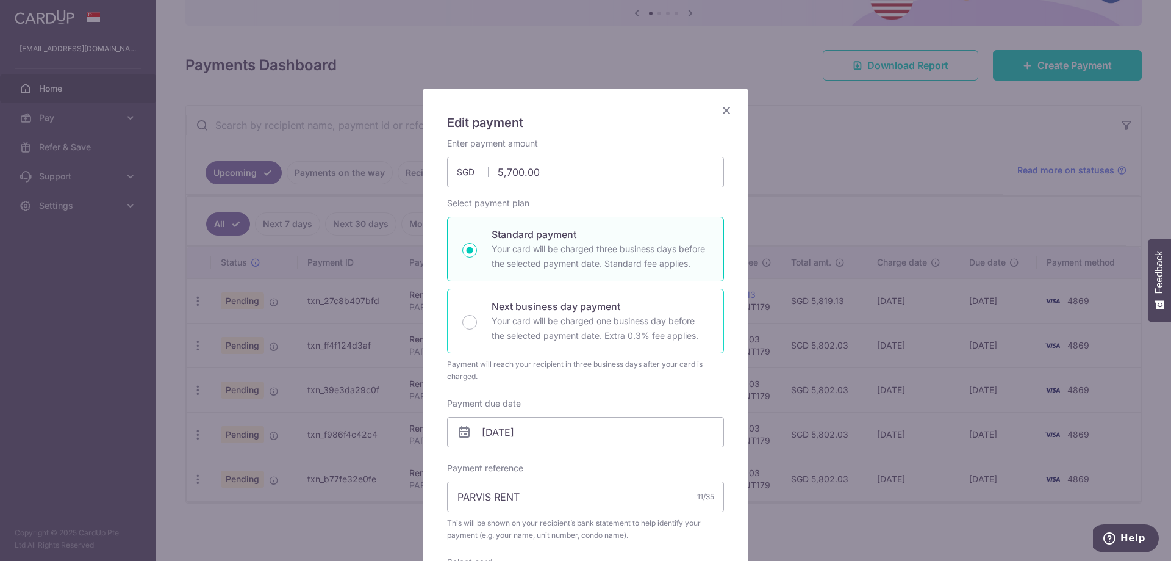
scroll to position [187, 0]
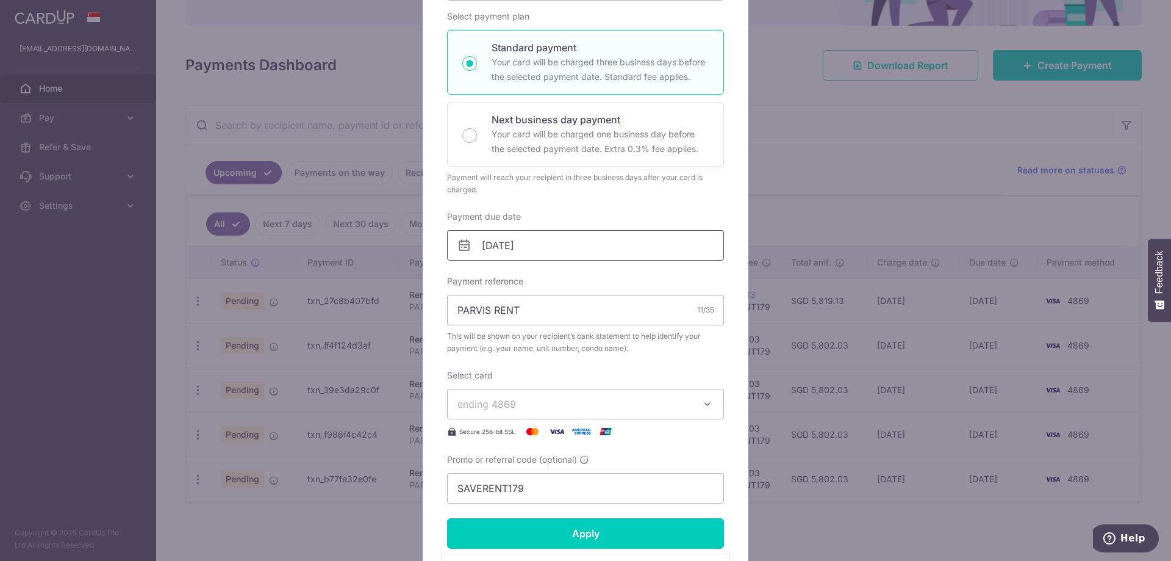
click at [543, 250] on input "08/12/2025" at bounding box center [585, 245] width 277 height 31
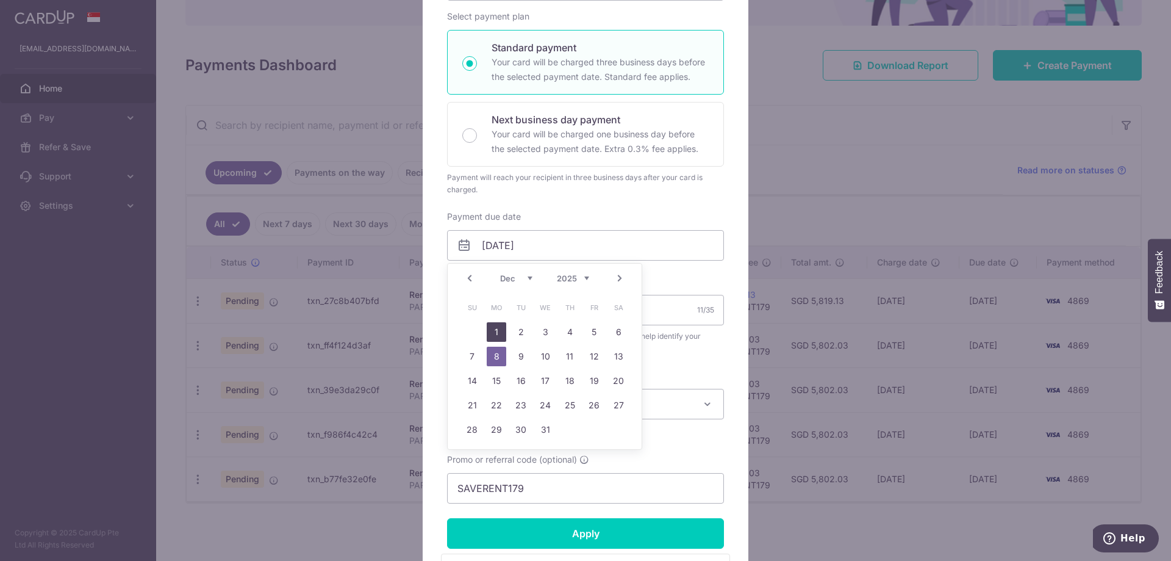
click at [495, 333] on link "1" at bounding box center [497, 332] width 20 height 20
type input "[DATE]"
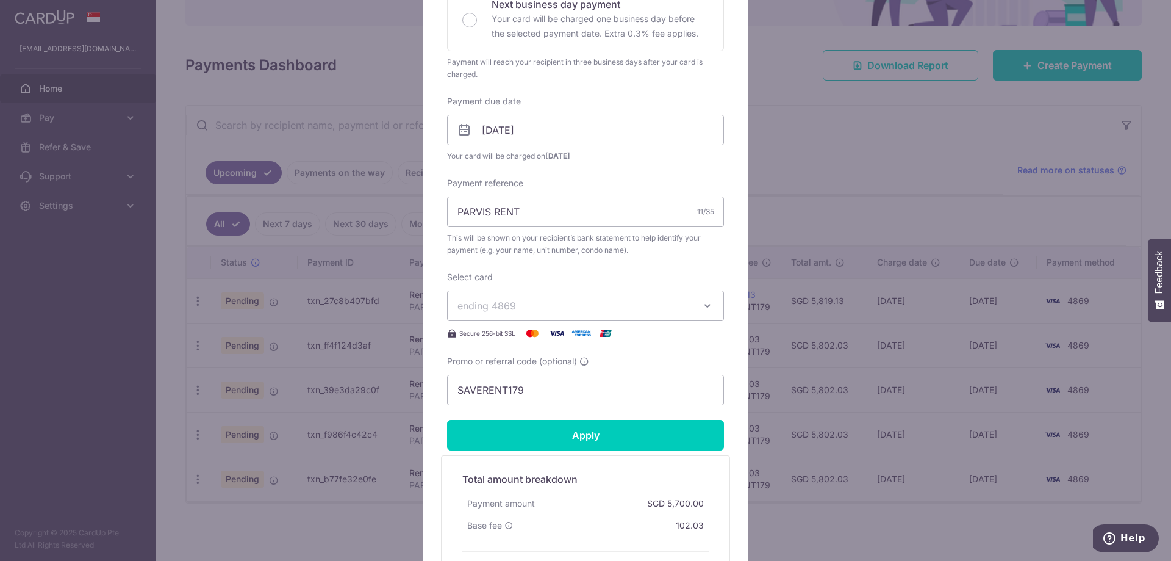
scroll to position [311, 0]
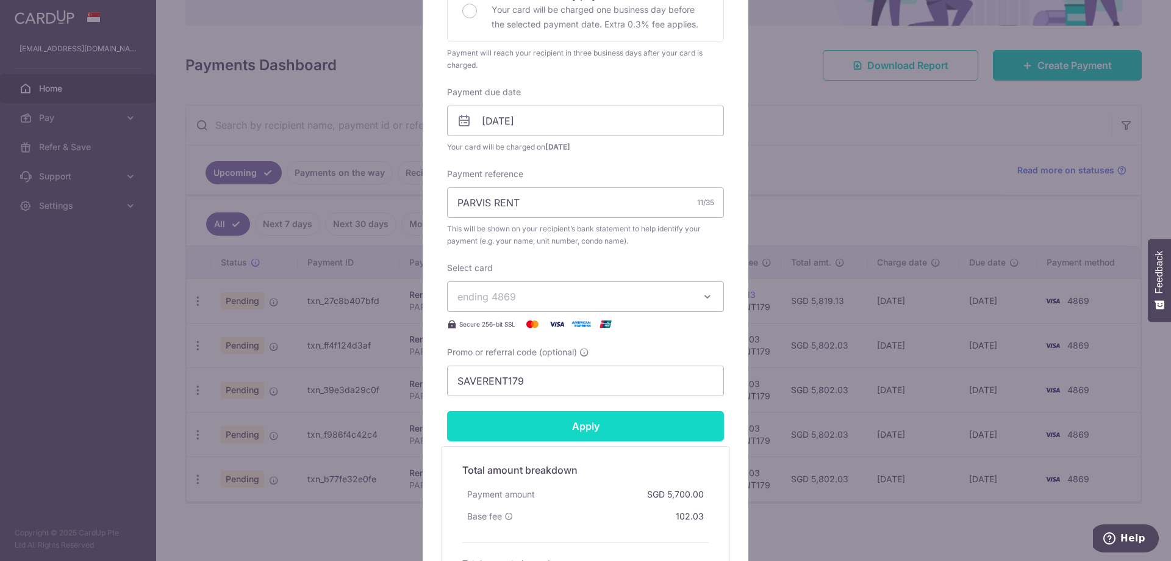
click at [591, 425] on input "Apply" at bounding box center [585, 426] width 277 height 31
type input "Successfully Applied"
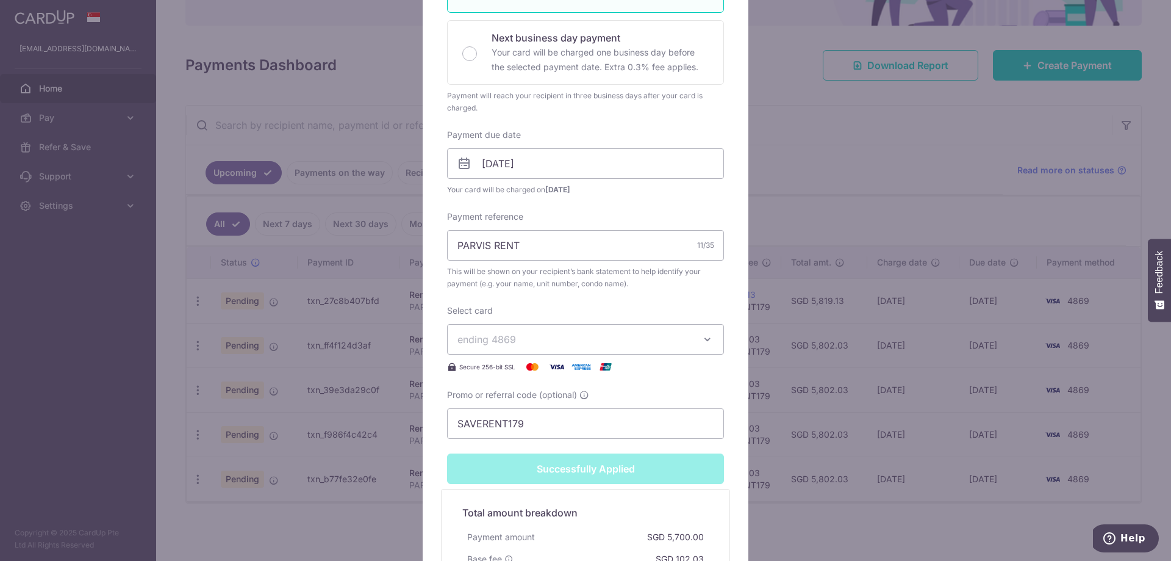
scroll to position [354, 0]
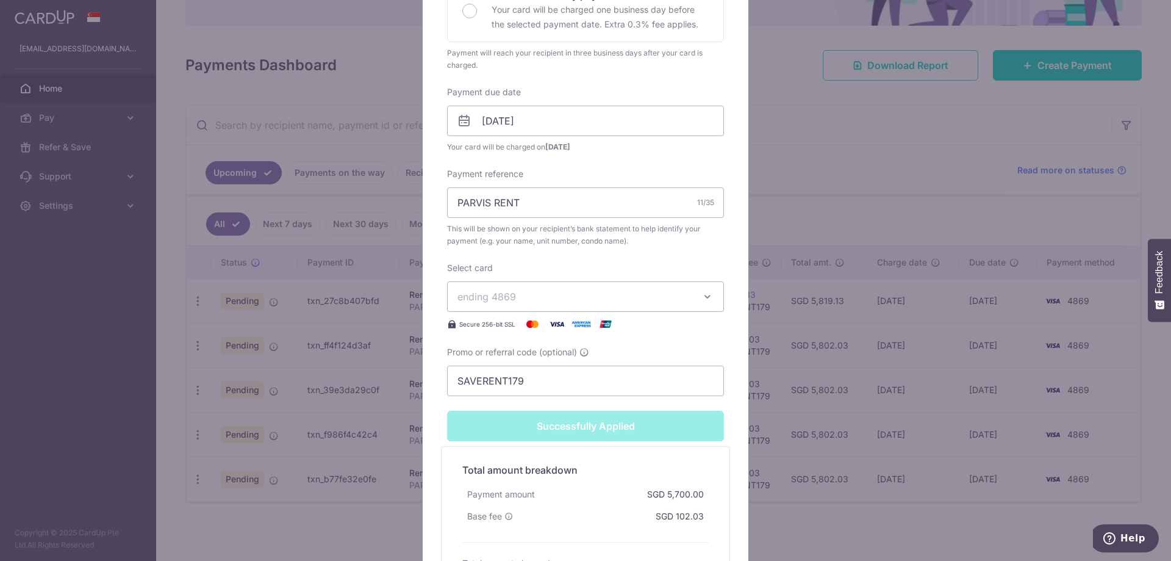
click at [378, 423] on div "Edit payment By clicking apply, you will make changes to all payments to CHAN M…" at bounding box center [585, 280] width 1171 height 561
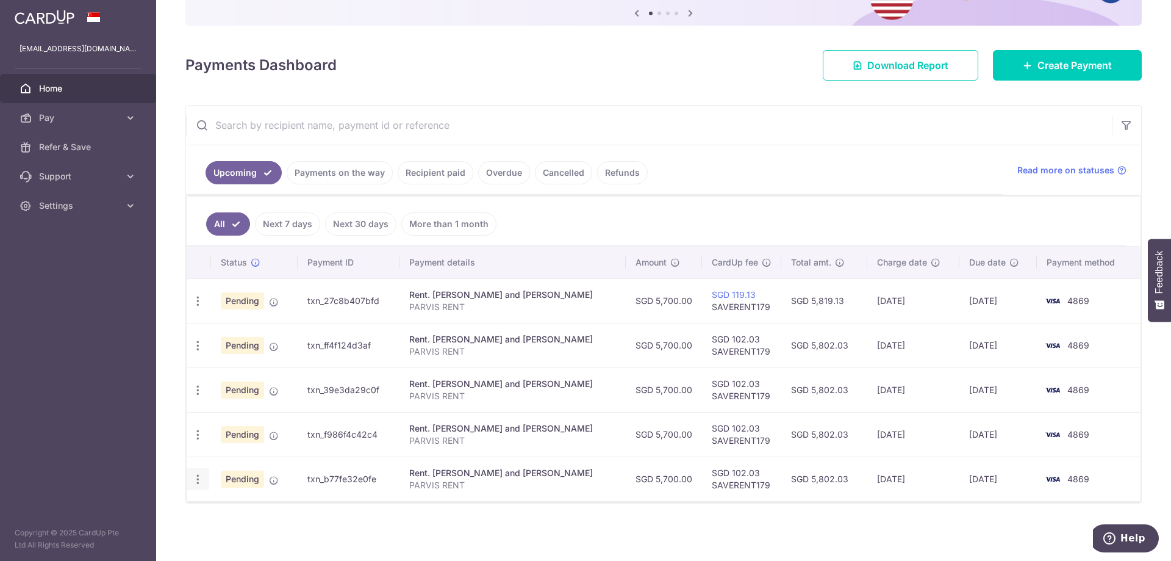
click at [200, 307] on icon "button" at bounding box center [198, 301] width 13 height 13
click at [253, 511] on span "Update payment" at bounding box center [262, 512] width 83 height 15
radio input "true"
type input "5,700.00"
type input "[DATE]"
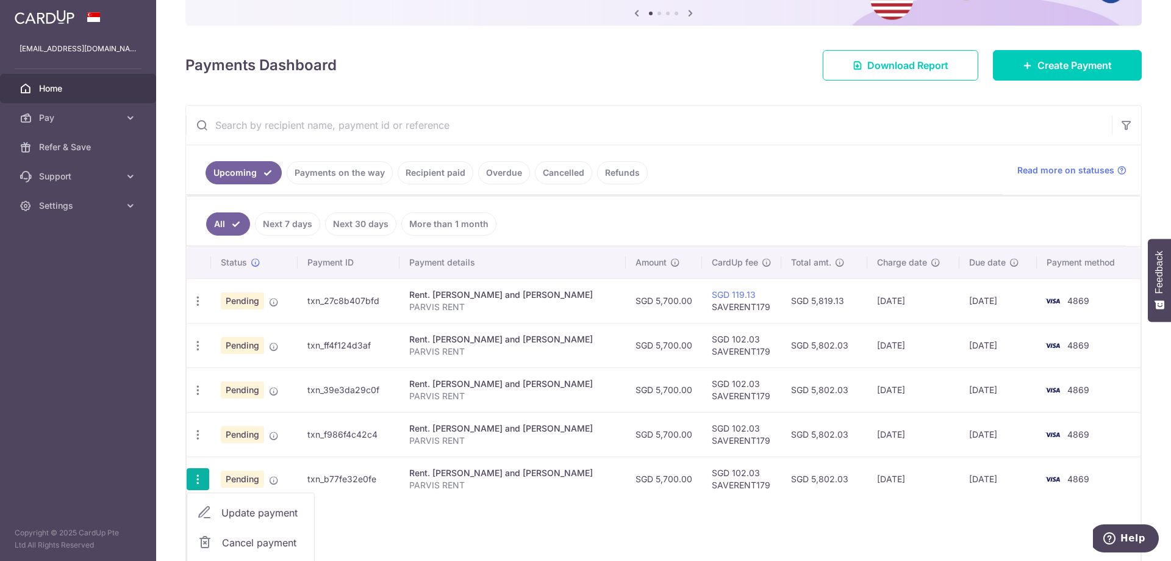
type input "PARVIS RENT"
type input "SAVERENT179"
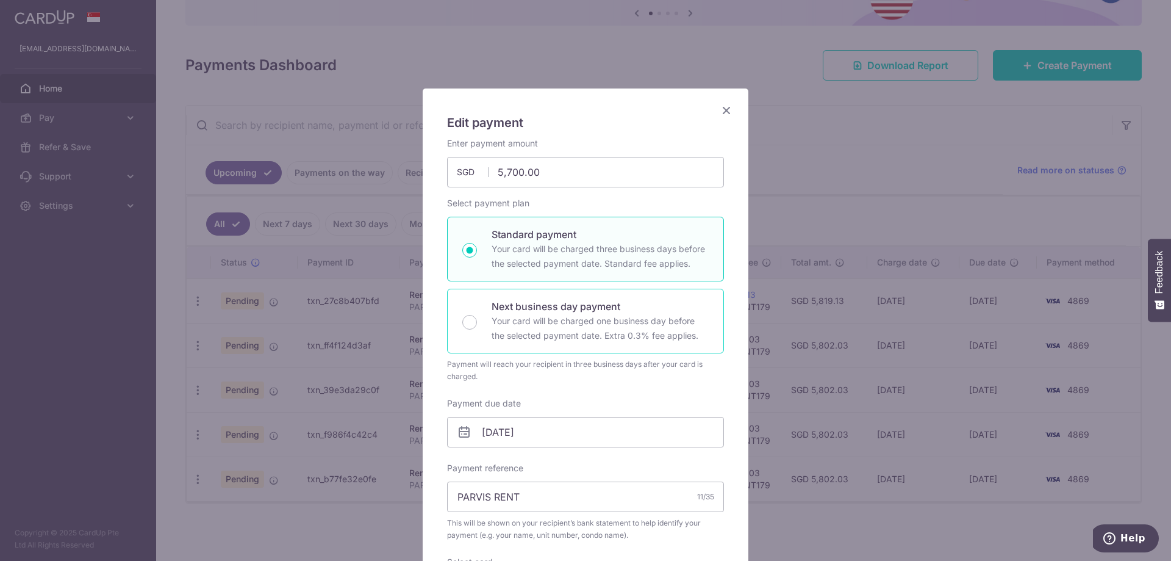
scroll to position [187, 0]
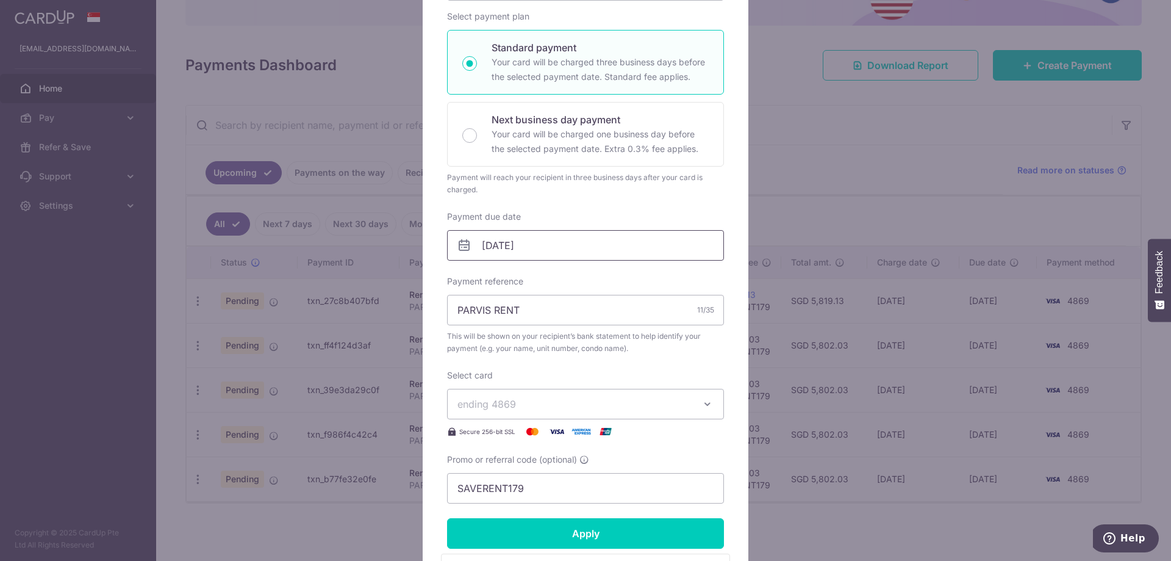
click at [588, 255] on input "[DATE]" at bounding box center [585, 245] width 277 height 31
click at [590, 253] on input "[DATE]" at bounding box center [585, 245] width 277 height 31
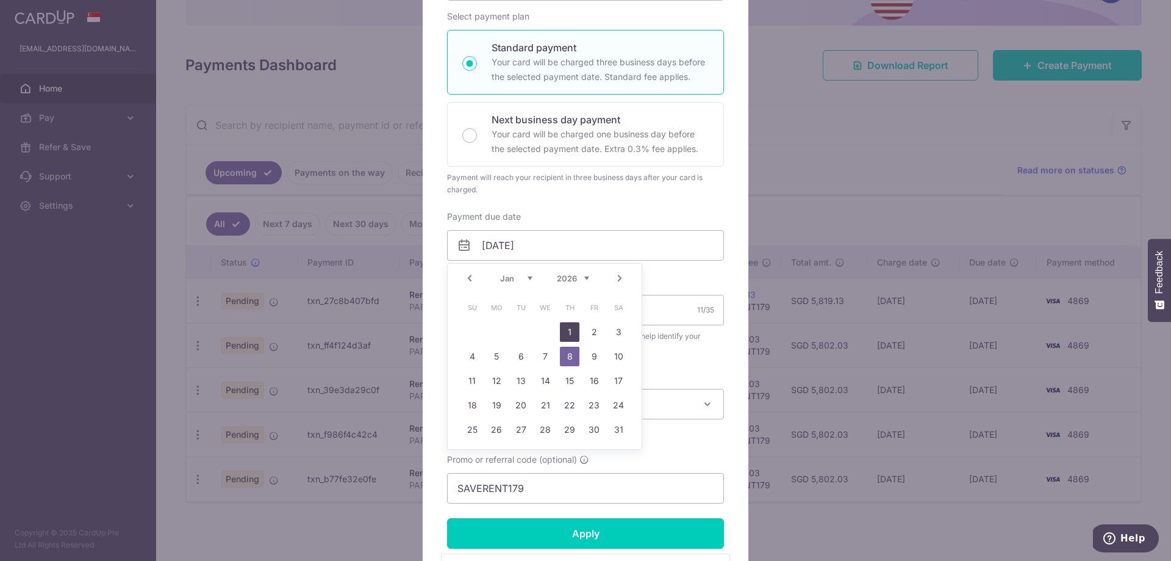
click at [569, 335] on link "1" at bounding box center [570, 332] width 20 height 20
type input "[DATE]"
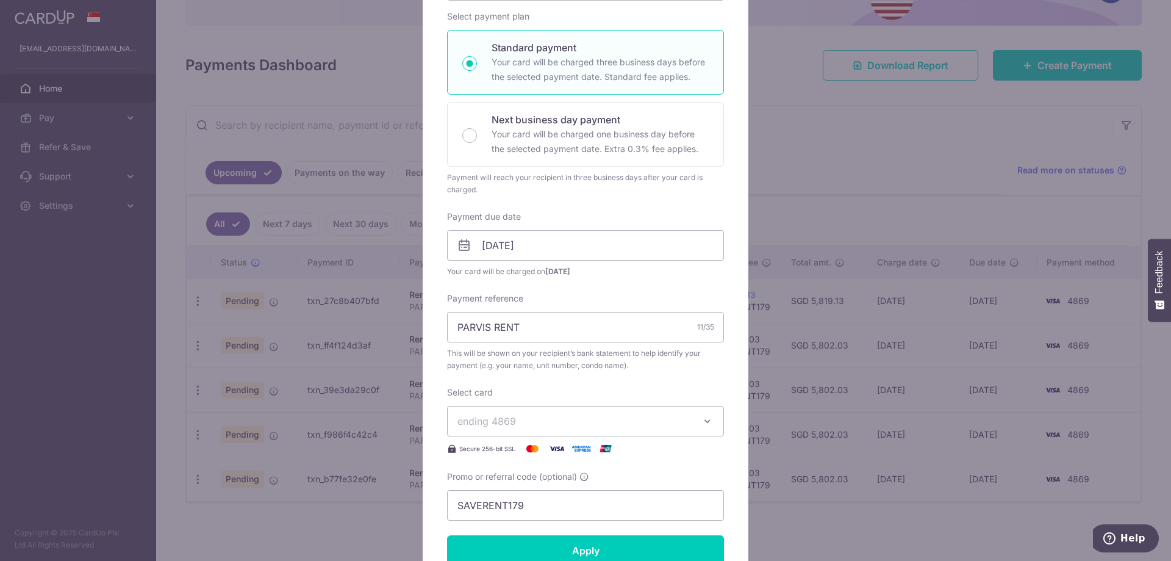
click at [688, 286] on div "Enter payment amount 5,700.00 5700.00 SGD To change the payment amount, please …" at bounding box center [585, 236] width 277 height 570
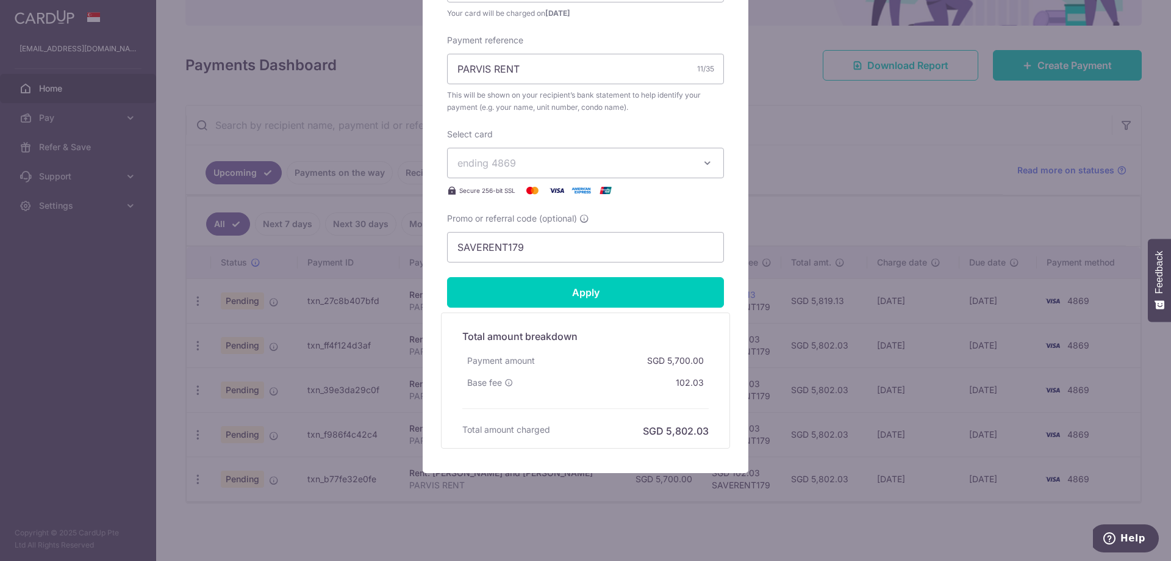
scroll to position [445, 0]
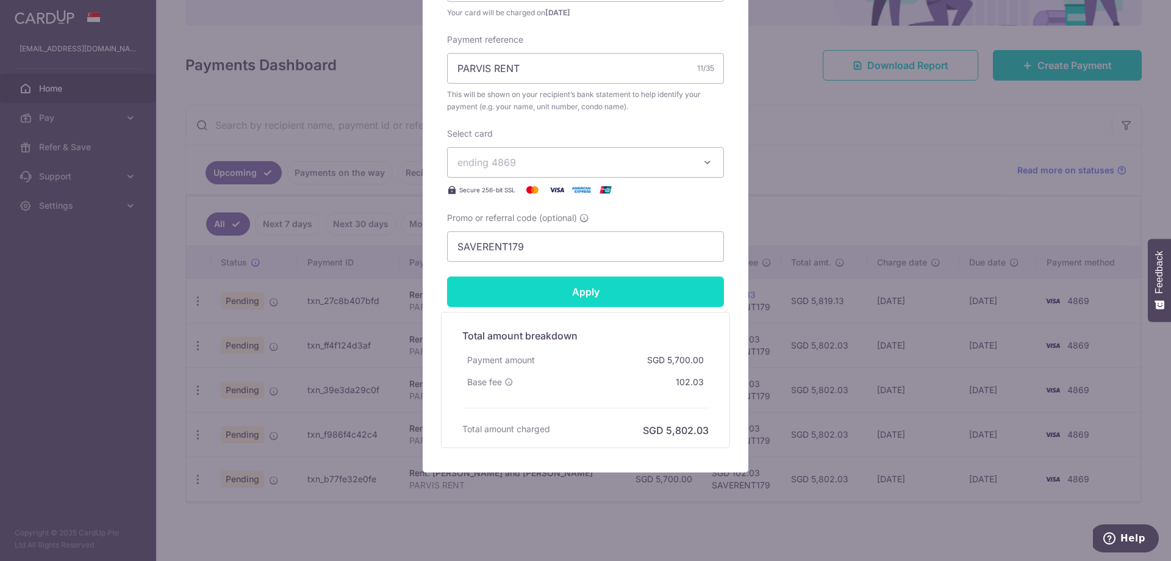
click at [633, 293] on input "Apply" at bounding box center [585, 291] width 277 height 31
type input "Successfully Applied"
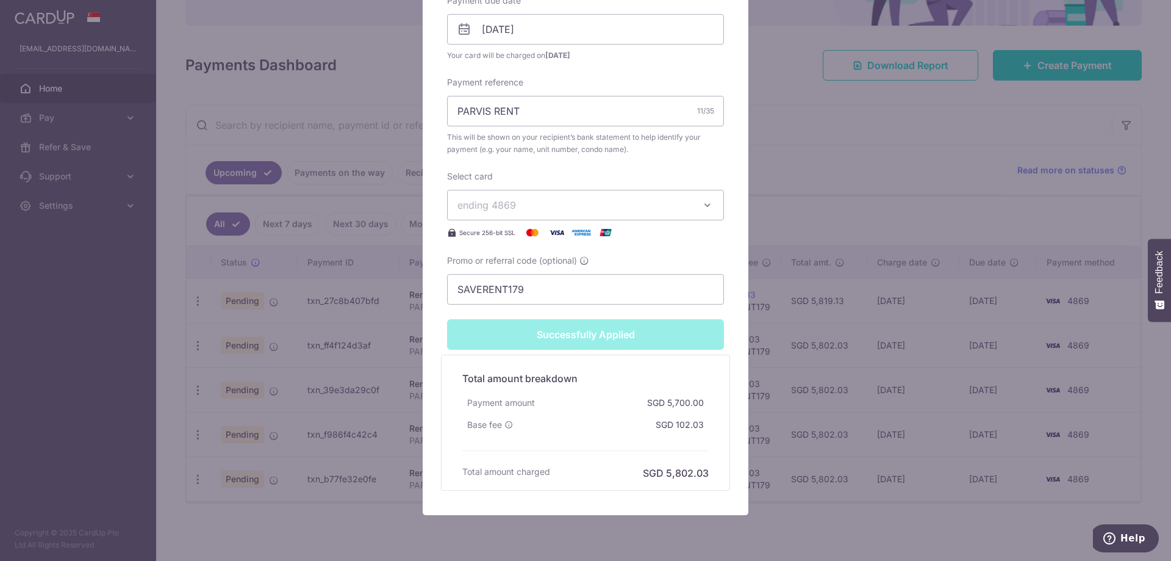
scroll to position [488, 0]
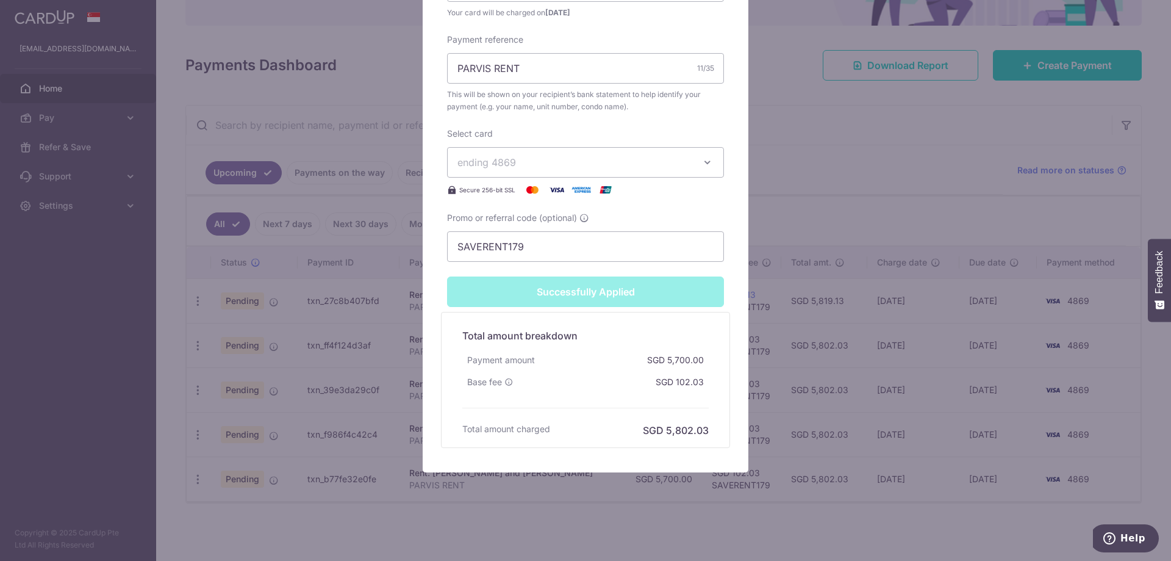
click at [400, 523] on div "Edit payment By clicking apply, you will make changes to all payments to CHAN M…" at bounding box center [585, 280] width 1171 height 561
